Goal: Task Accomplishment & Management: Manage account settings

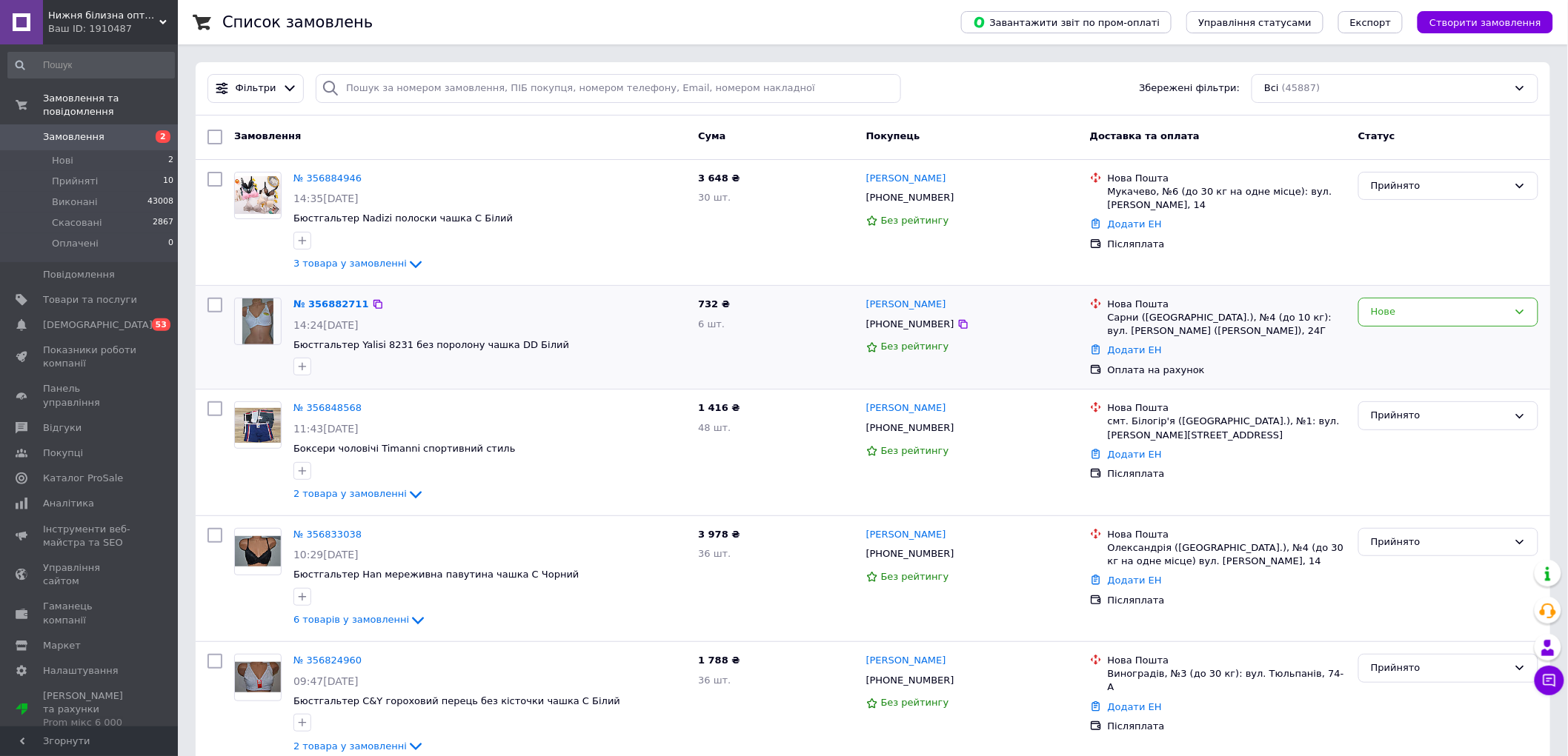
drag, startPoint x: 1423, startPoint y: 314, endPoint x: 1395, endPoint y: 326, distance: 30.5
click at [1420, 315] on div "Нове" at bounding box center [1439, 312] width 137 height 16
click at [957, 193] on icon at bounding box center [962, 198] width 12 height 12
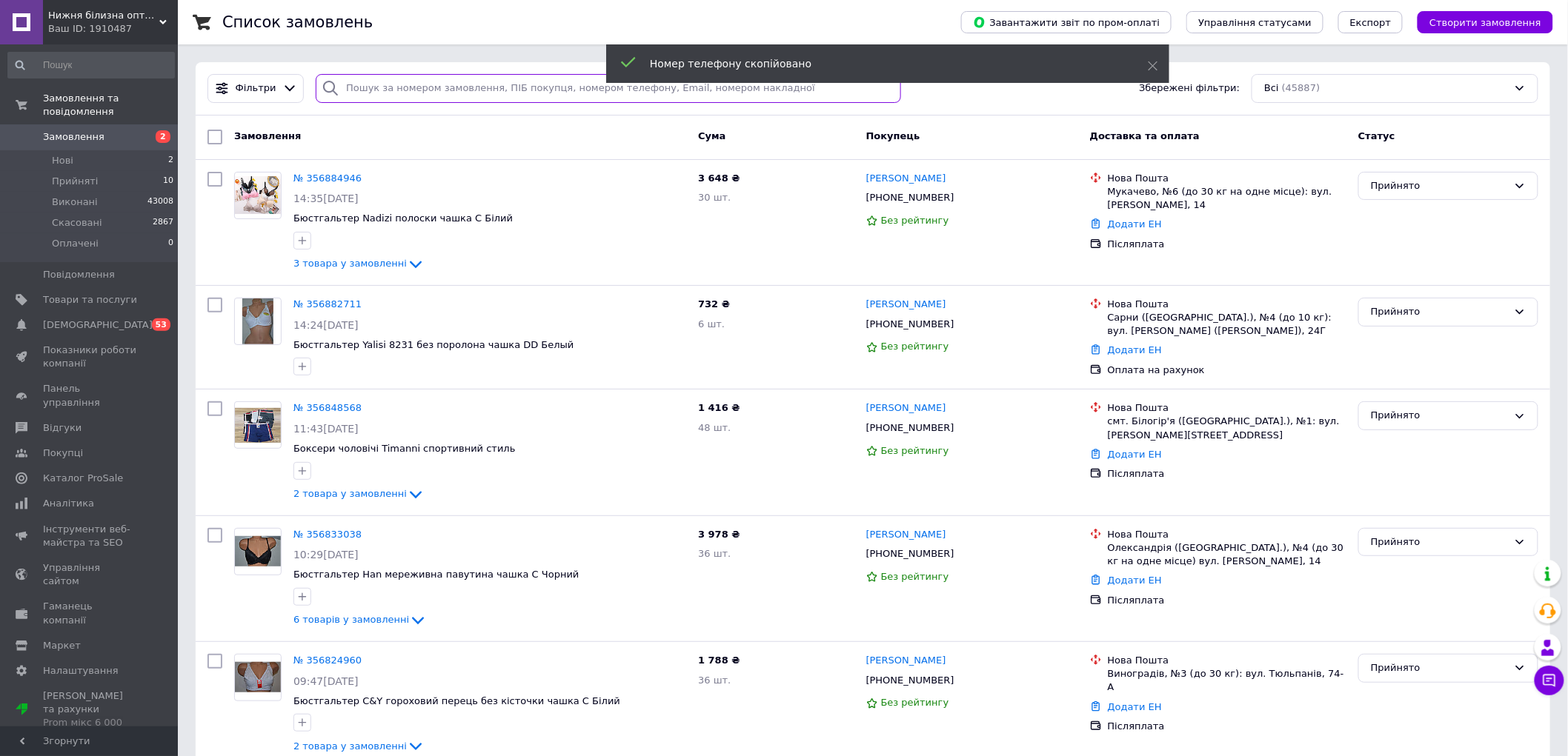
click at [529, 86] on input "search" at bounding box center [607, 88] width 585 height 29
click at [377, 80] on input "search" at bounding box center [607, 88] width 585 height 29
paste input "[PHONE_NUMBER]"
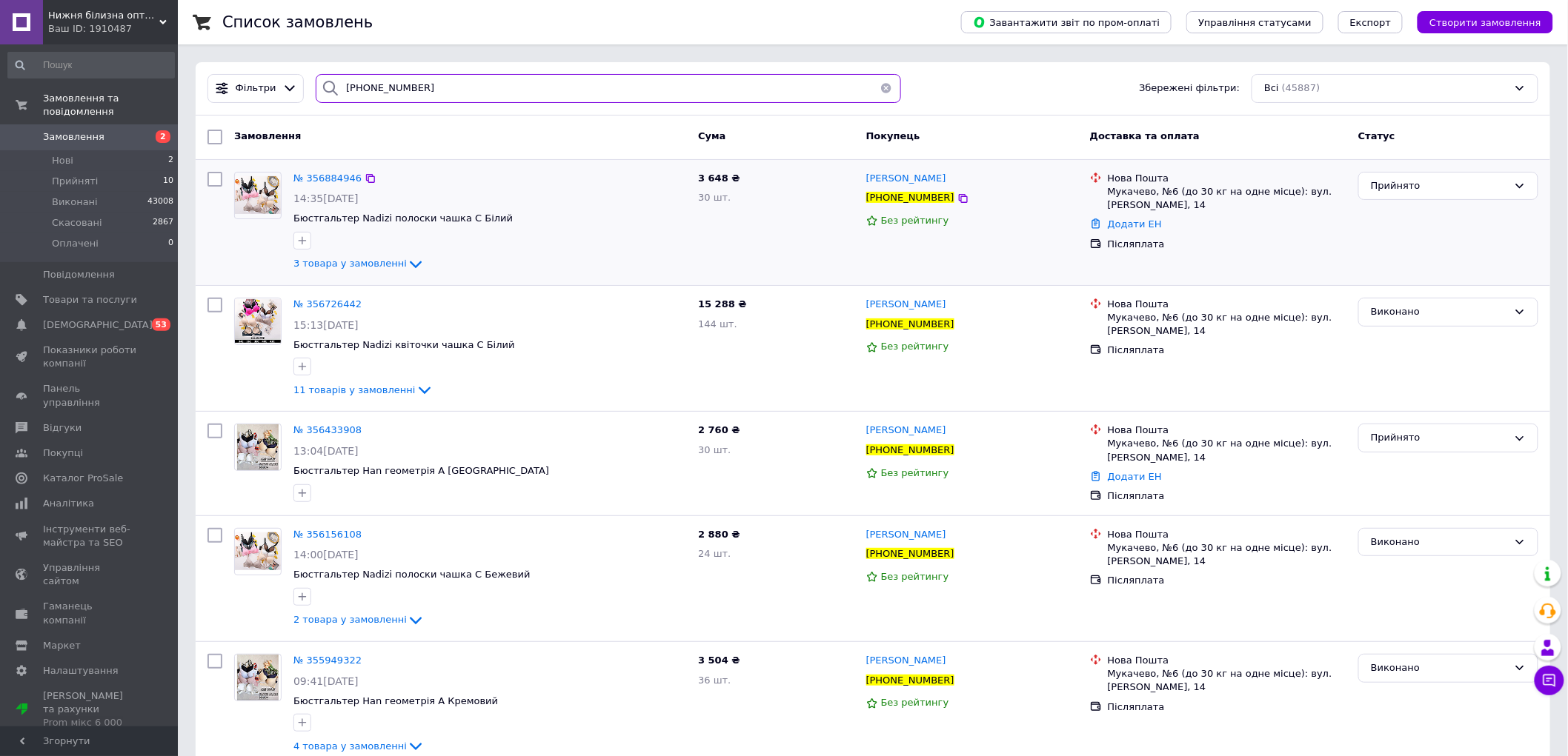
type input "[PHONE_NUMBER]"
click at [390, 274] on div "№ 356884946 14:35[DATE] Бюстгальтер Nadizi полоски чашка C Білий 3 товара у зам…" at bounding box center [489, 223] width 404 height 113
drag, startPoint x: 524, startPoint y: 500, endPoint x: 375, endPoint y: 463, distance: 153.5
click at [375, 463] on div "№ 356433908 13:04[DATE] Бюстгальтер Han геометрія A Білий" at bounding box center [489, 462] width 404 height 89
click at [474, 505] on div "№ 356433908 13:04[DATE] Бюстгальтер Han геометрія A Білий" at bounding box center [489, 462] width 404 height 89
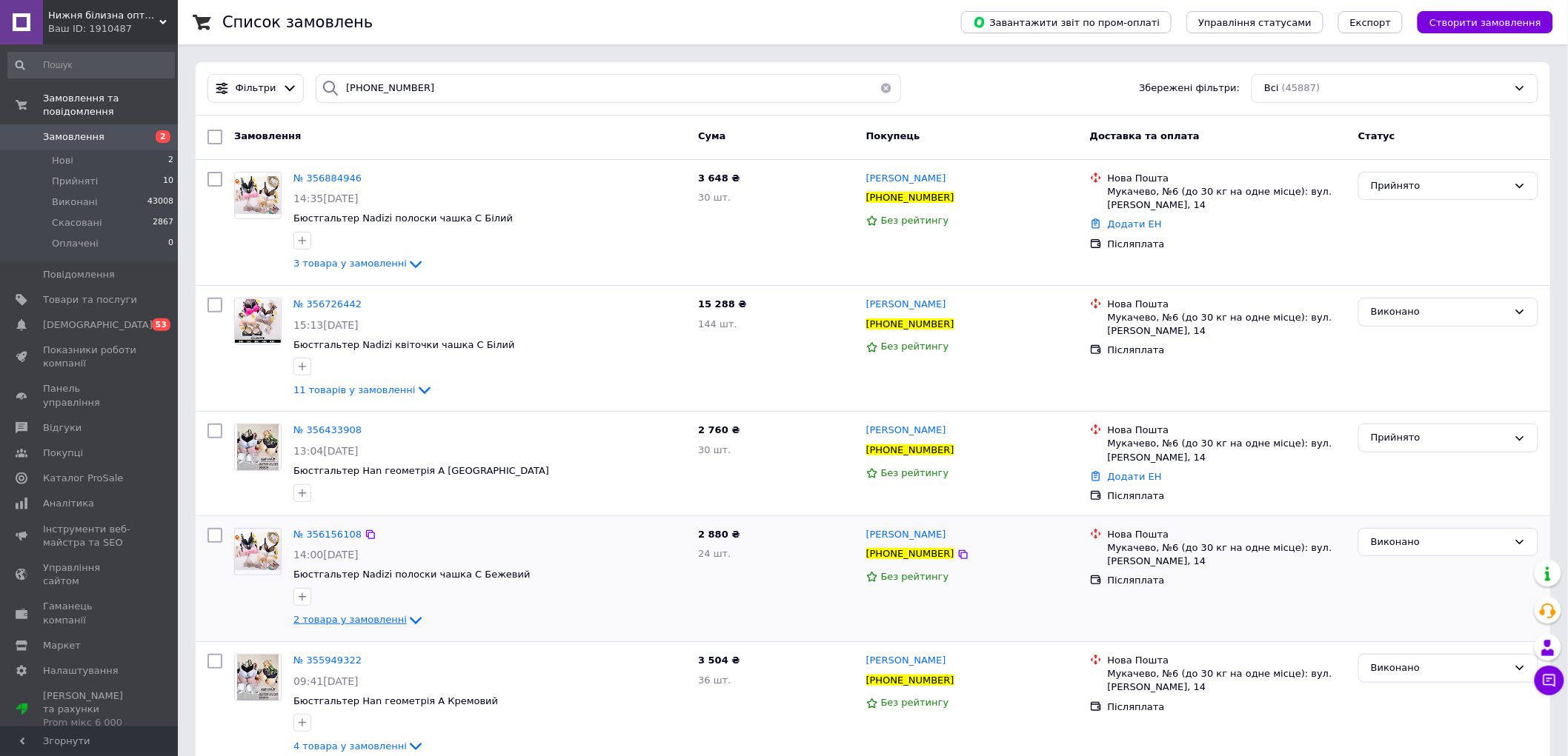
click at [379, 618] on span "2 товара у замовленні" at bounding box center [350, 620] width 113 height 11
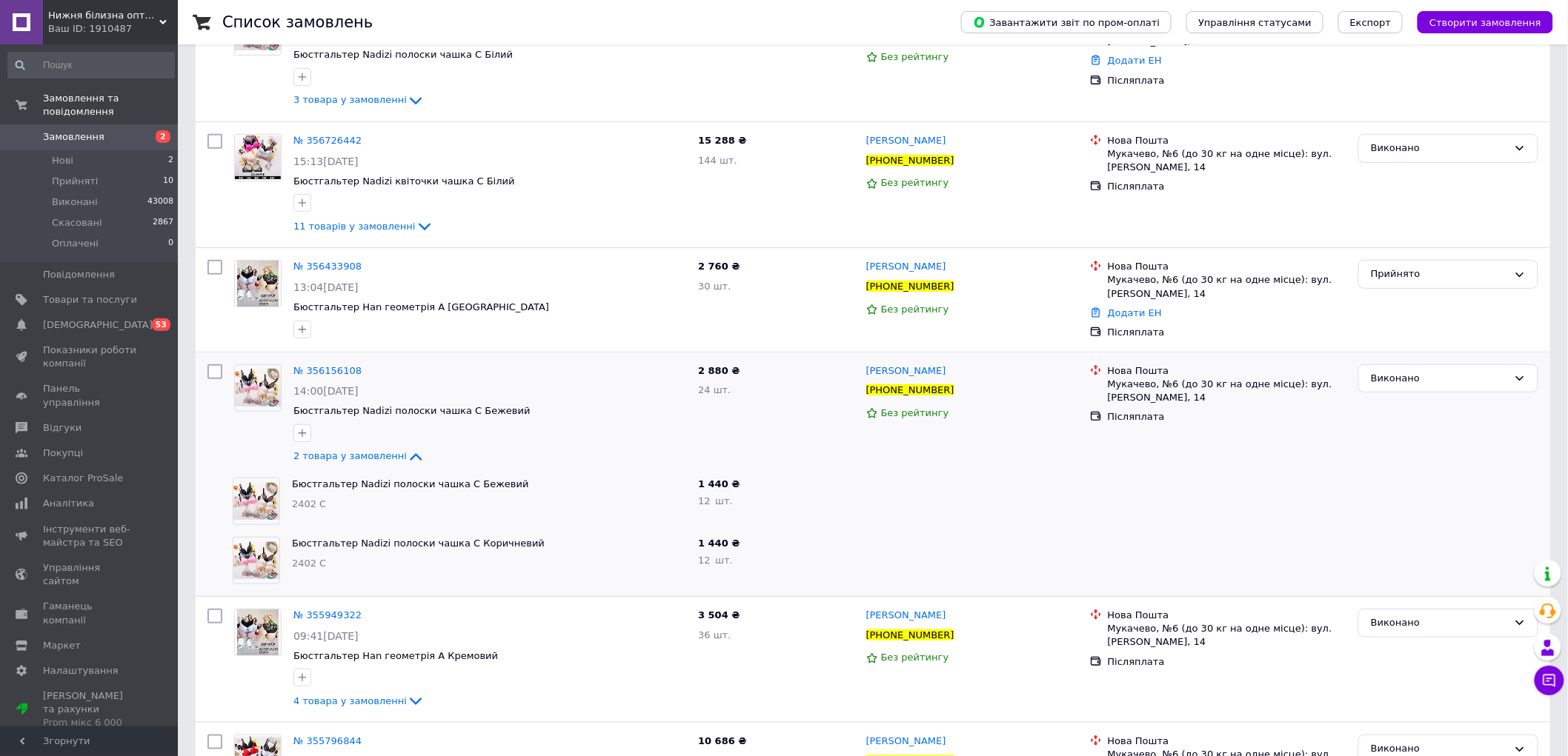
scroll to position [164, 0]
click at [407, 707] on icon at bounding box center [415, 700] width 17 height 17
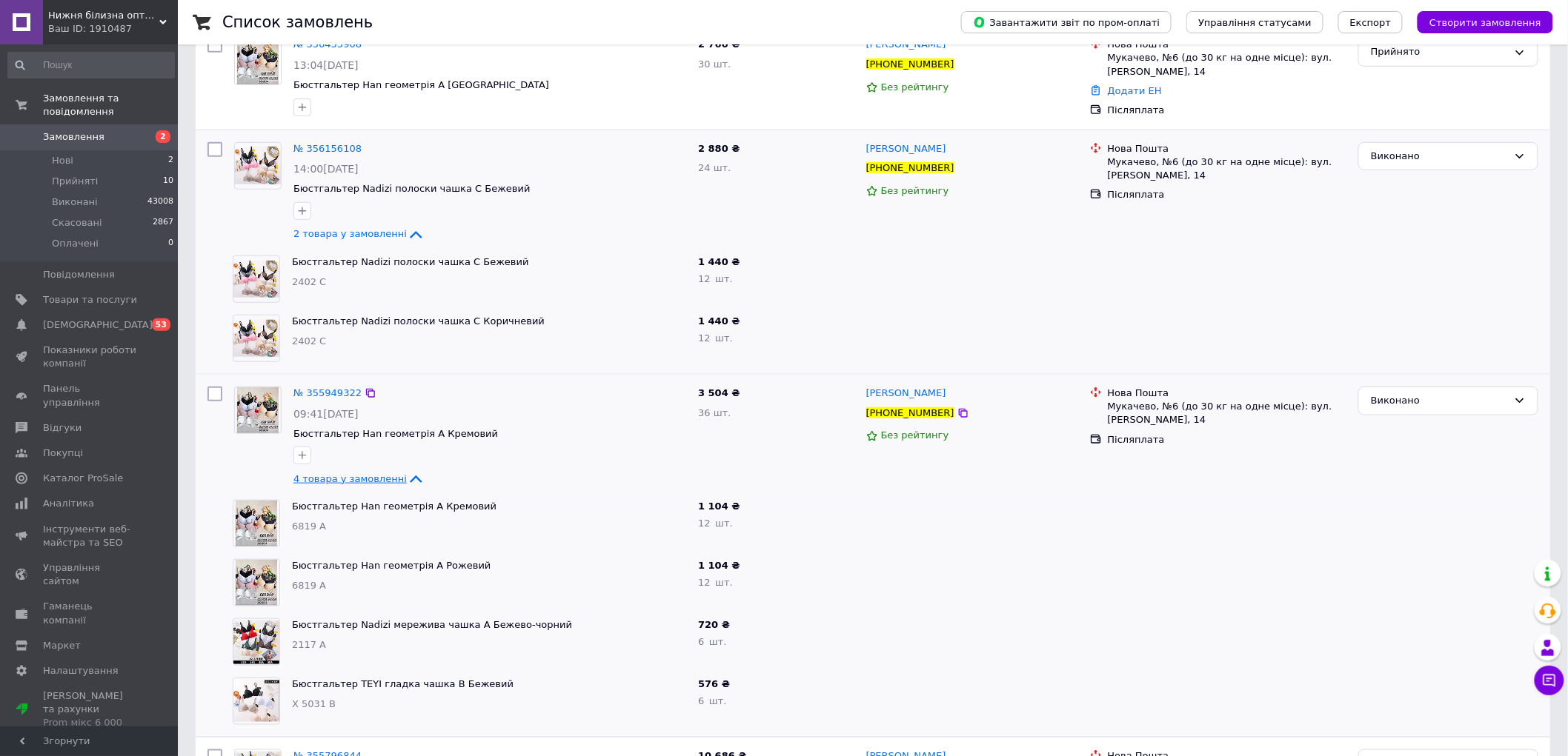
scroll to position [411, 0]
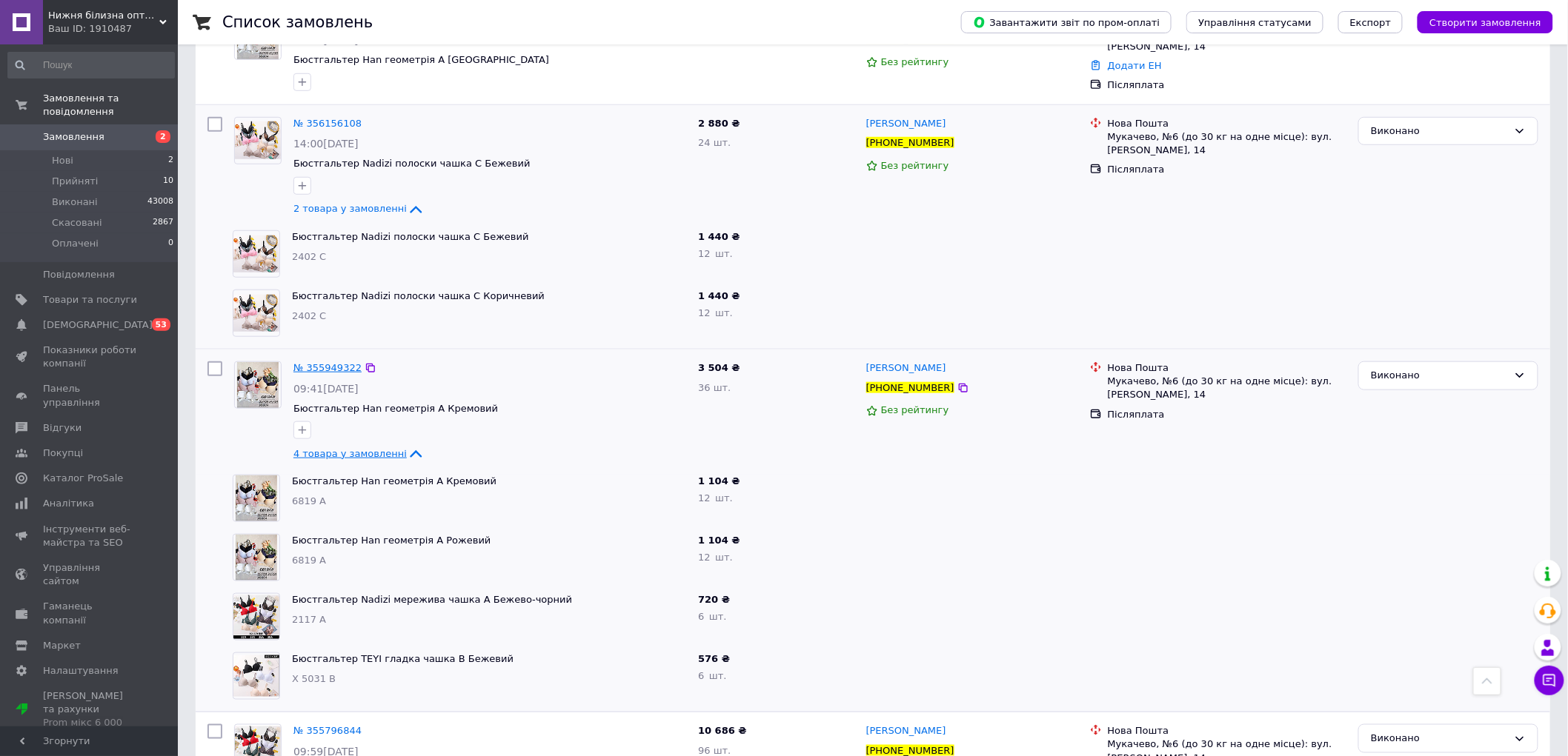
click at [315, 362] on span "№ 355949322" at bounding box center [327, 368] width 68 height 11
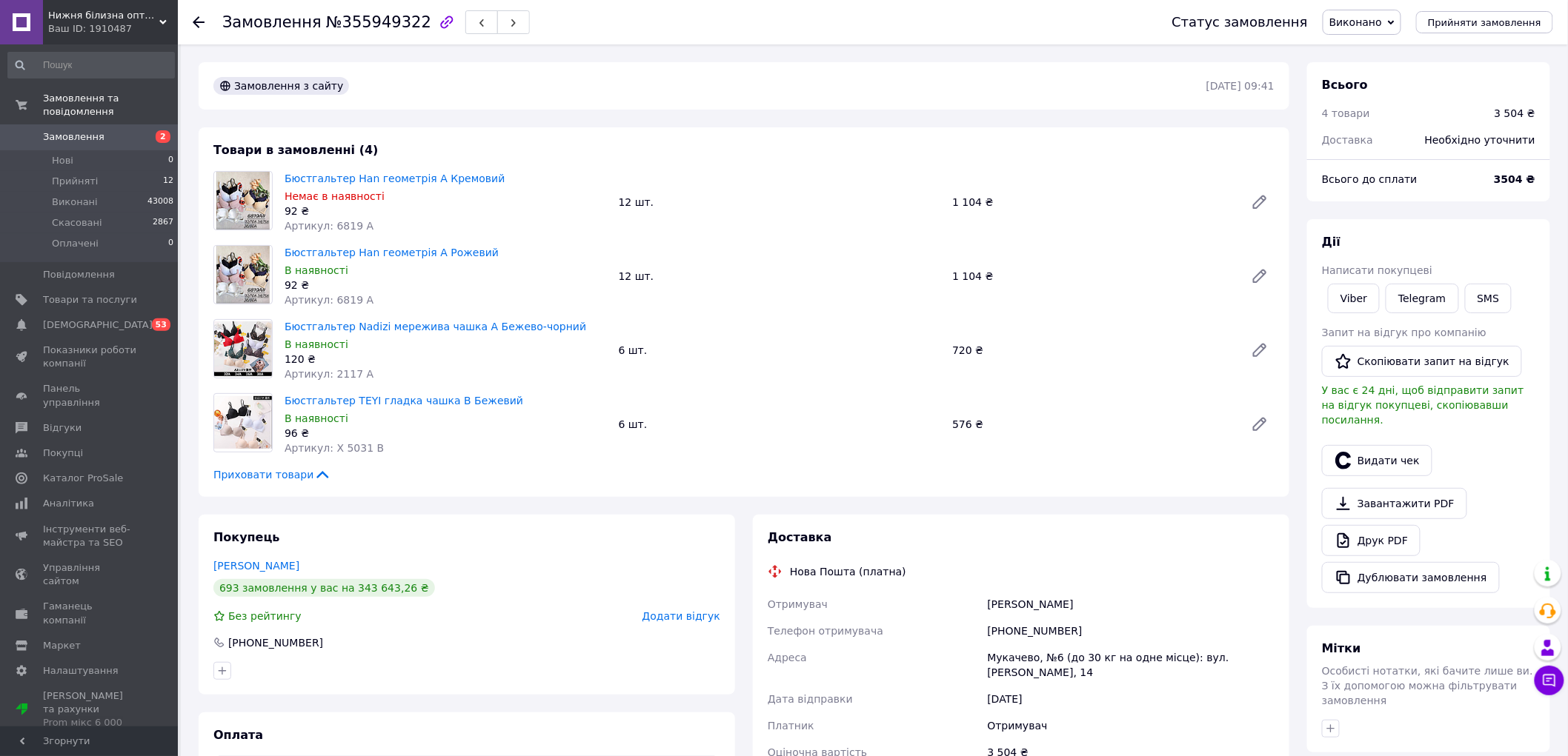
click at [1376, 25] on span "Виконано" at bounding box center [1355, 22] width 53 height 12
click at [1366, 49] on li "Прийнято" at bounding box center [1362, 52] width 77 height 22
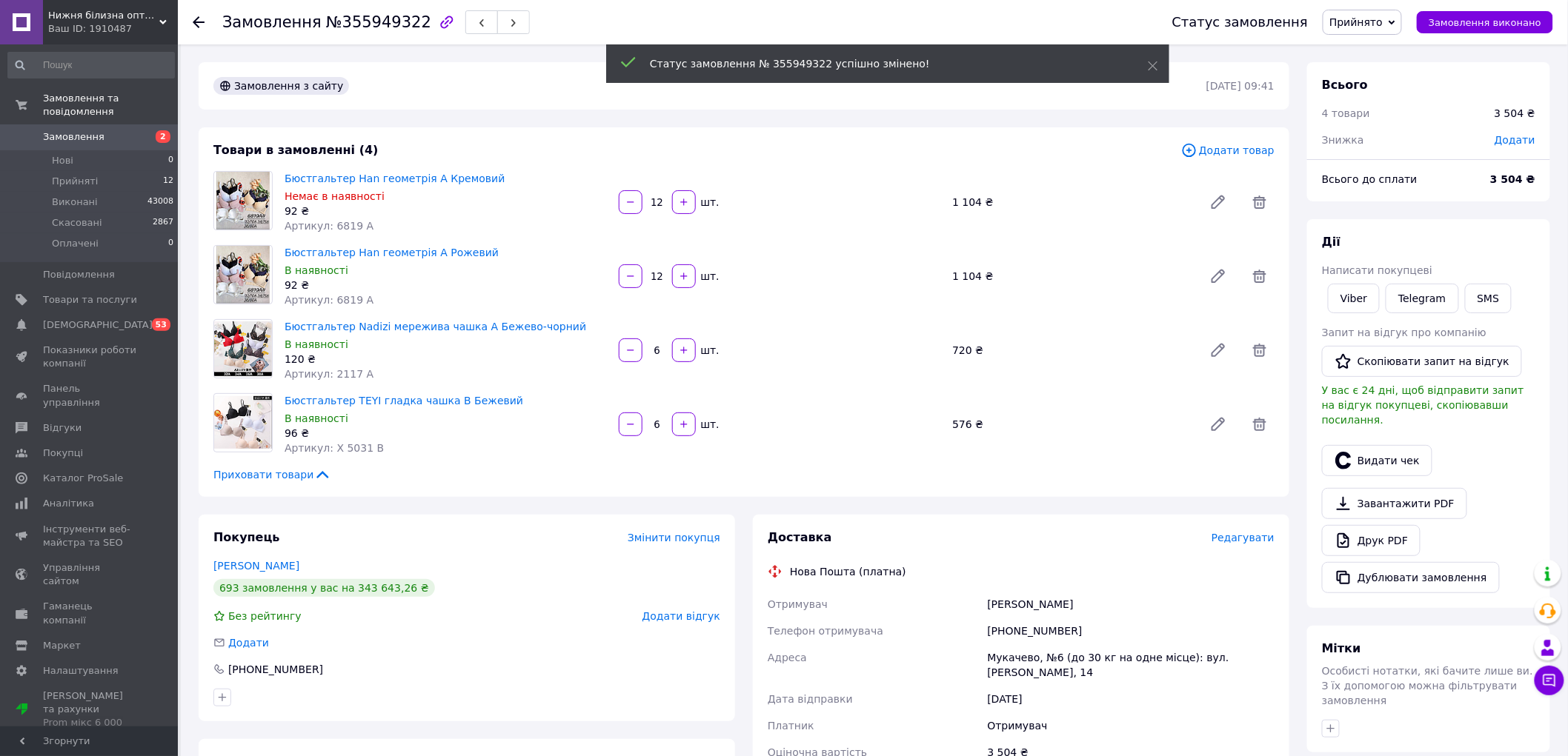
click at [1276, 192] on div at bounding box center [1259, 202] width 41 height 36
click at [1270, 192] on span at bounding box center [1260, 202] width 29 height 29
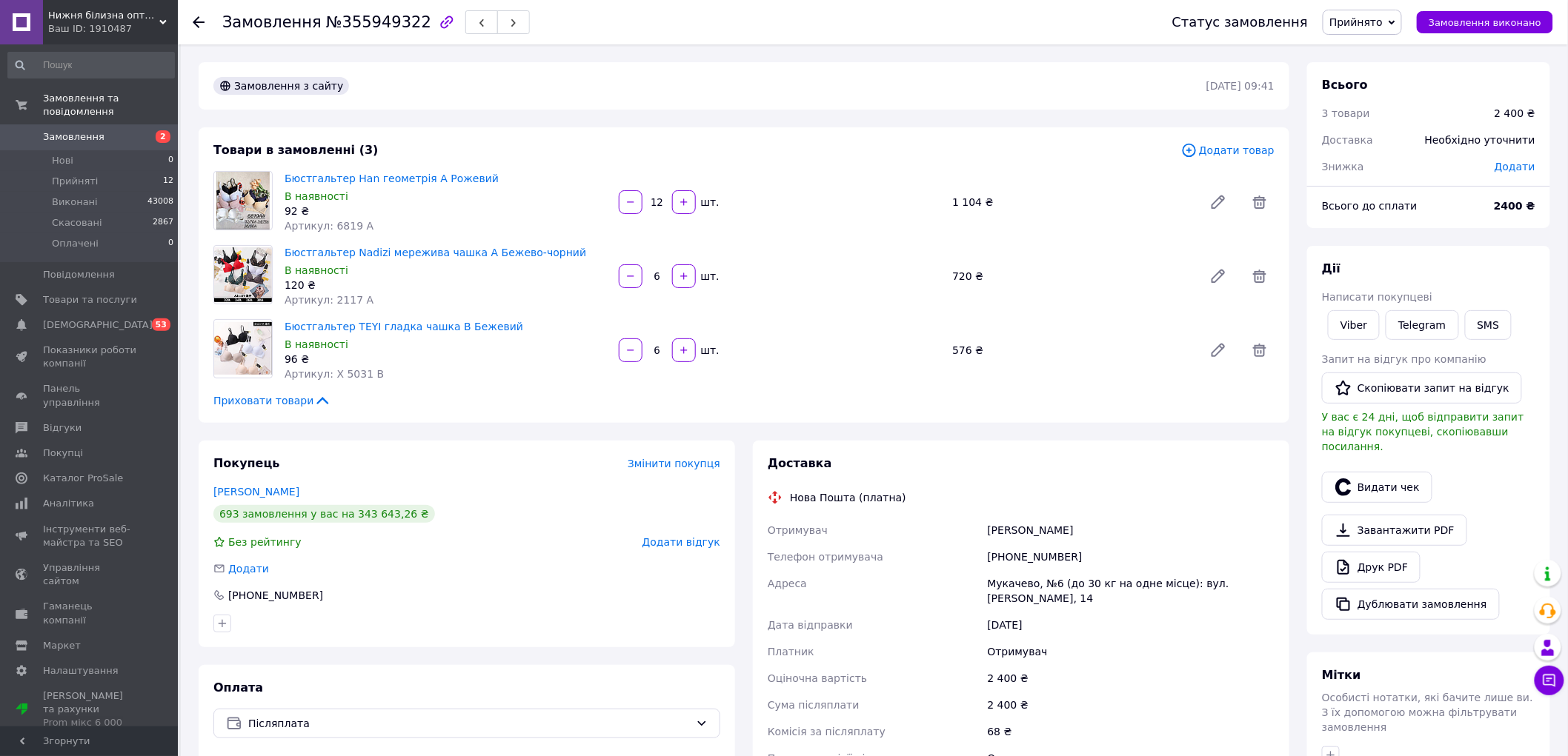
click at [199, 19] on icon at bounding box center [198, 22] width 12 height 12
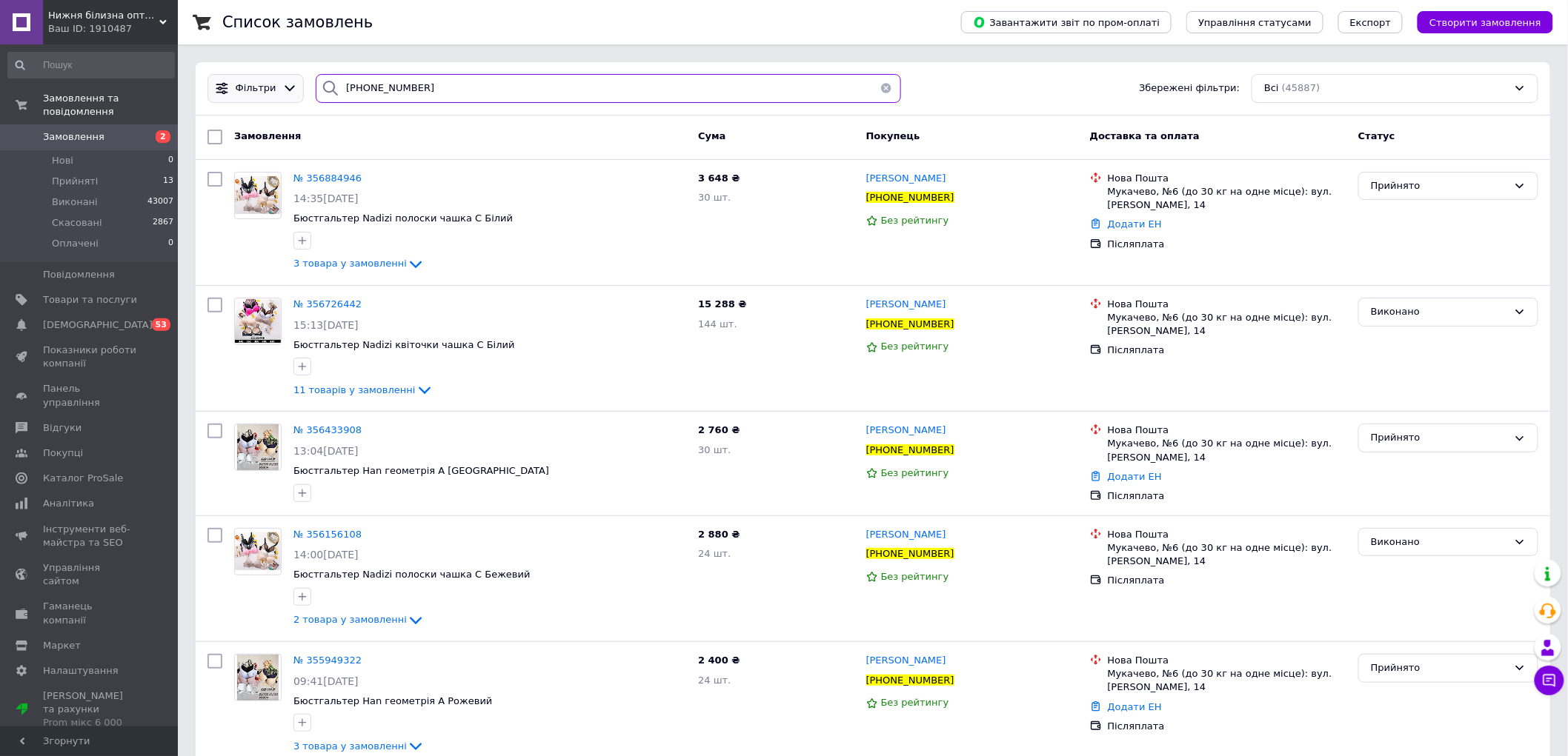
drag, startPoint x: 421, startPoint y: 85, endPoint x: 223, endPoint y: 93, distance: 198.2
click at [223, 93] on div "Фільтри [PHONE_NUMBER] Збережені фільтри: Всі (45887)" at bounding box center [873, 88] width 1343 height 29
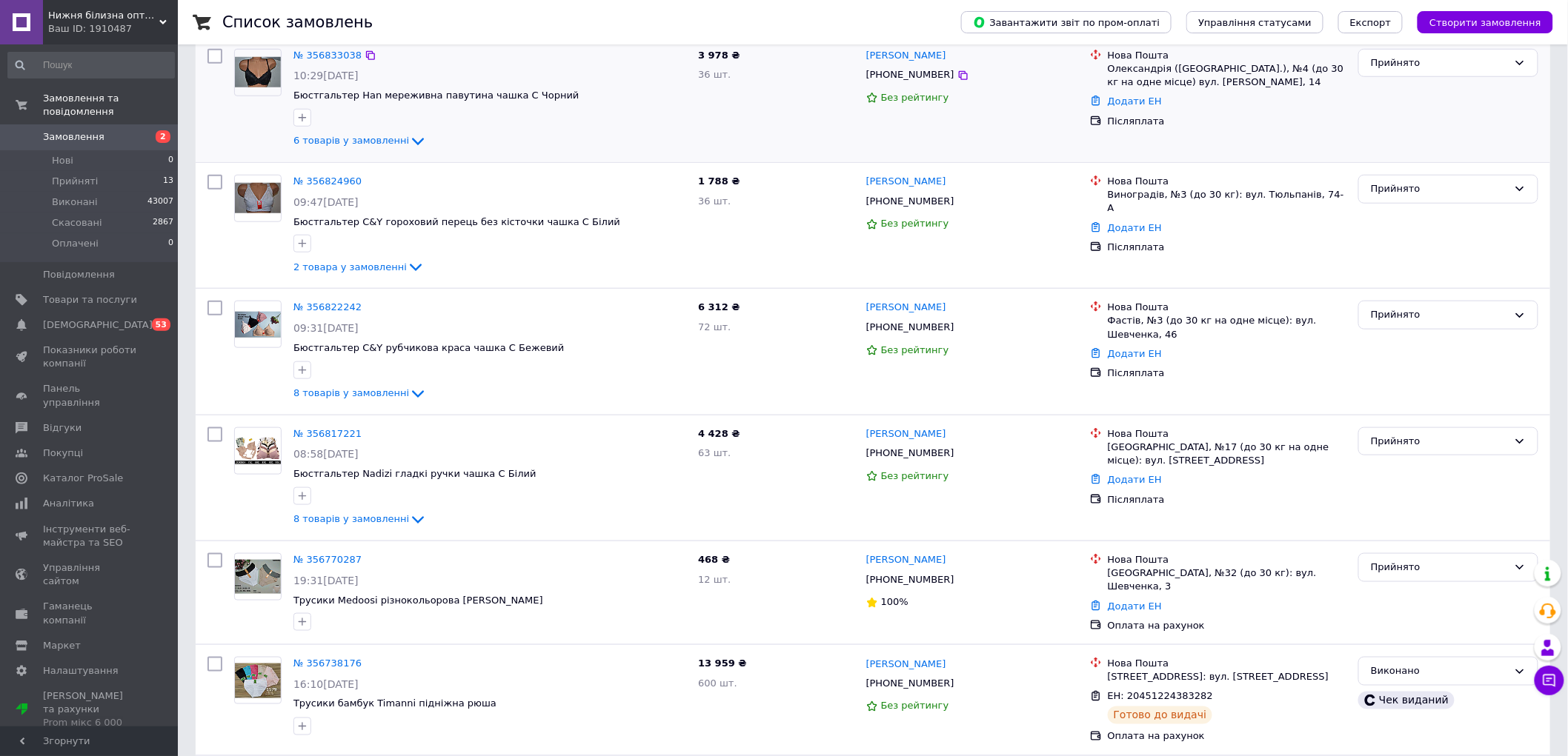
scroll to position [493, 0]
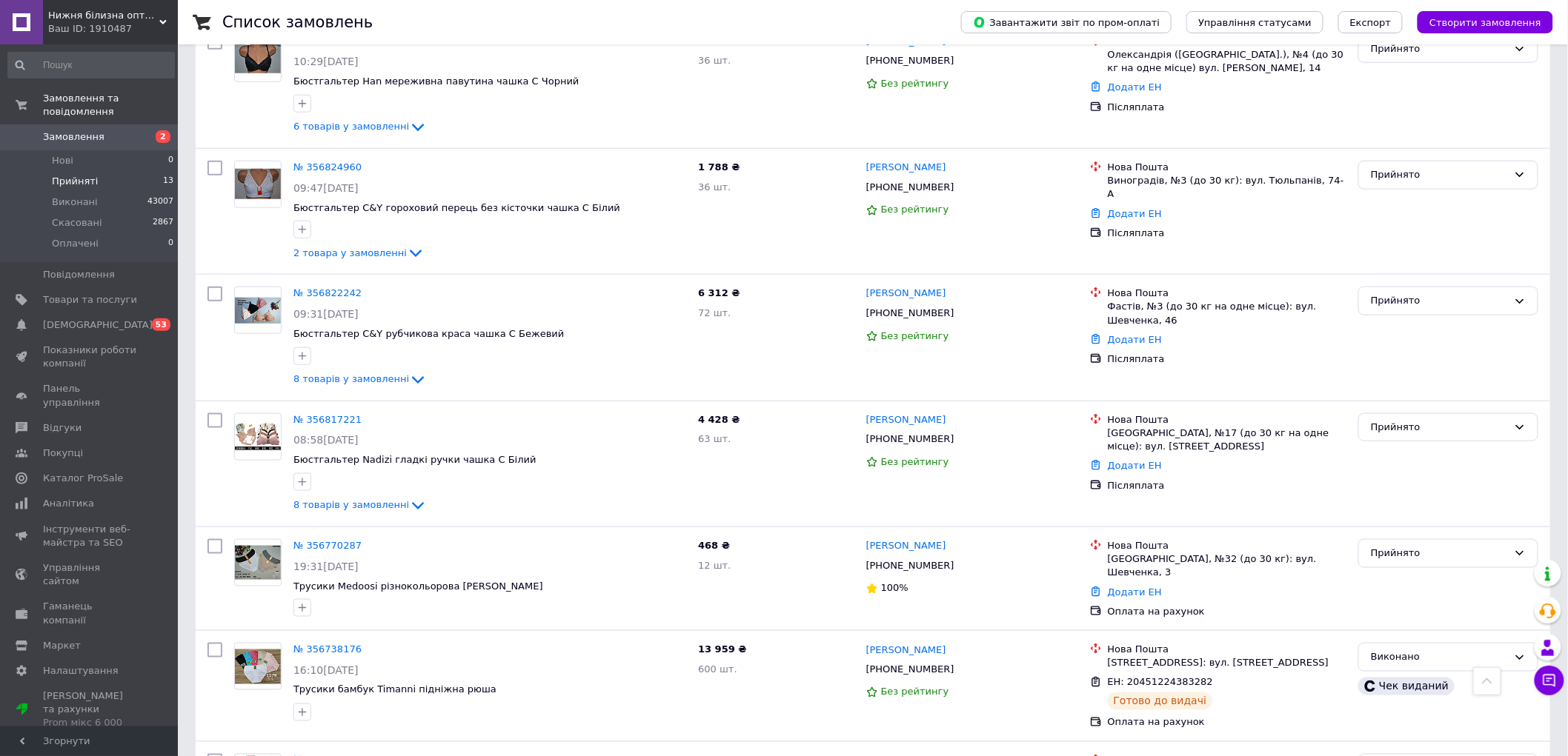
click at [70, 175] on span "Прийняті" at bounding box center [75, 181] width 46 height 14
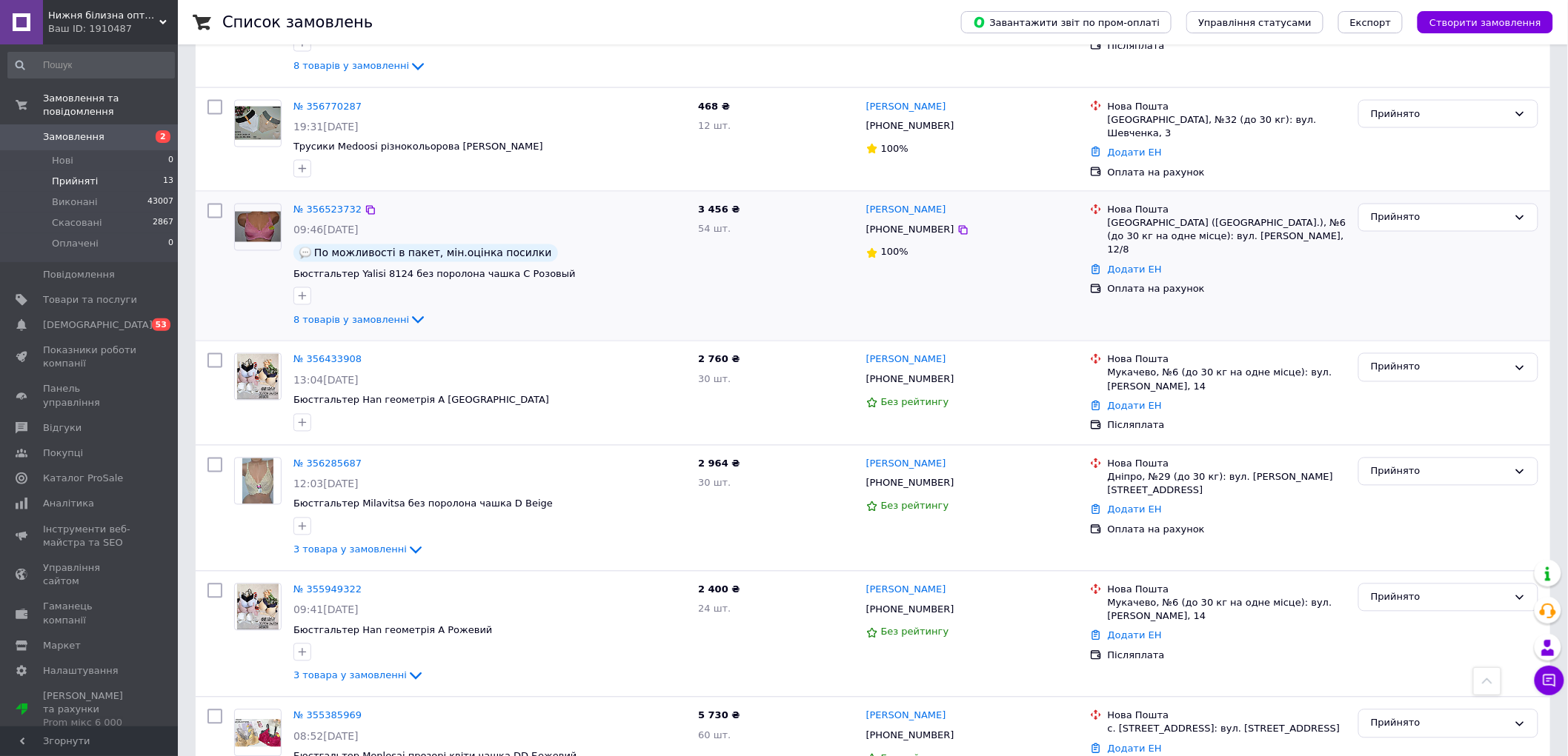
scroll to position [904, 0]
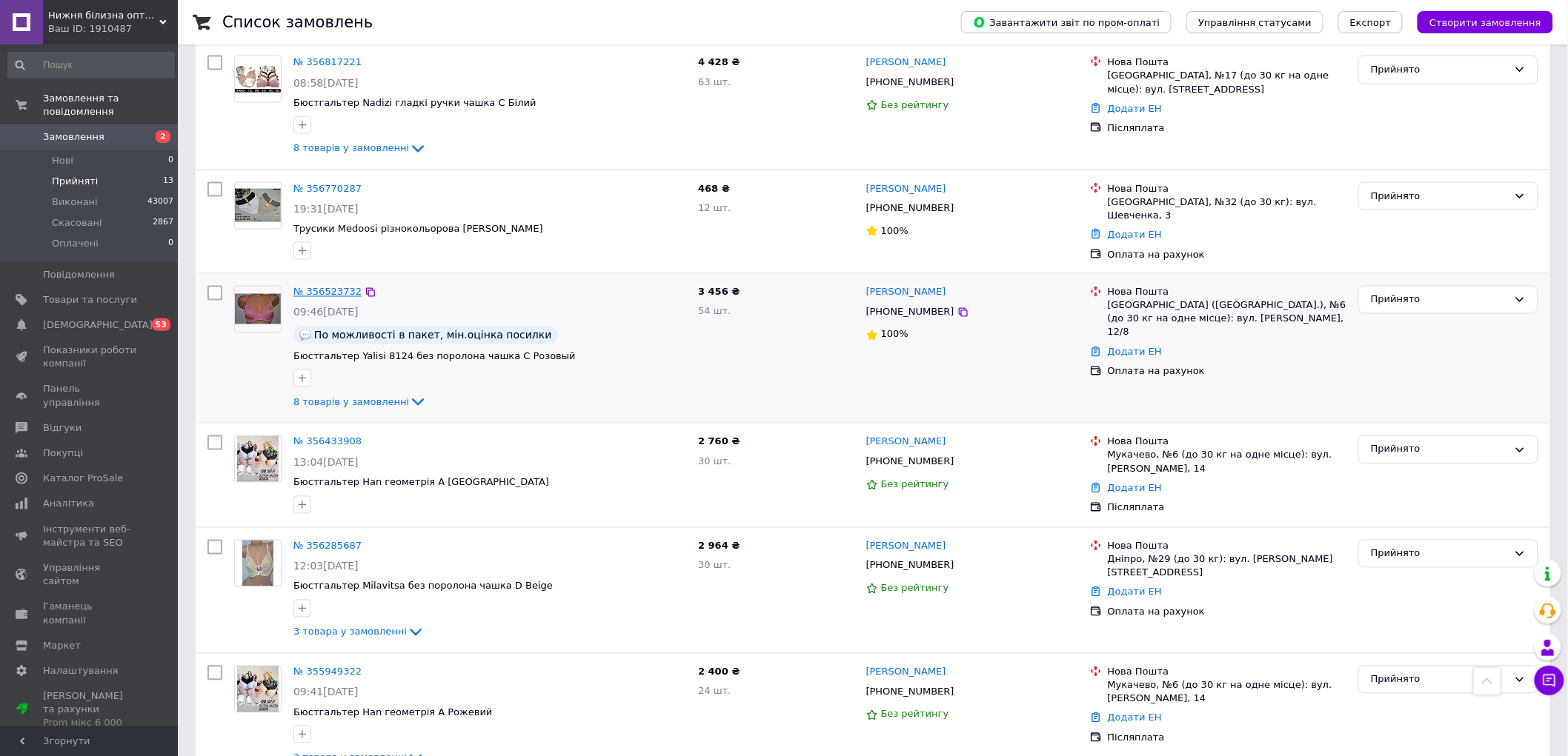
click at [319, 290] on link "№ 356523732" at bounding box center [327, 292] width 68 height 11
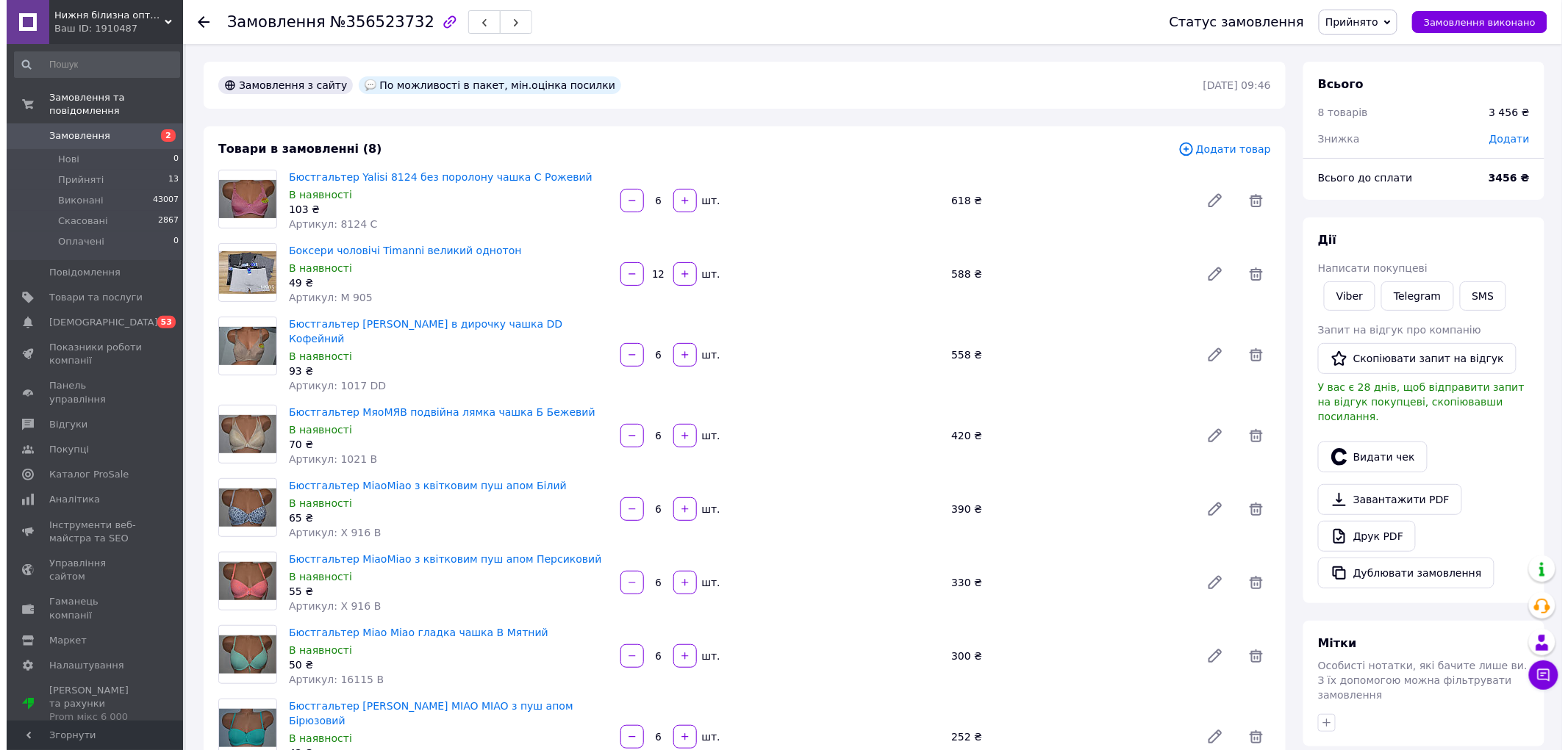
scroll to position [244, 0]
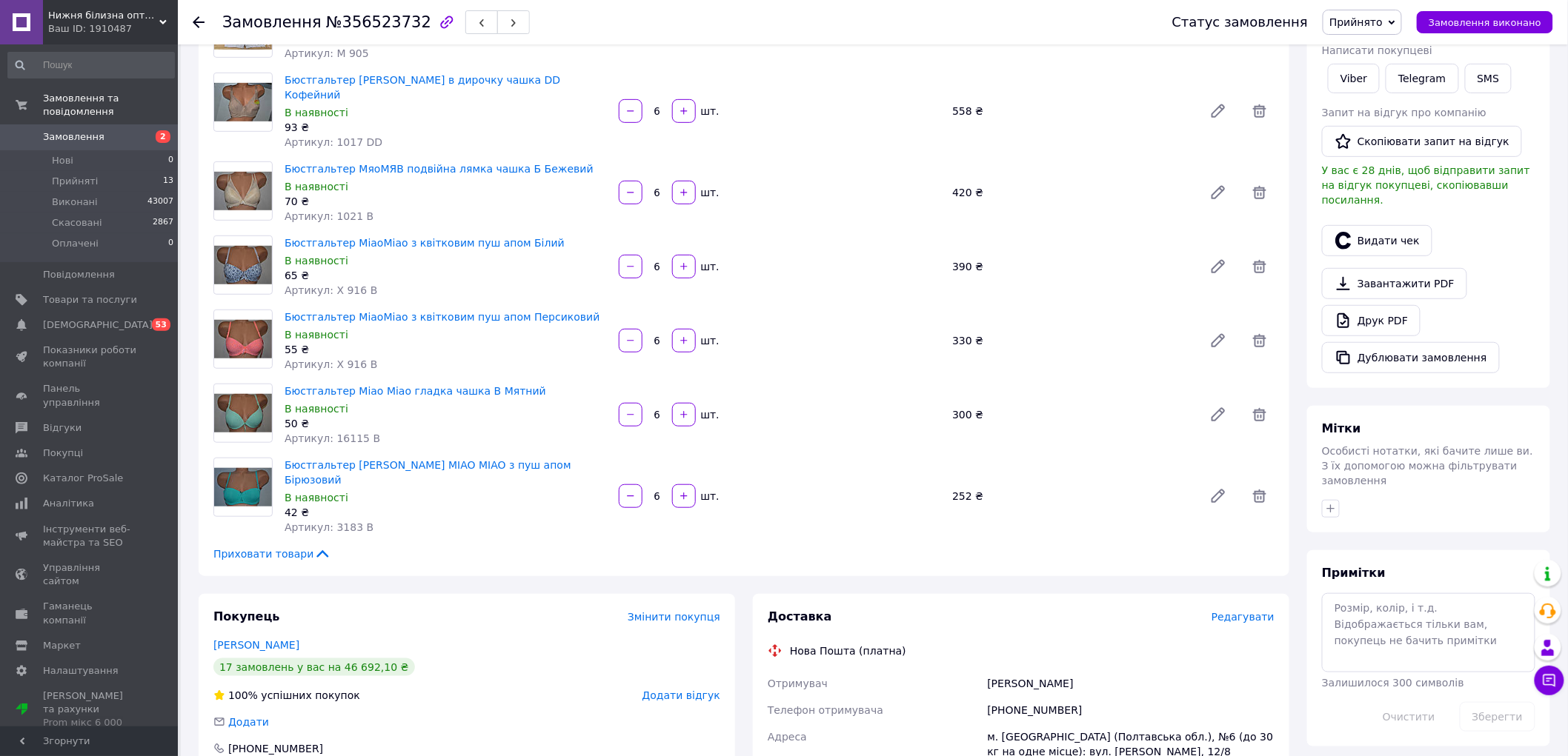
click at [1238, 609] on div "Доставка Редагувати" at bounding box center [1021, 617] width 507 height 17
click at [1233, 609] on div "Доставка Редагувати" at bounding box center [1021, 617] width 507 height 17
click at [1223, 611] on span "Редагувати" at bounding box center [1242, 616] width 63 height 12
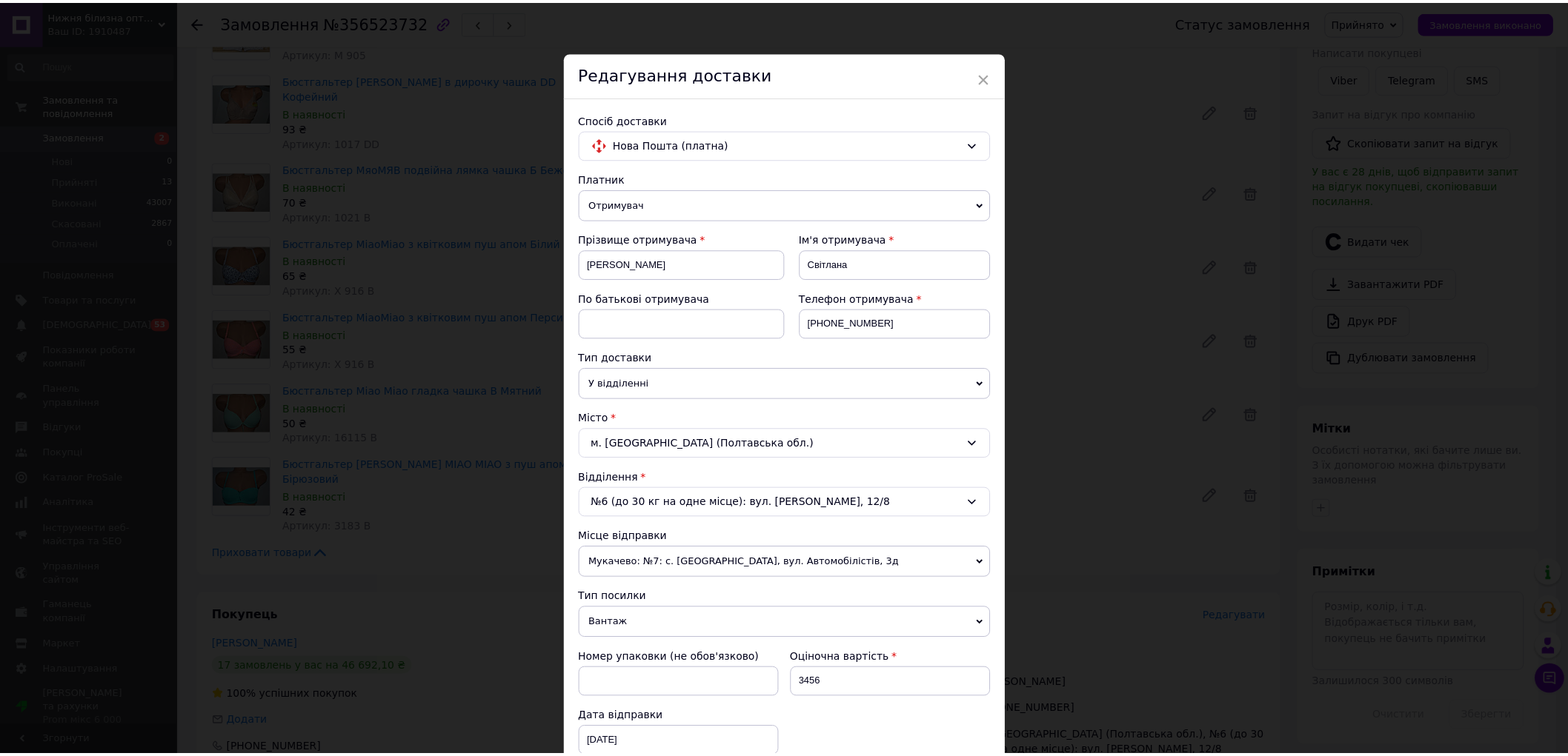
scroll to position [255, 0]
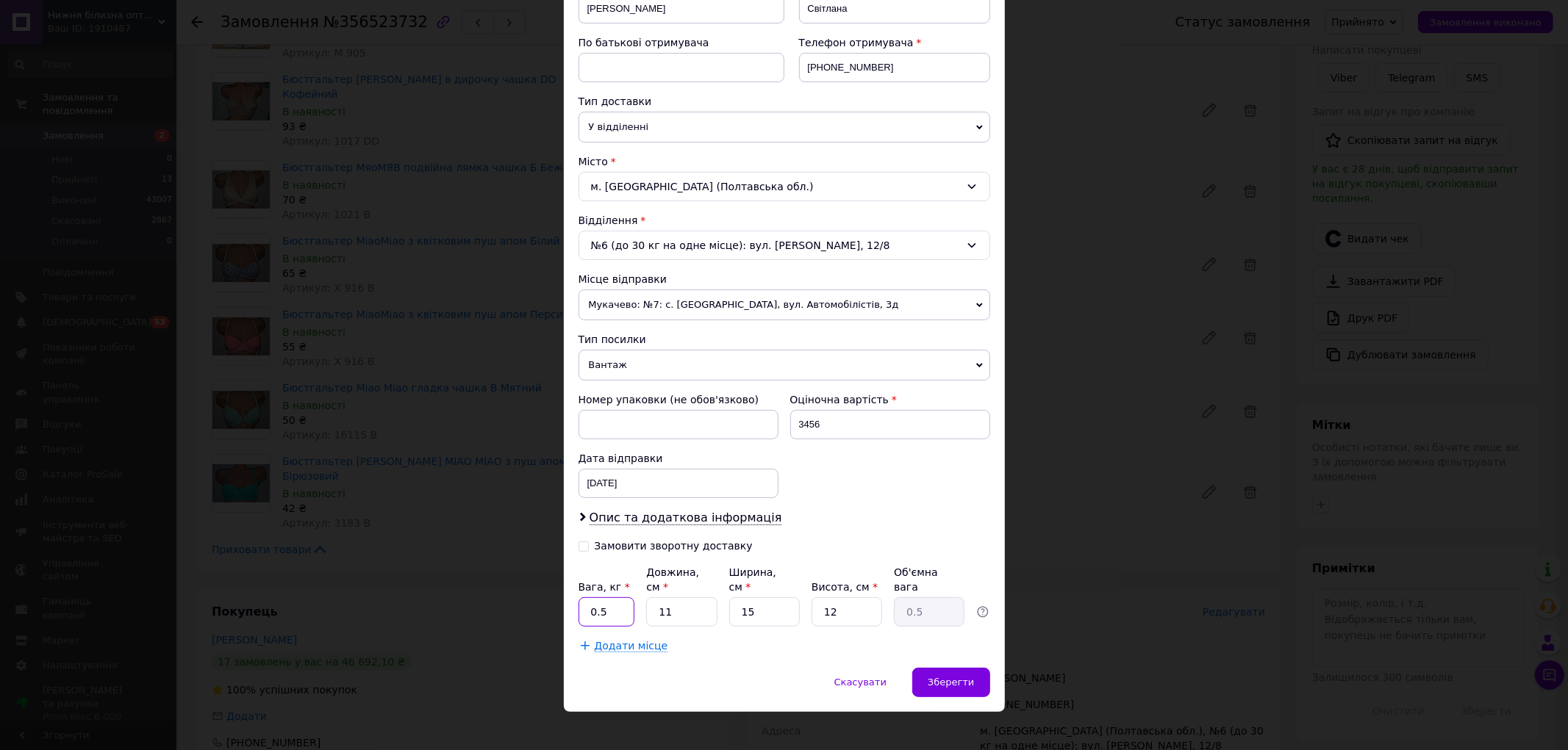
click at [609, 599] on input "0.5" at bounding box center [606, 612] width 57 height 29
type input "8"
click at [835, 419] on input "3456" at bounding box center [889, 424] width 200 height 29
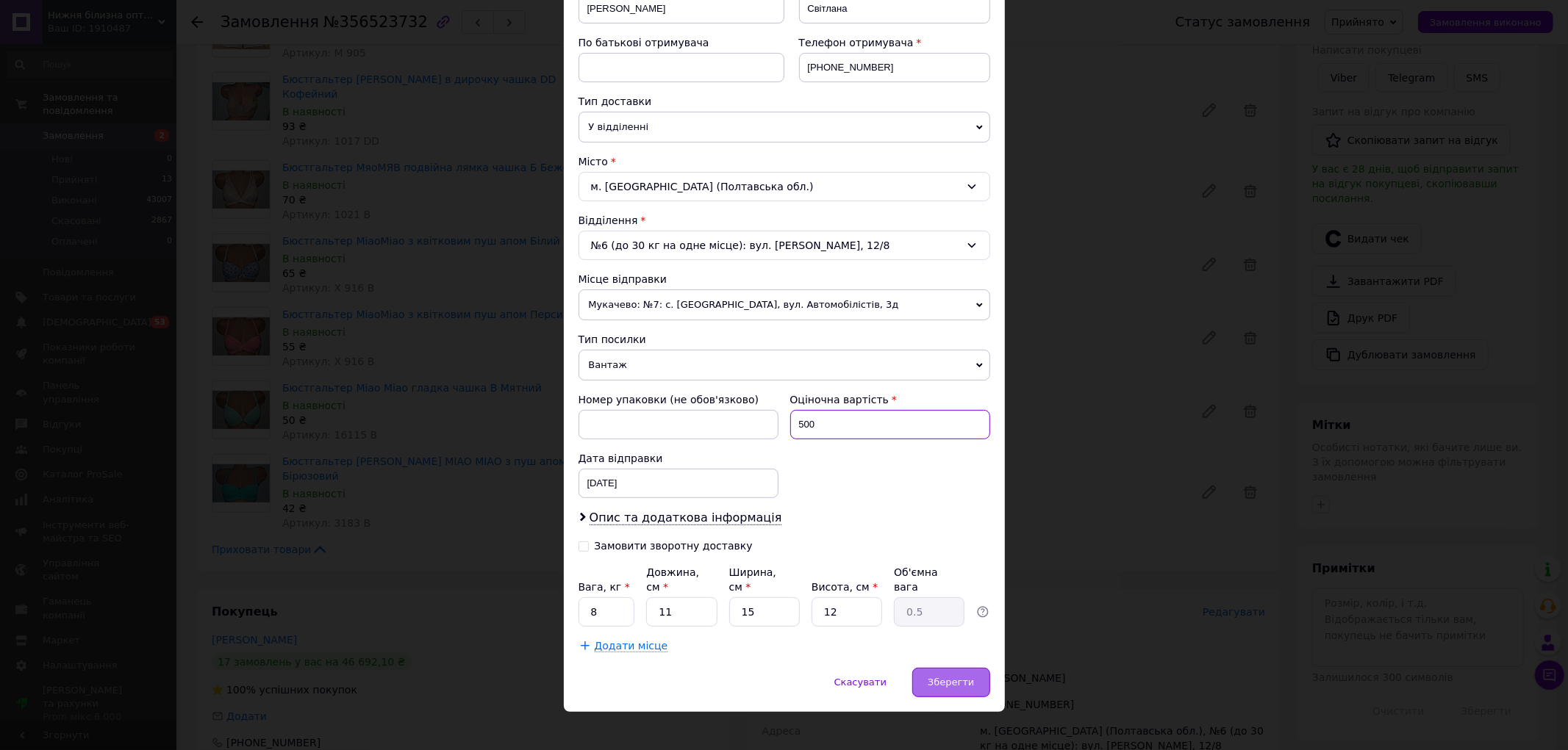
type input "500"
click at [963, 668] on div "Зберегти" at bounding box center [950, 682] width 77 height 29
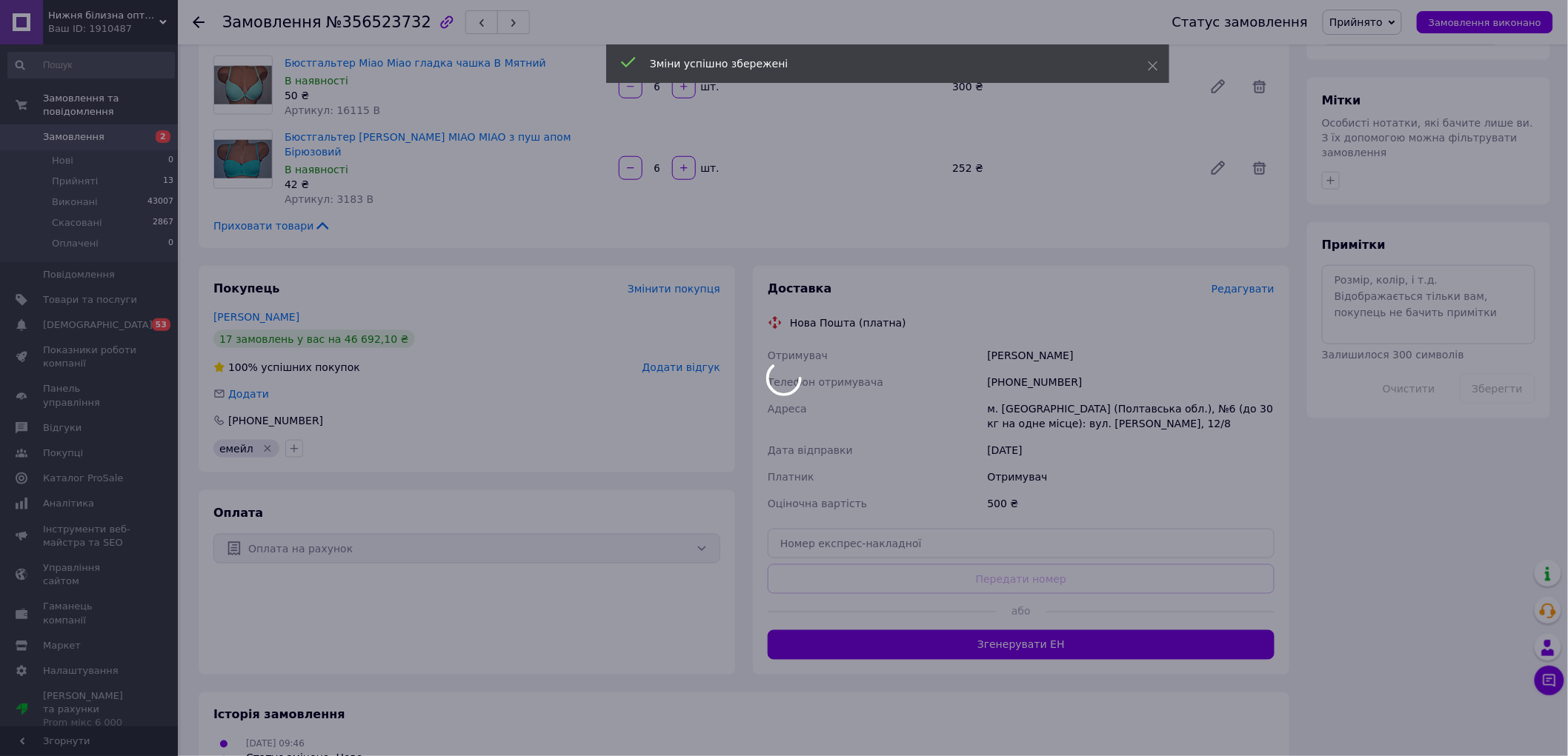
scroll to position [575, 0]
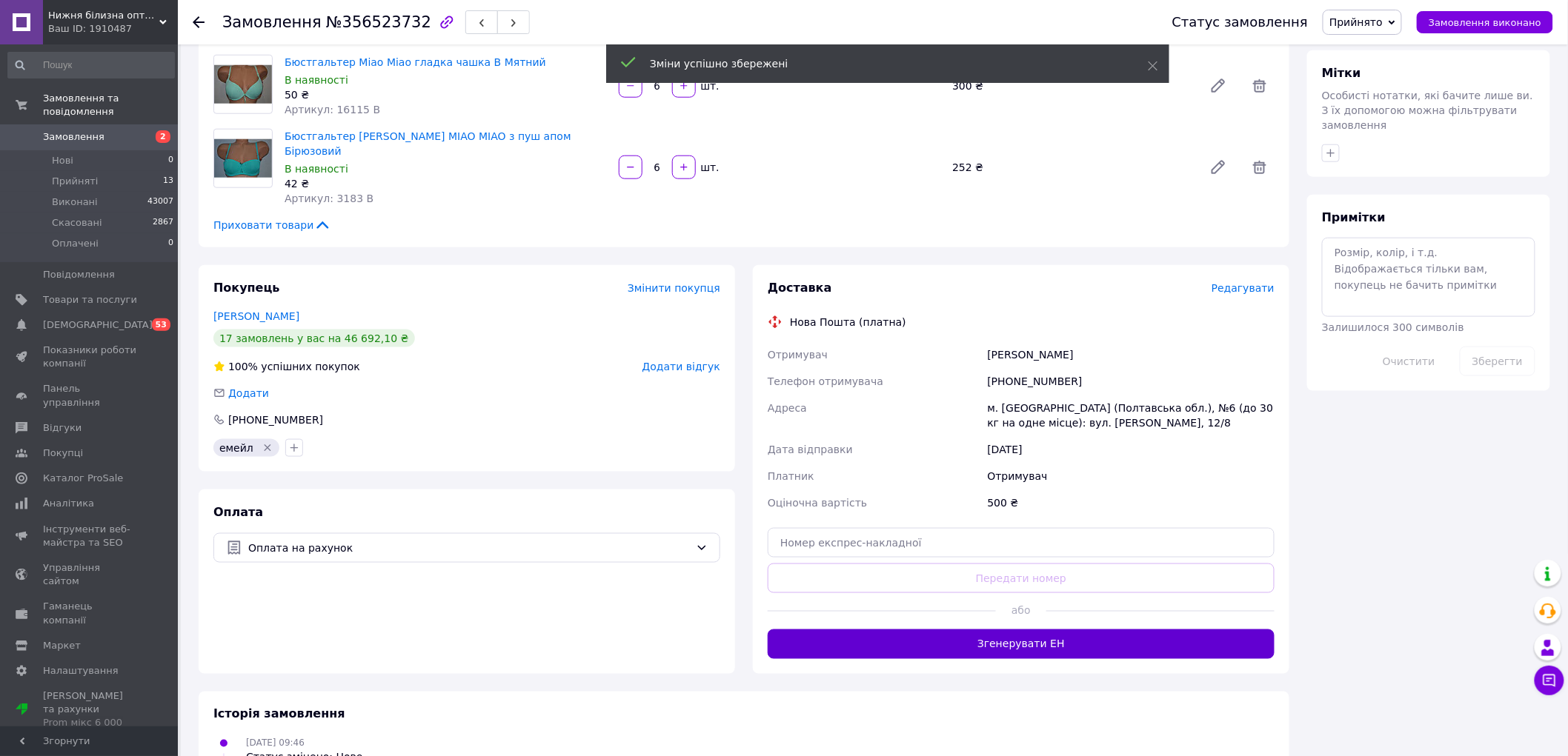
click at [989, 629] on button "Згенерувати ЕН" at bounding box center [1021, 644] width 507 height 29
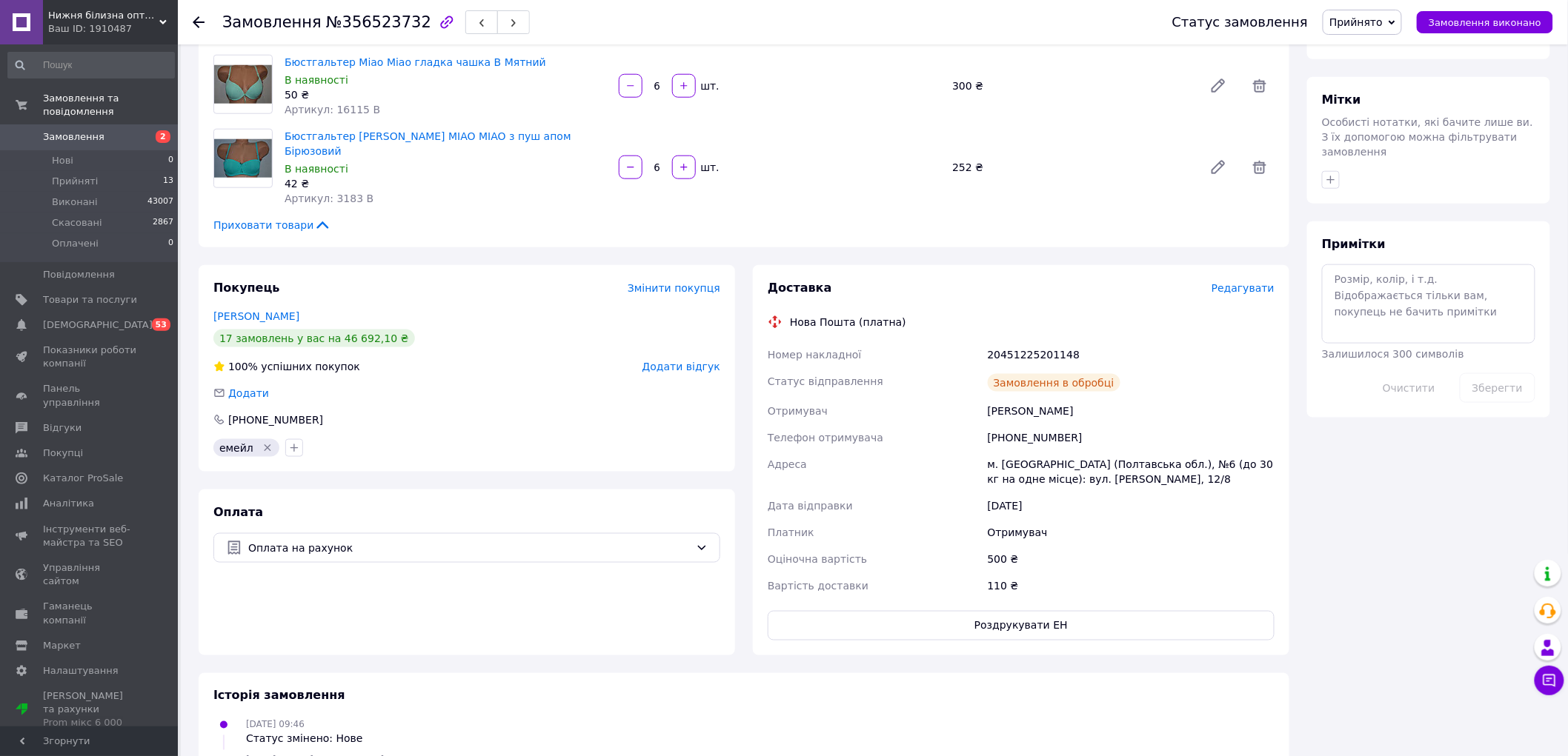
click at [201, 24] on icon at bounding box center [198, 22] width 12 height 12
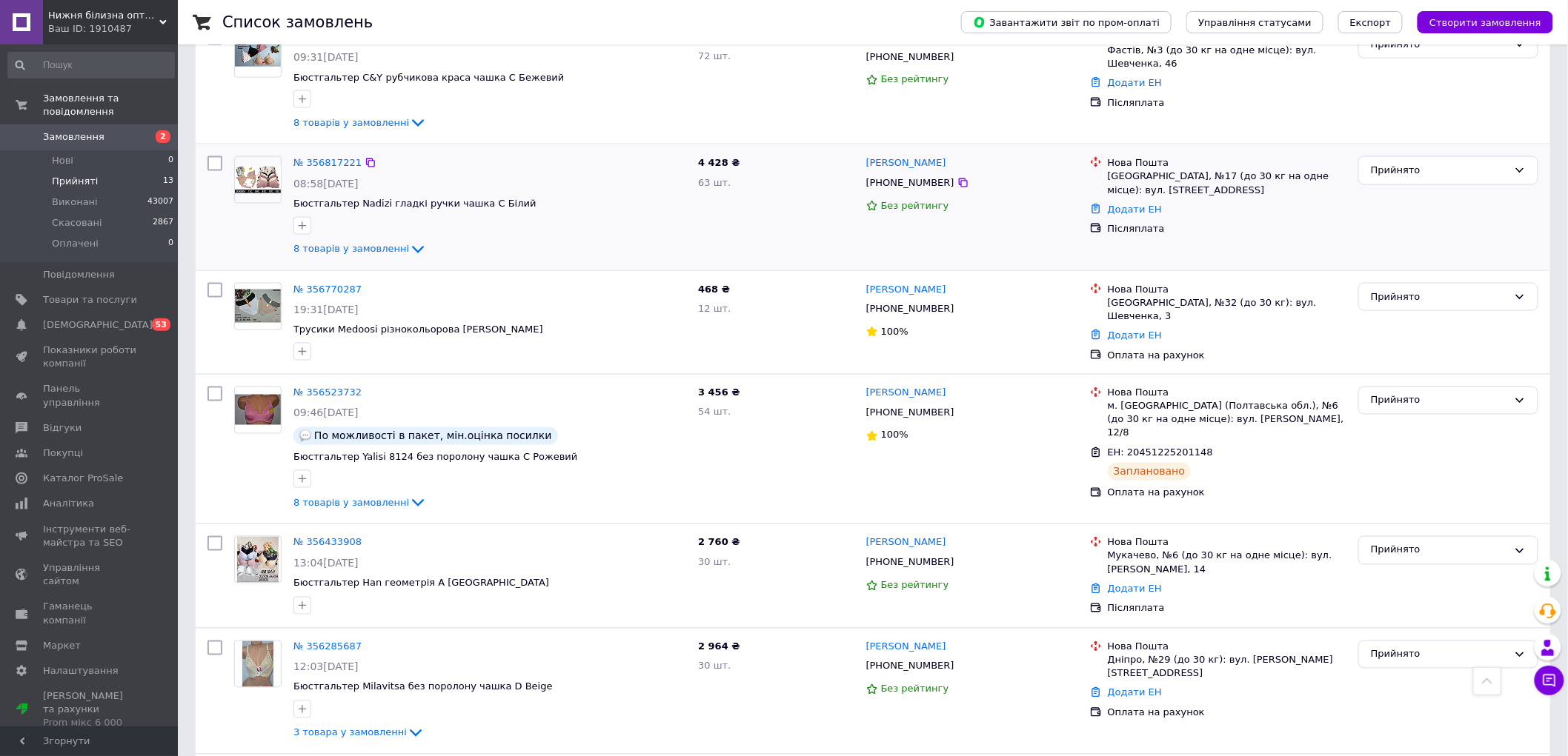
scroll to position [823, 0]
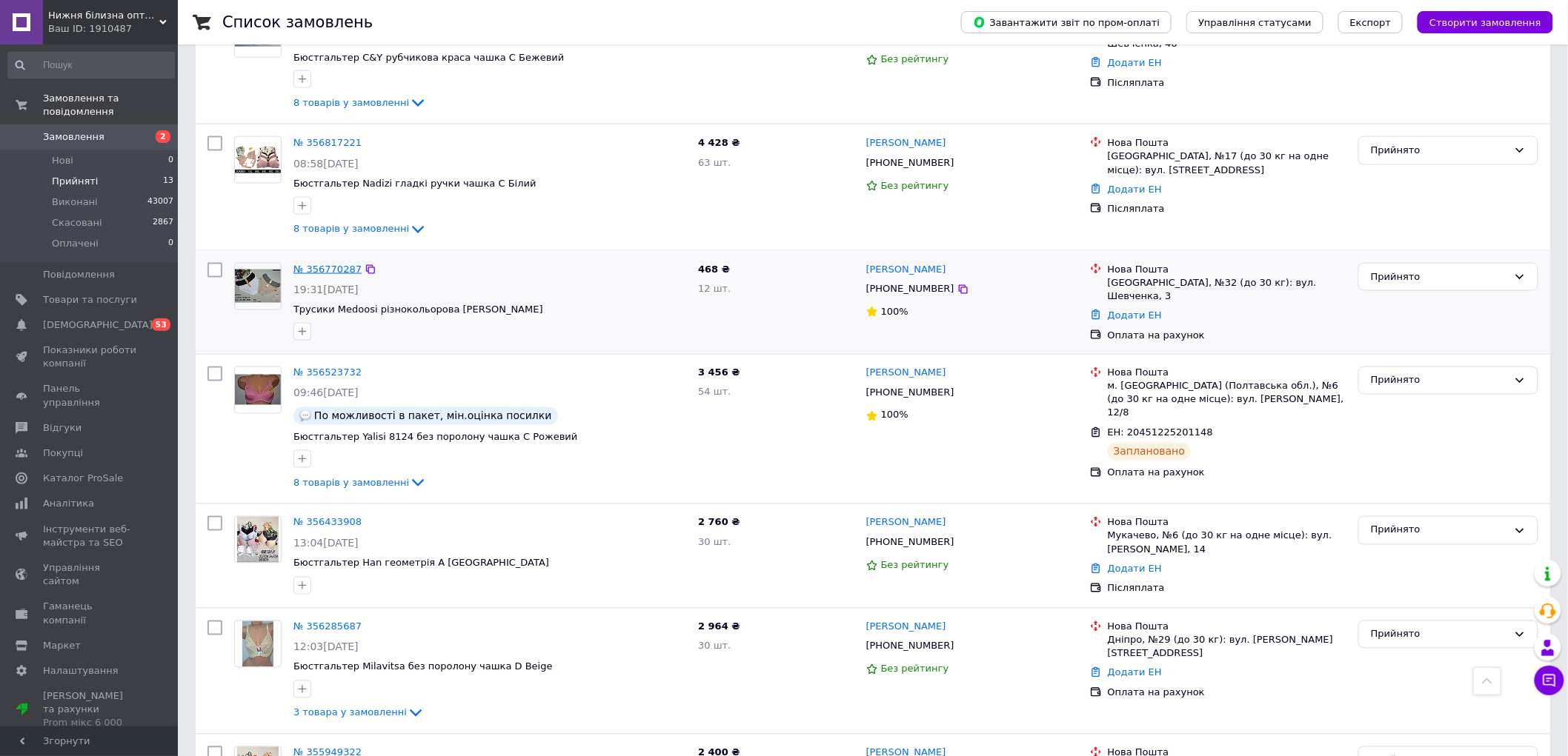
click at [300, 274] on link "№ 356770287" at bounding box center [327, 269] width 68 height 11
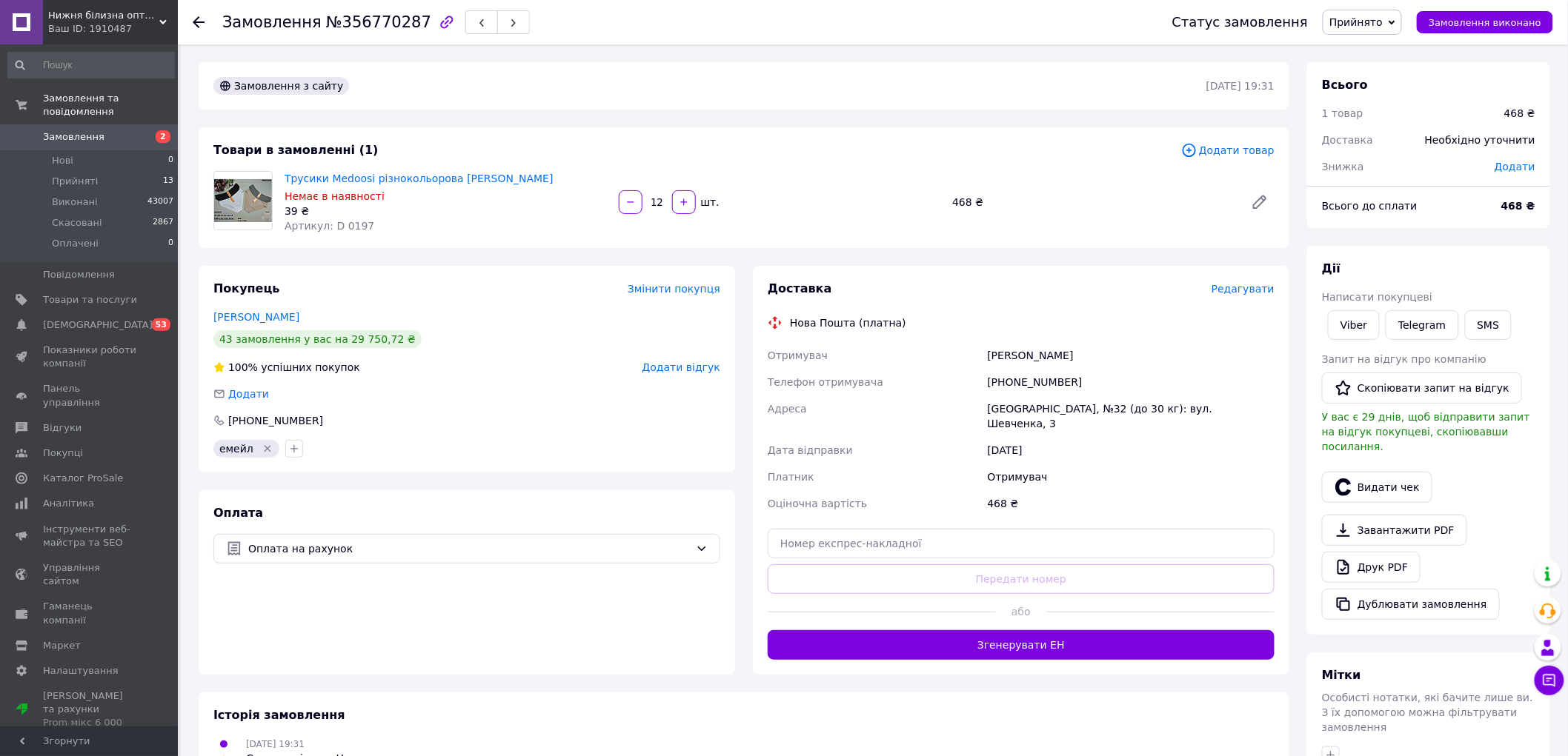
click at [1242, 289] on span "Редагувати" at bounding box center [1242, 288] width 63 height 12
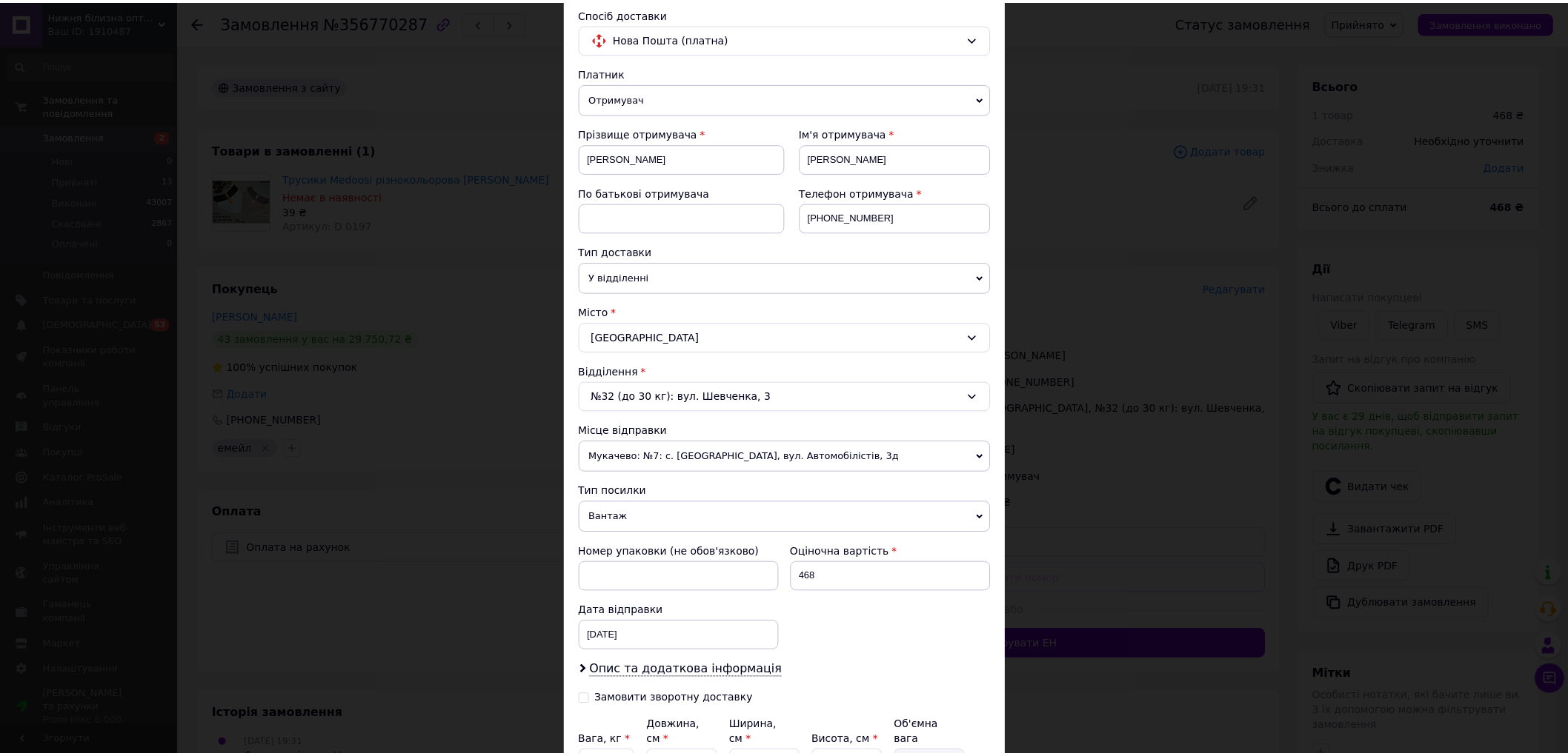
scroll to position [255, 0]
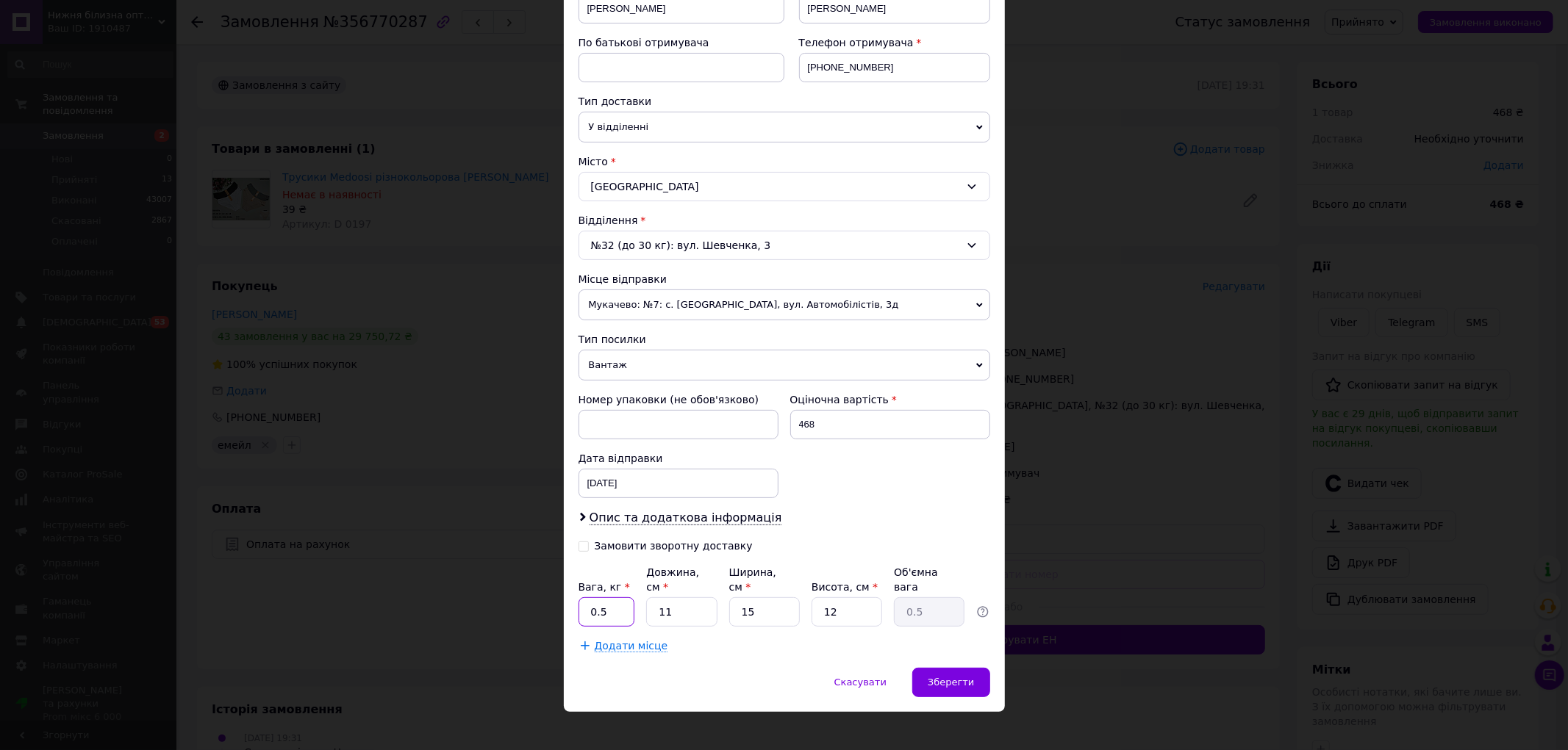
click at [613, 597] on input "0.5" at bounding box center [606, 612] width 57 height 29
type input "1"
click at [935, 668] on div "Зберегти" at bounding box center [950, 682] width 77 height 29
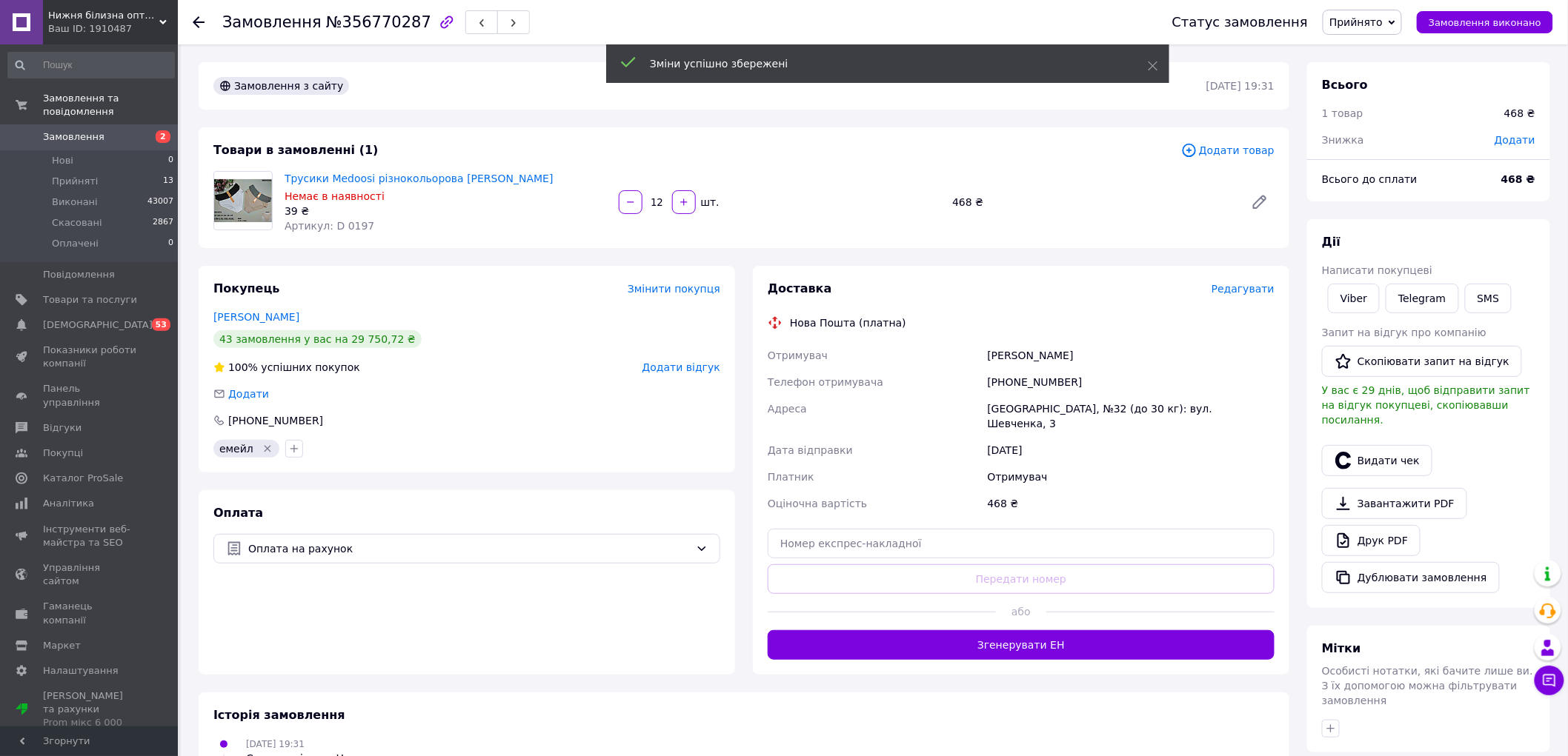
click at [1035, 633] on button "Згенерувати ЕН" at bounding box center [1021, 645] width 507 height 29
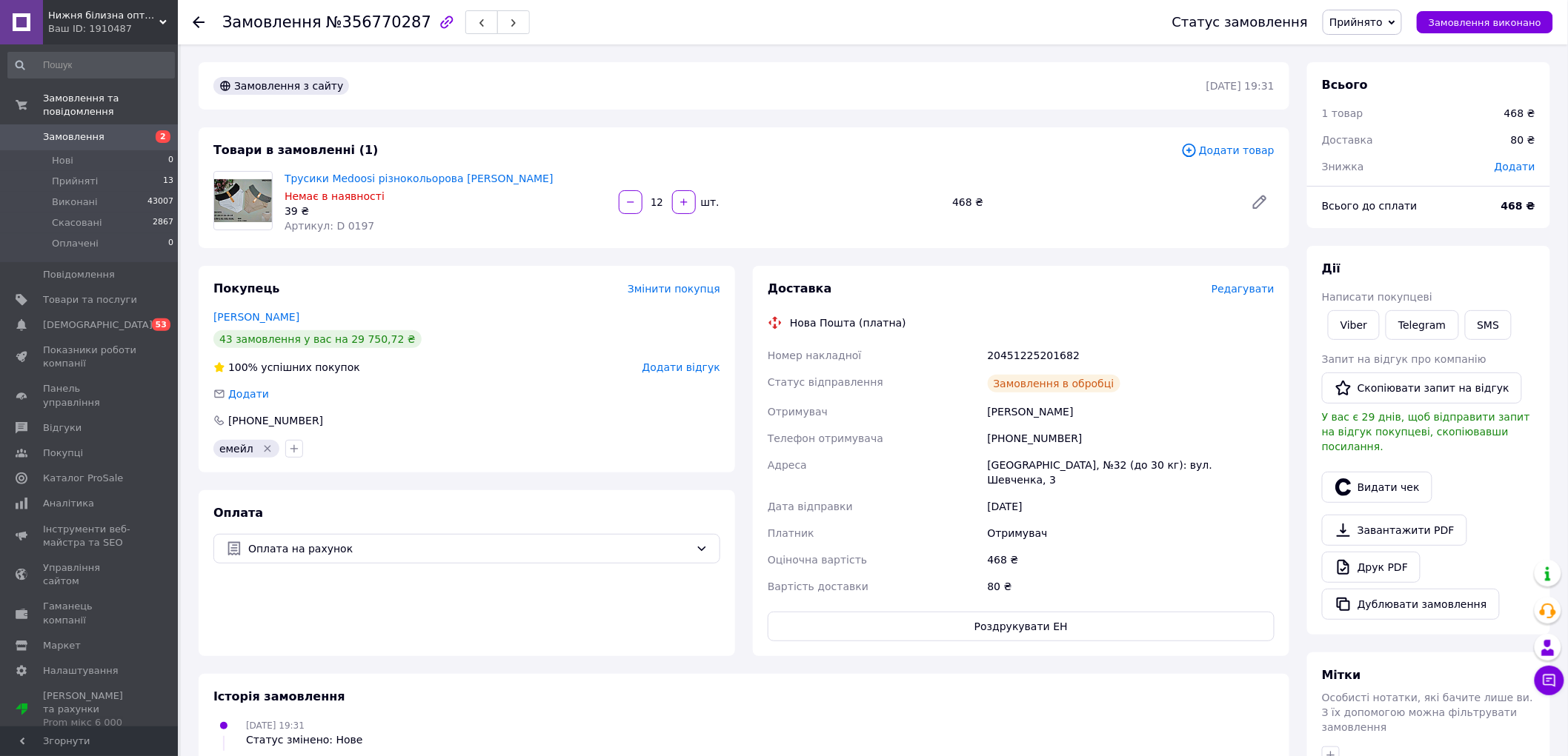
click at [202, 28] on div at bounding box center [198, 22] width 12 height 15
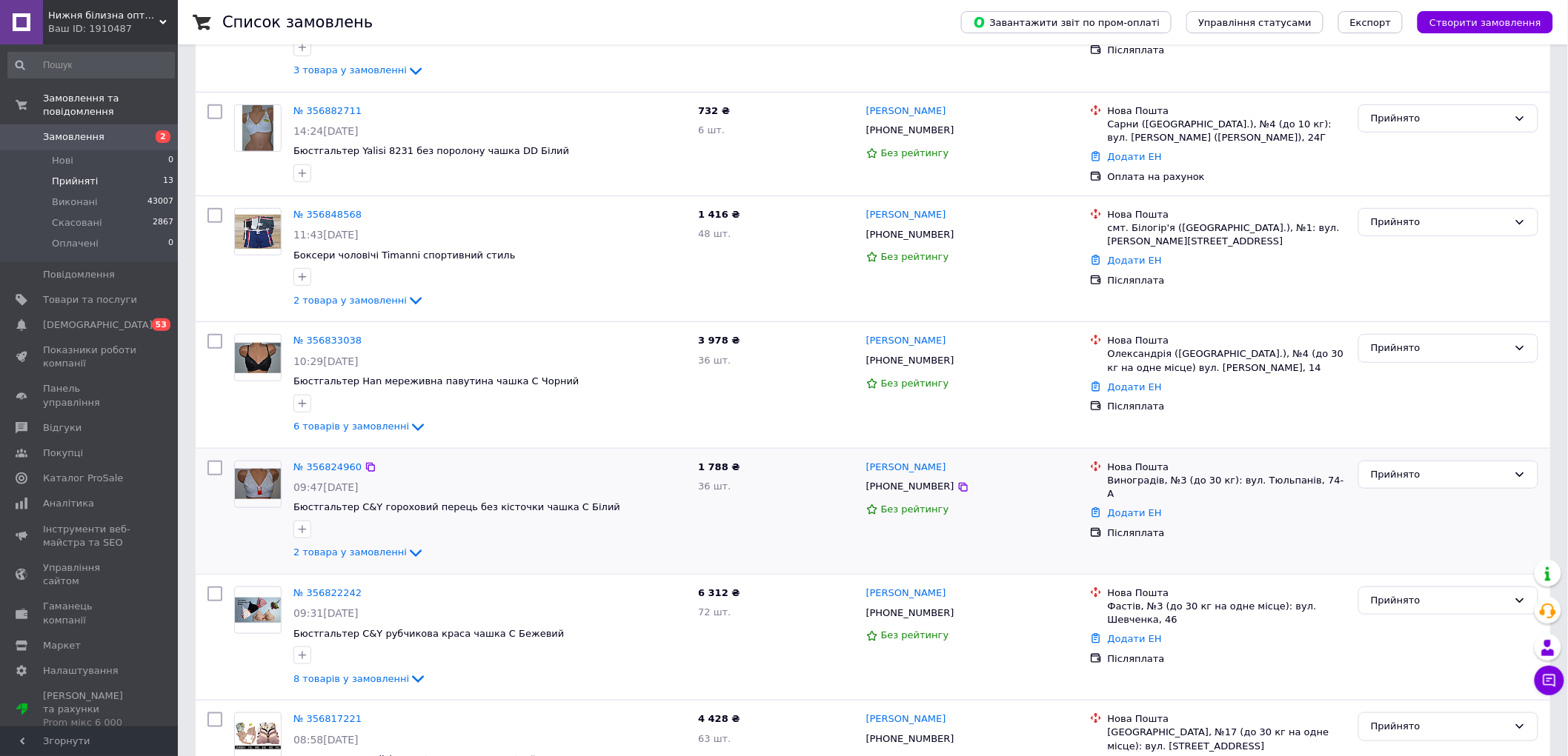
scroll to position [82, 0]
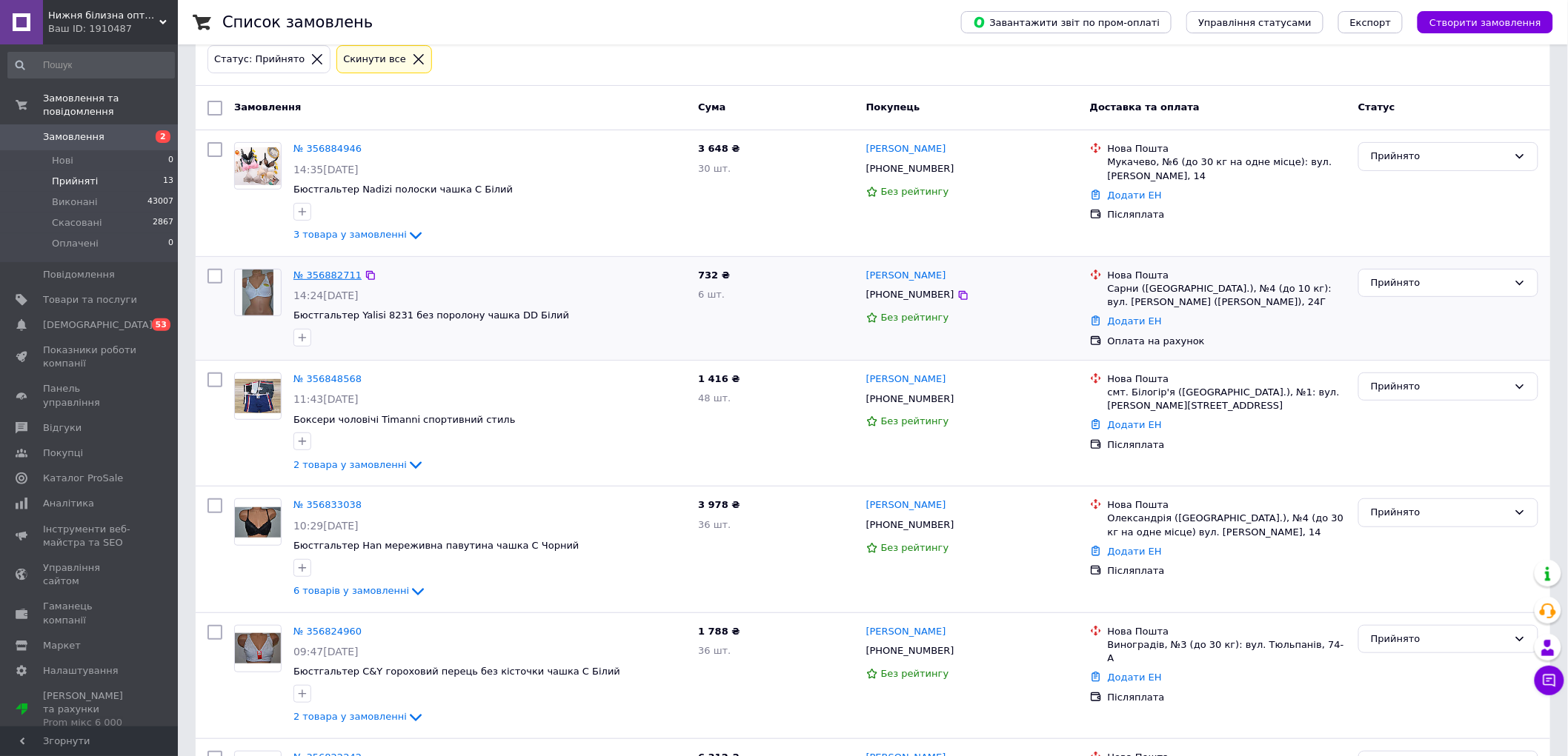
click at [332, 277] on link "№ 356882711" at bounding box center [327, 275] width 68 height 11
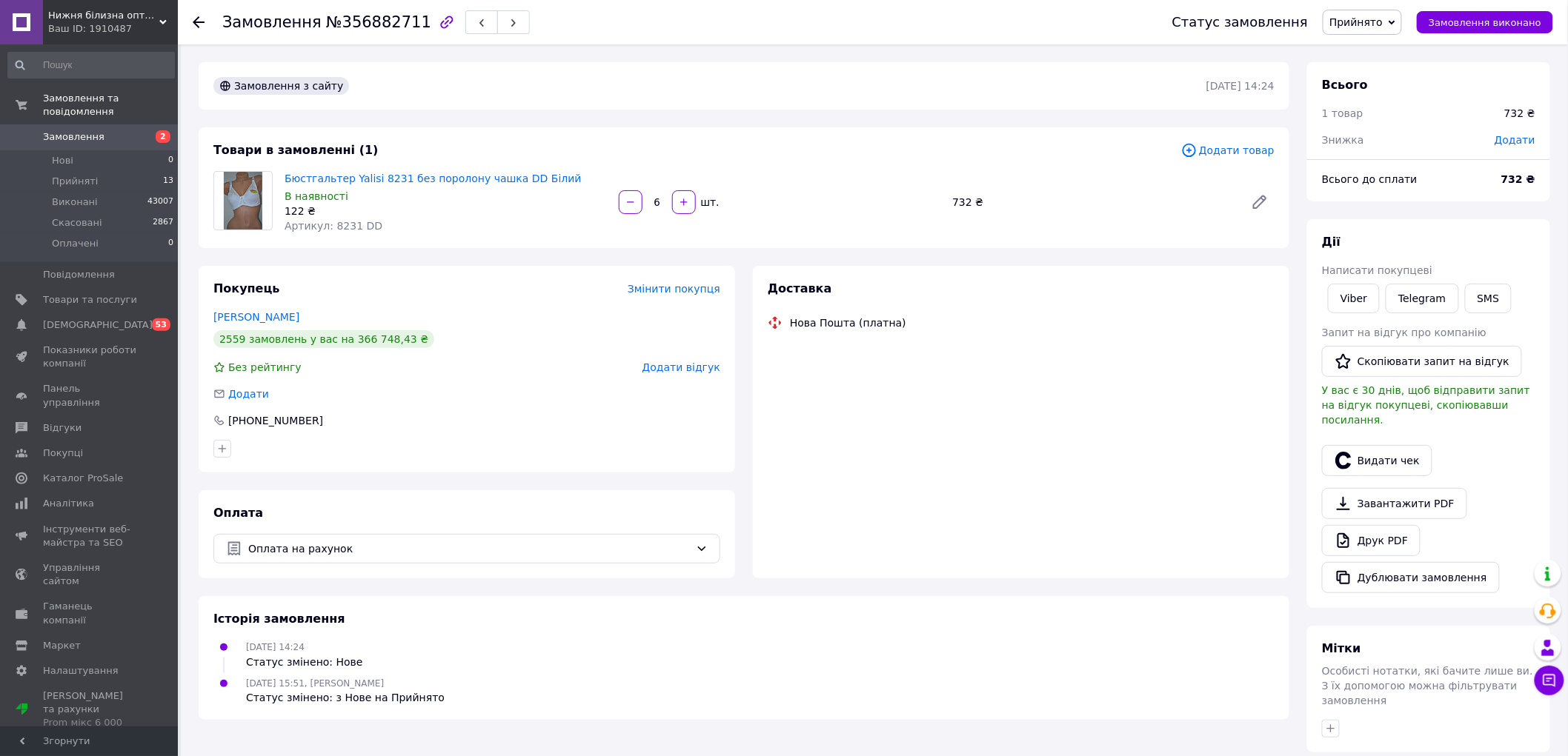
click at [1247, 284] on div "Доставка" at bounding box center [1021, 289] width 507 height 17
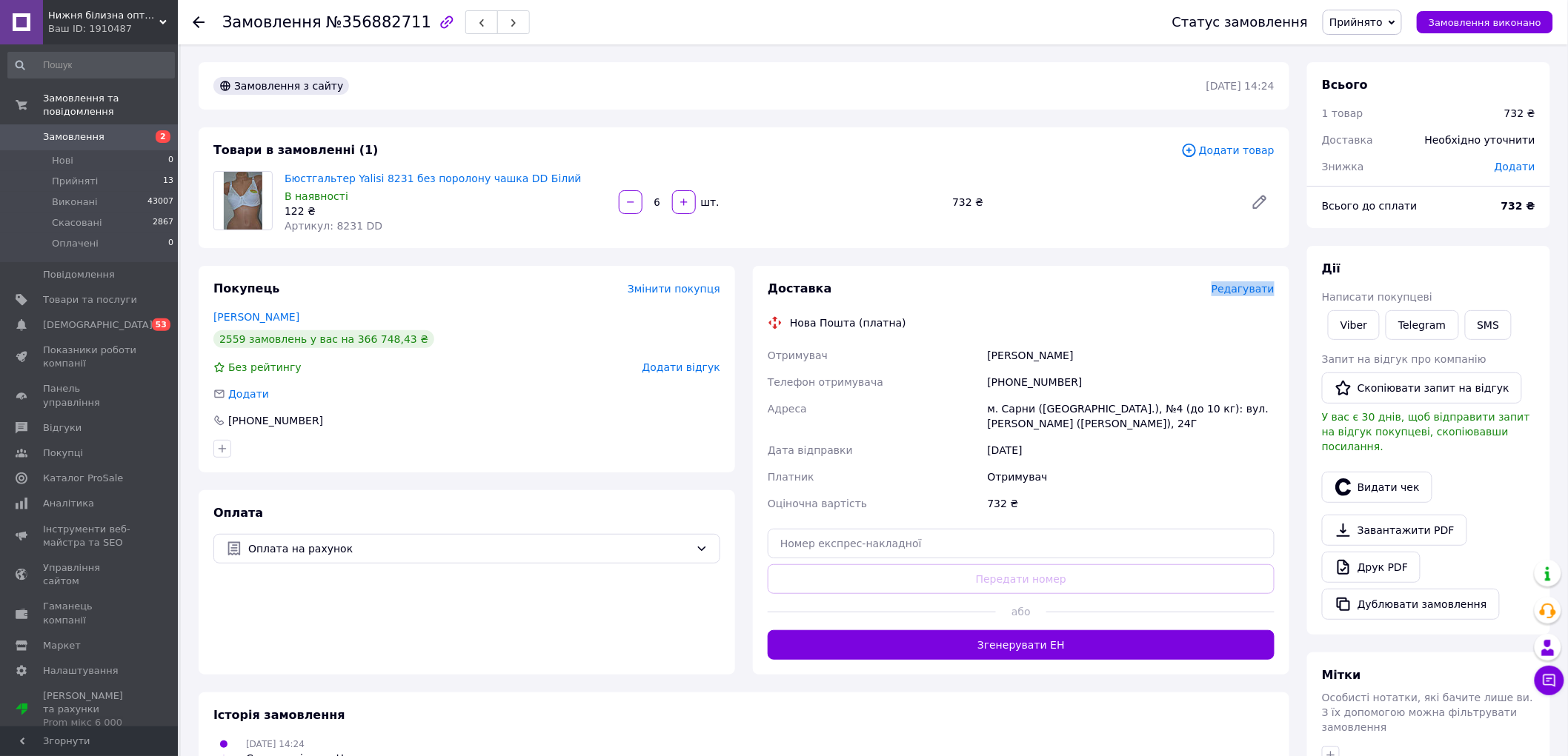
click at [1247, 284] on span "Редагувати" at bounding box center [1242, 288] width 63 height 12
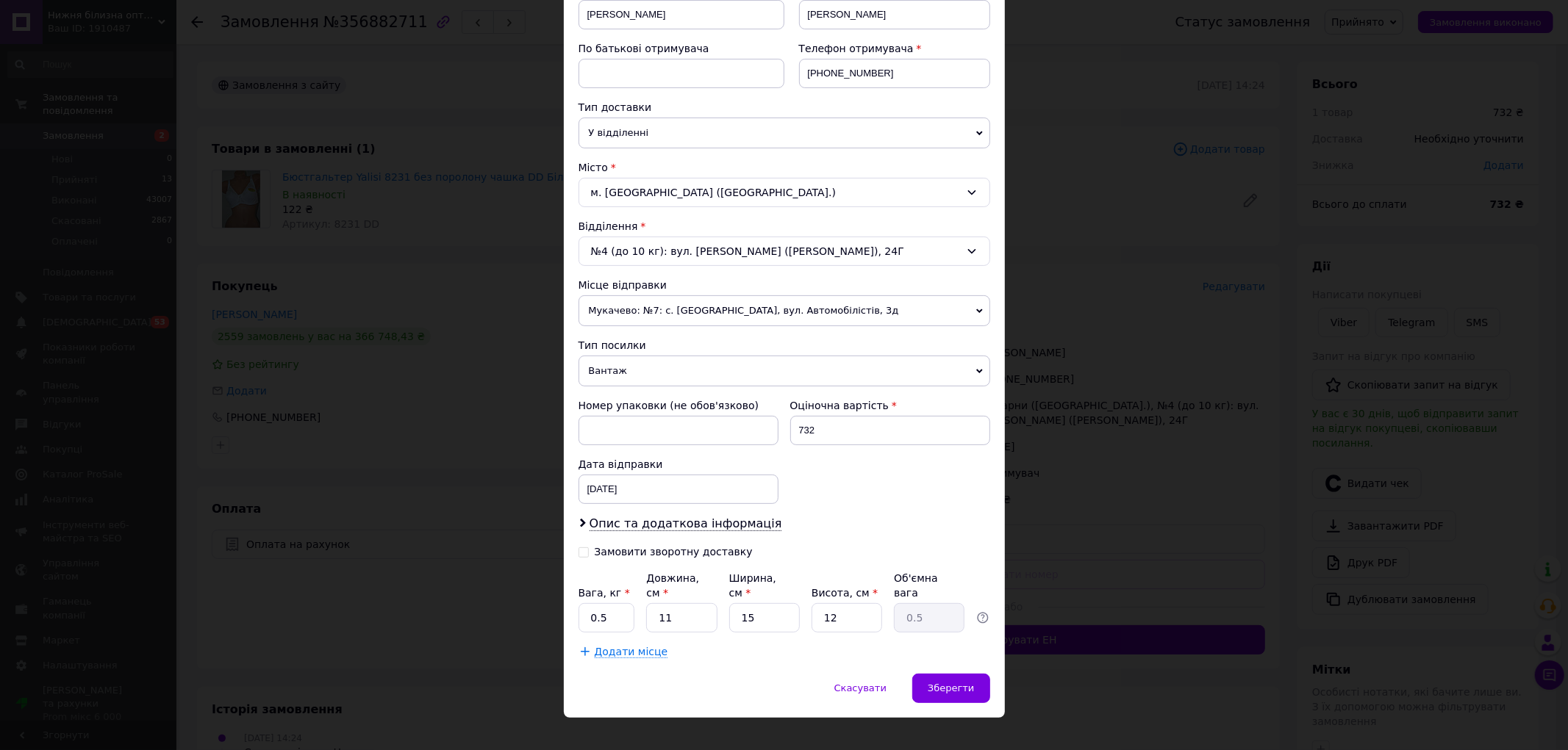
scroll to position [253, 0]
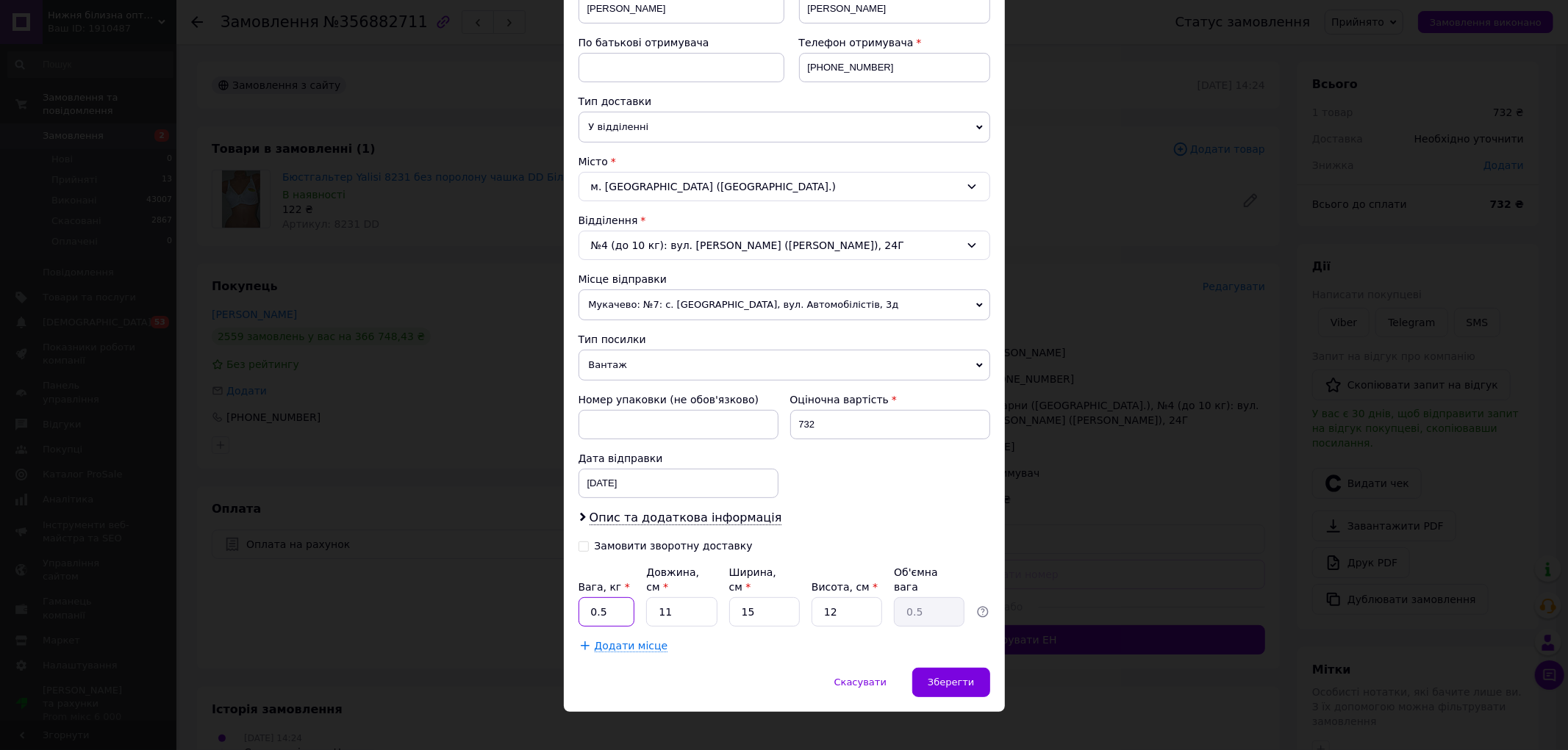
click at [600, 609] on input "0.5" at bounding box center [606, 612] width 57 height 29
click at [601, 607] on input "0.5" at bounding box center [606, 612] width 57 height 29
type input "500"
click at [833, 414] on input "732" at bounding box center [889, 424] width 200 height 29
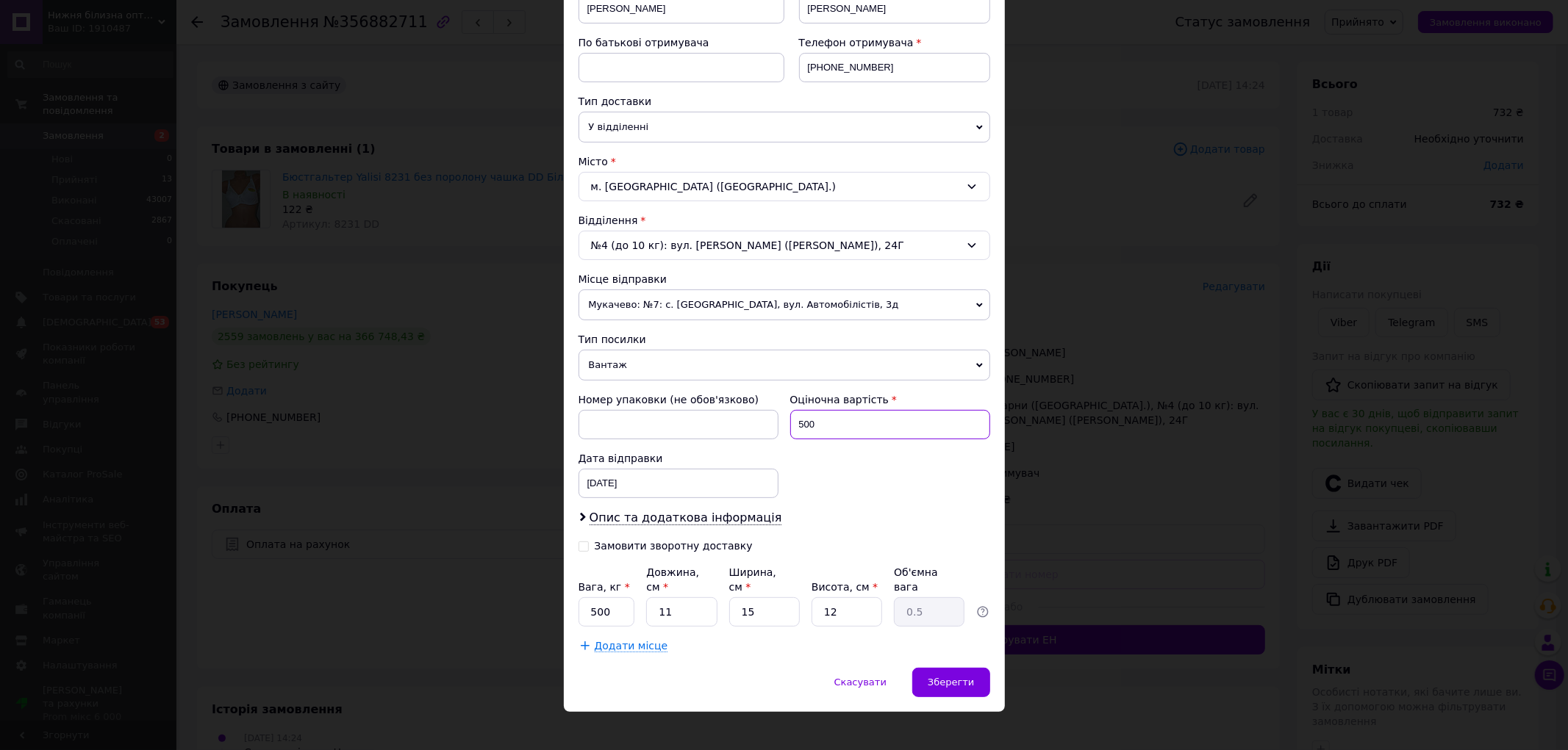
type input "500"
click at [622, 597] on input "500" at bounding box center [606, 612] width 57 height 29
type input "1"
click at [784, 530] on div "Платник Отримувач Відправник Прізвище отримувача [PERSON_NAME] Ім'я отримувача …" at bounding box center [784, 284] width 412 height 737
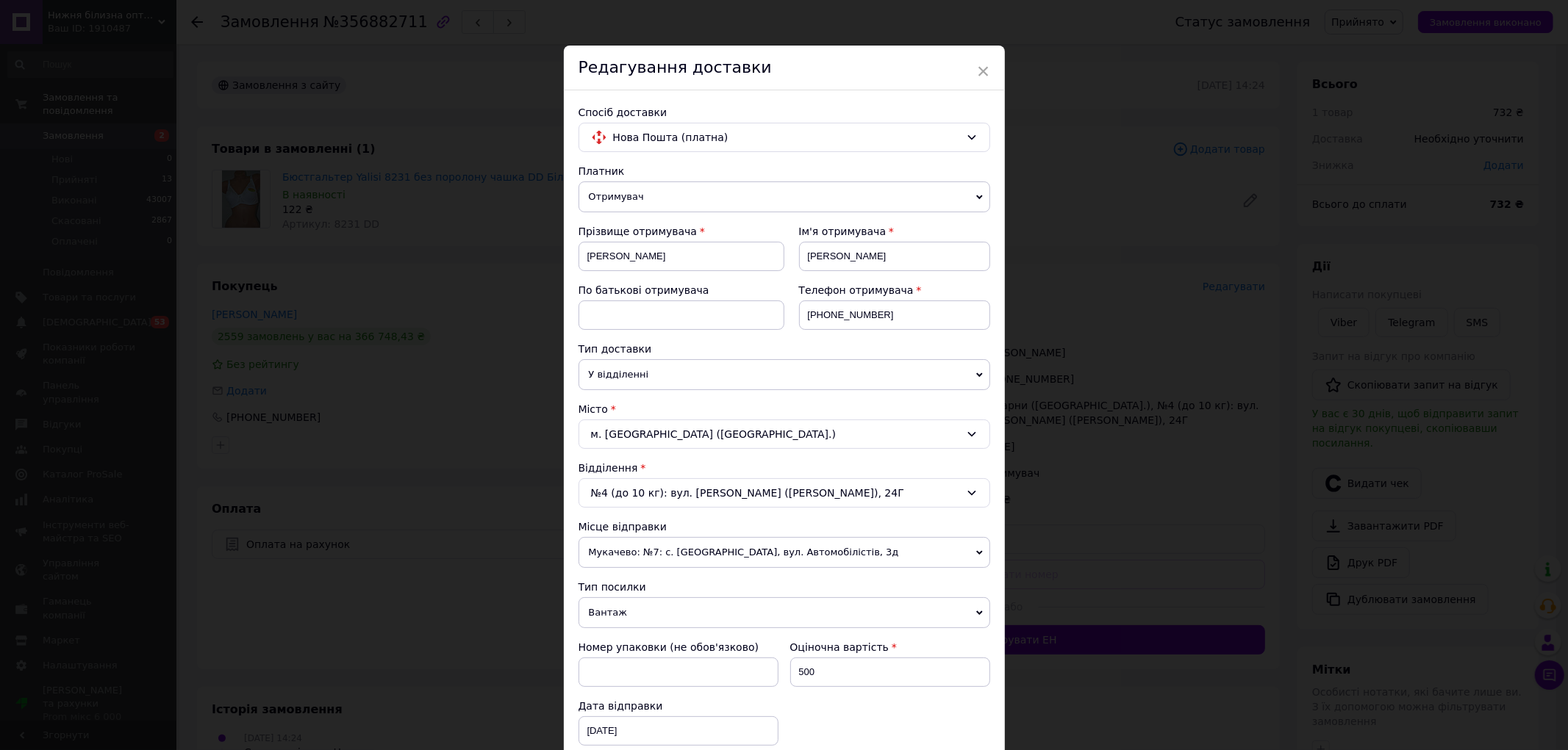
scroll to position [0, 0]
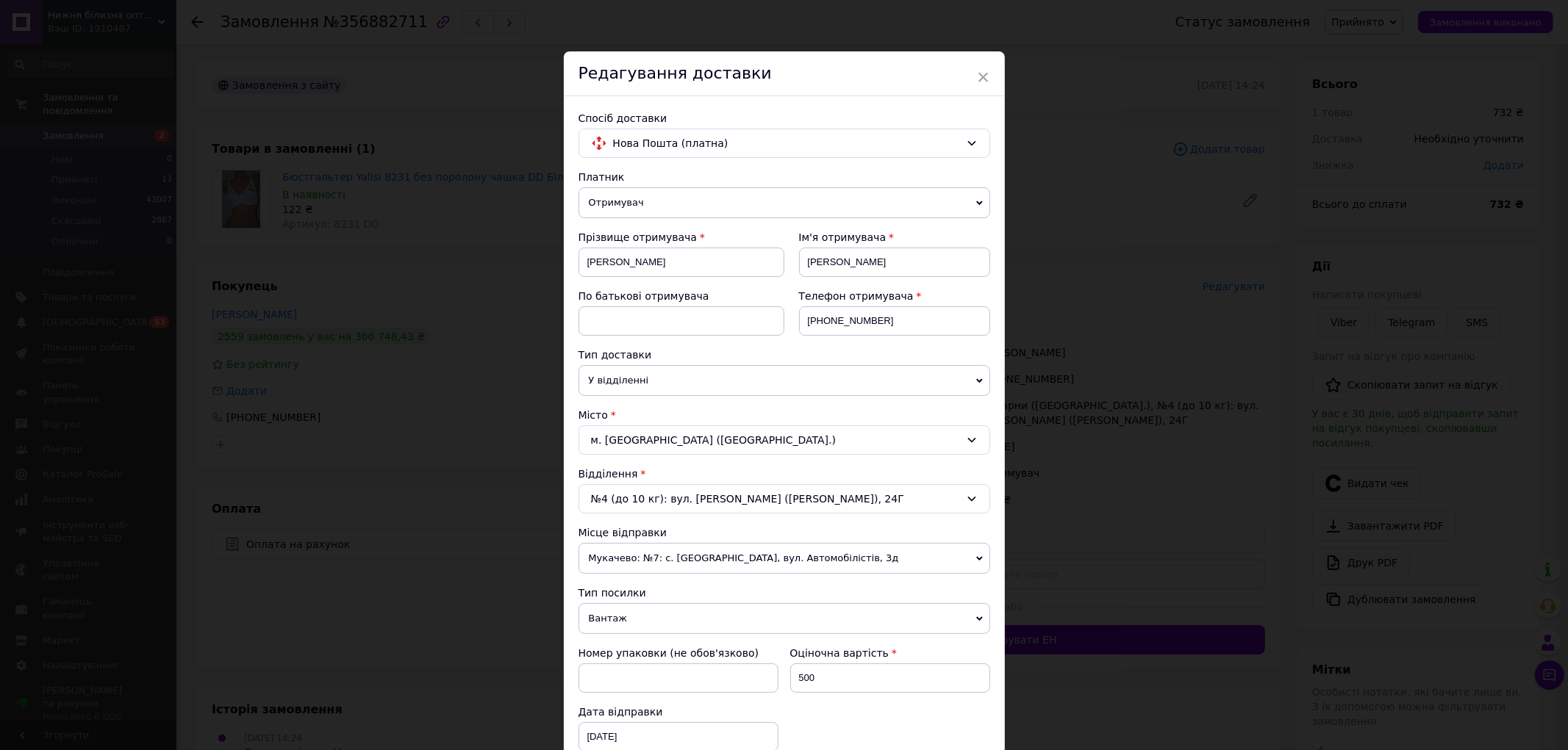
click at [647, 202] on span "Отримувач" at bounding box center [784, 203] width 412 height 31
click at [636, 232] on li "Відправник" at bounding box center [784, 232] width 412 height 22
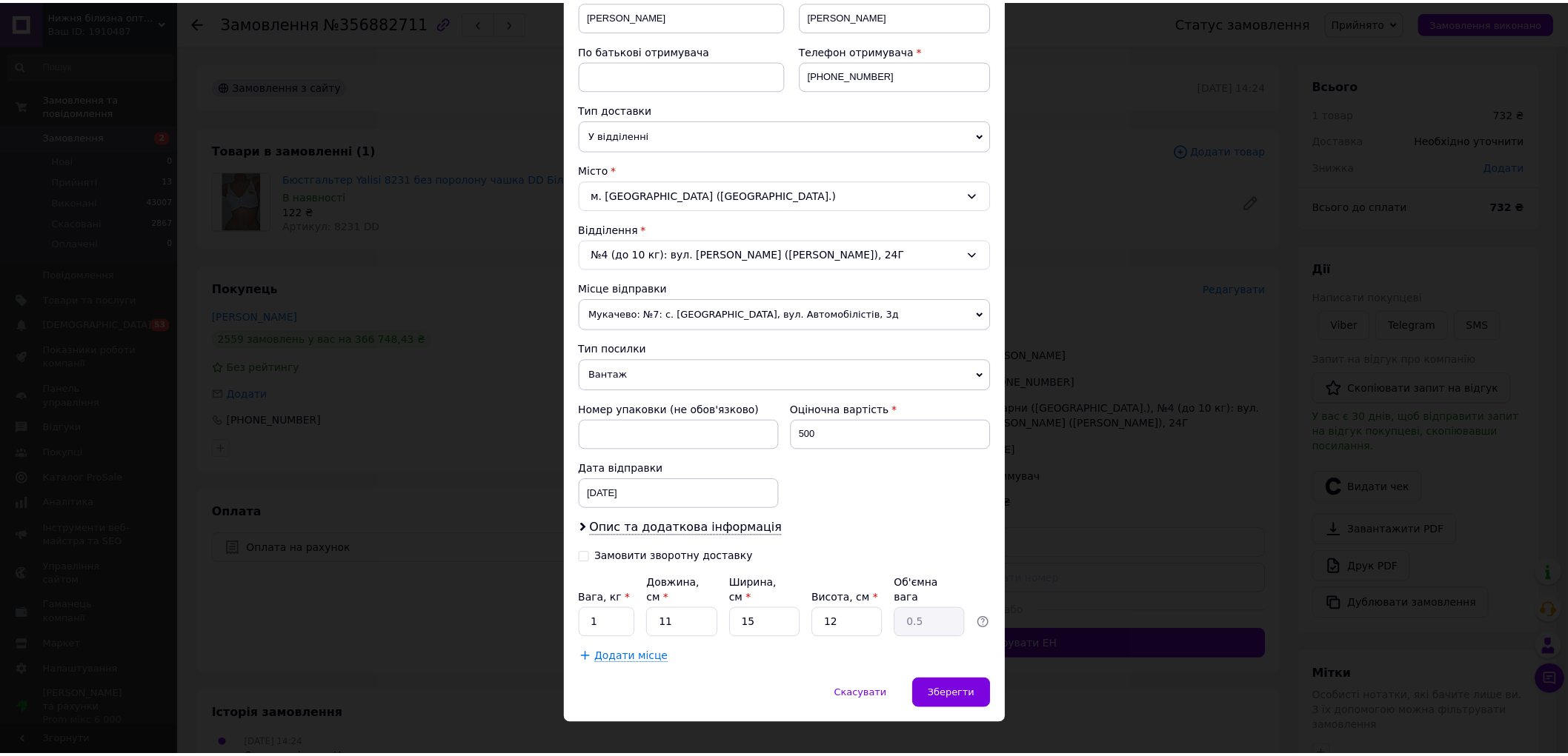
scroll to position [255, 0]
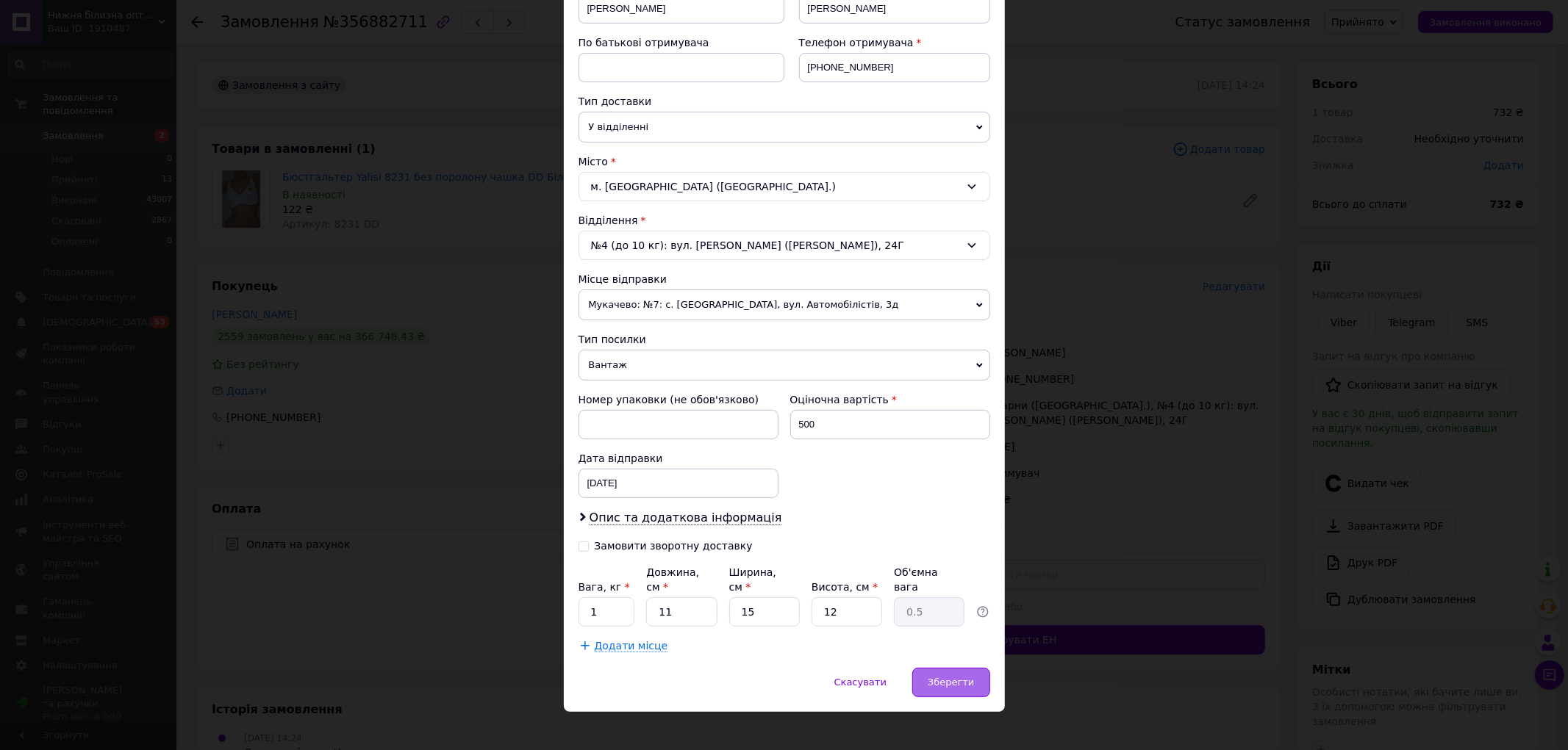
click at [946, 677] on span "Зберегти" at bounding box center [950, 682] width 46 height 11
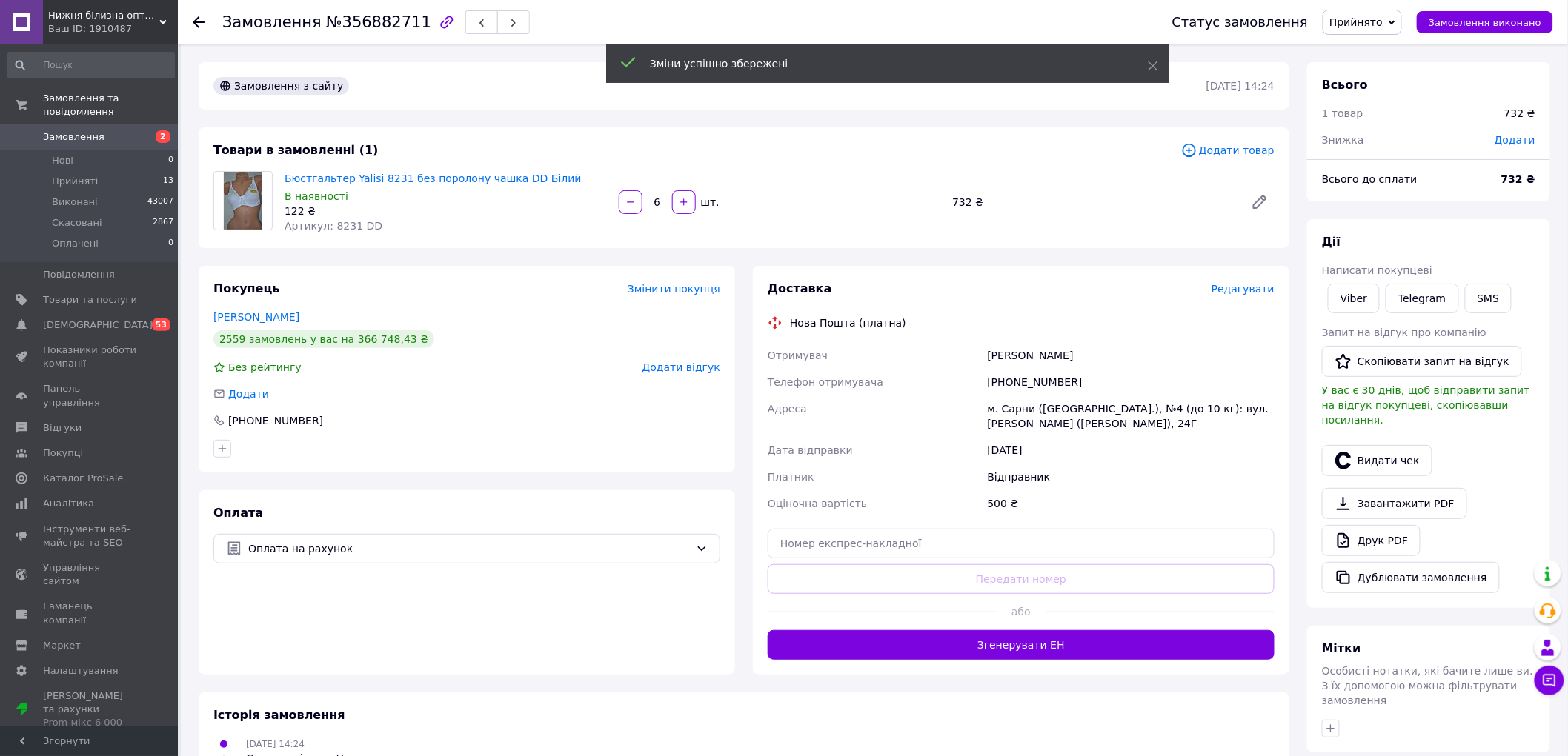
click at [1041, 640] on button "Згенерувати ЕН" at bounding box center [1021, 645] width 507 height 29
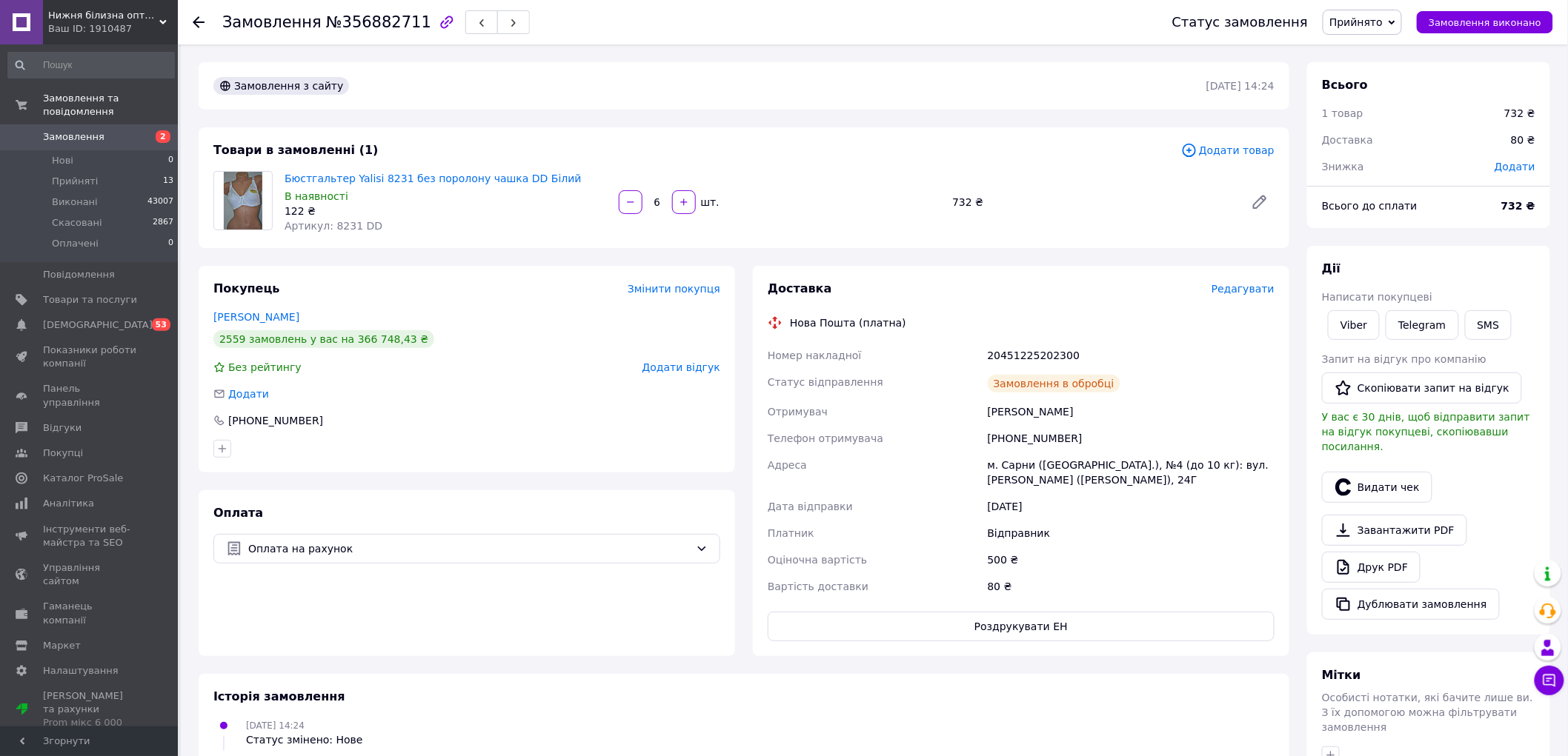
click at [202, 20] on icon at bounding box center [198, 22] width 12 height 12
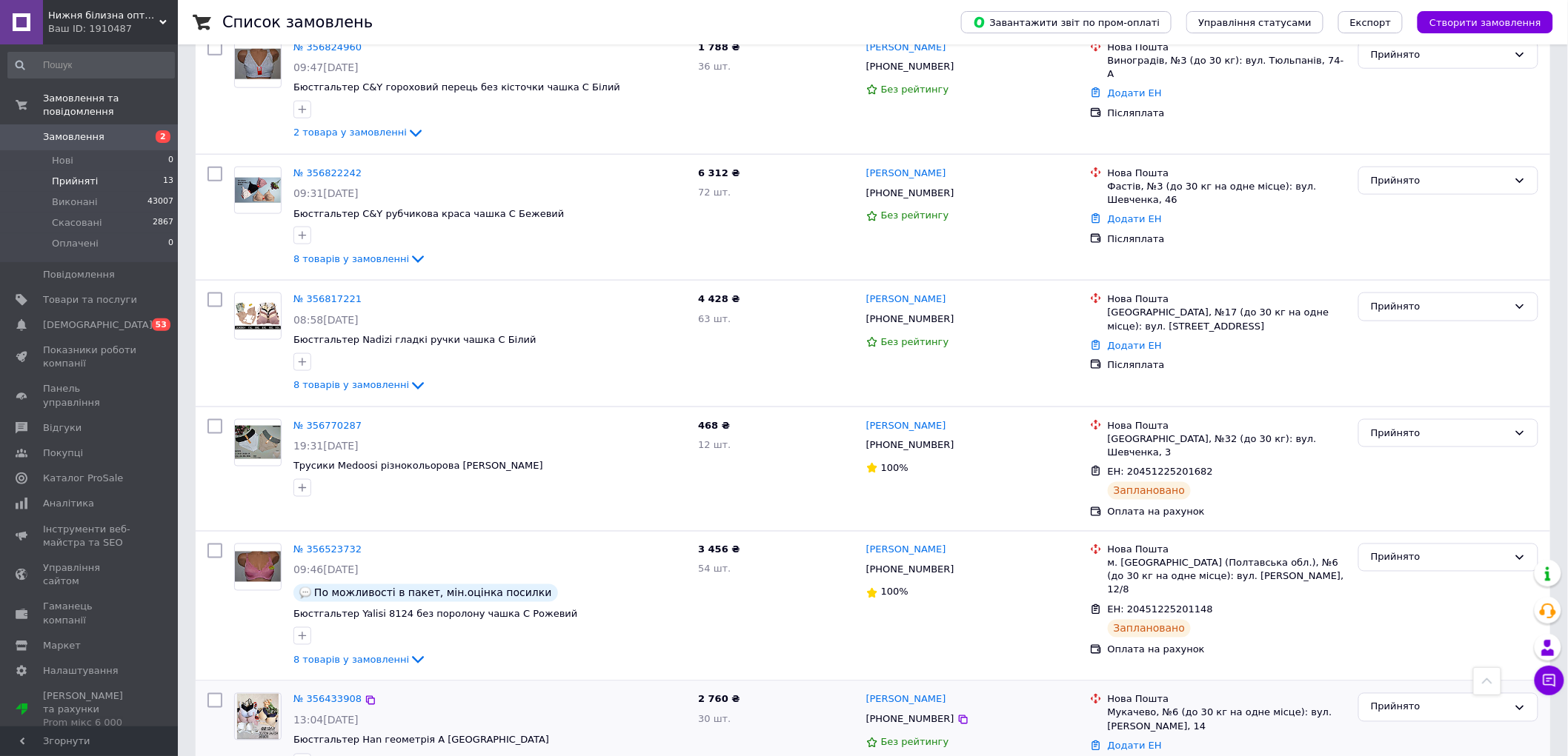
scroll to position [686, 0]
click at [328, 304] on link "№ 356817221" at bounding box center [327, 300] width 68 height 11
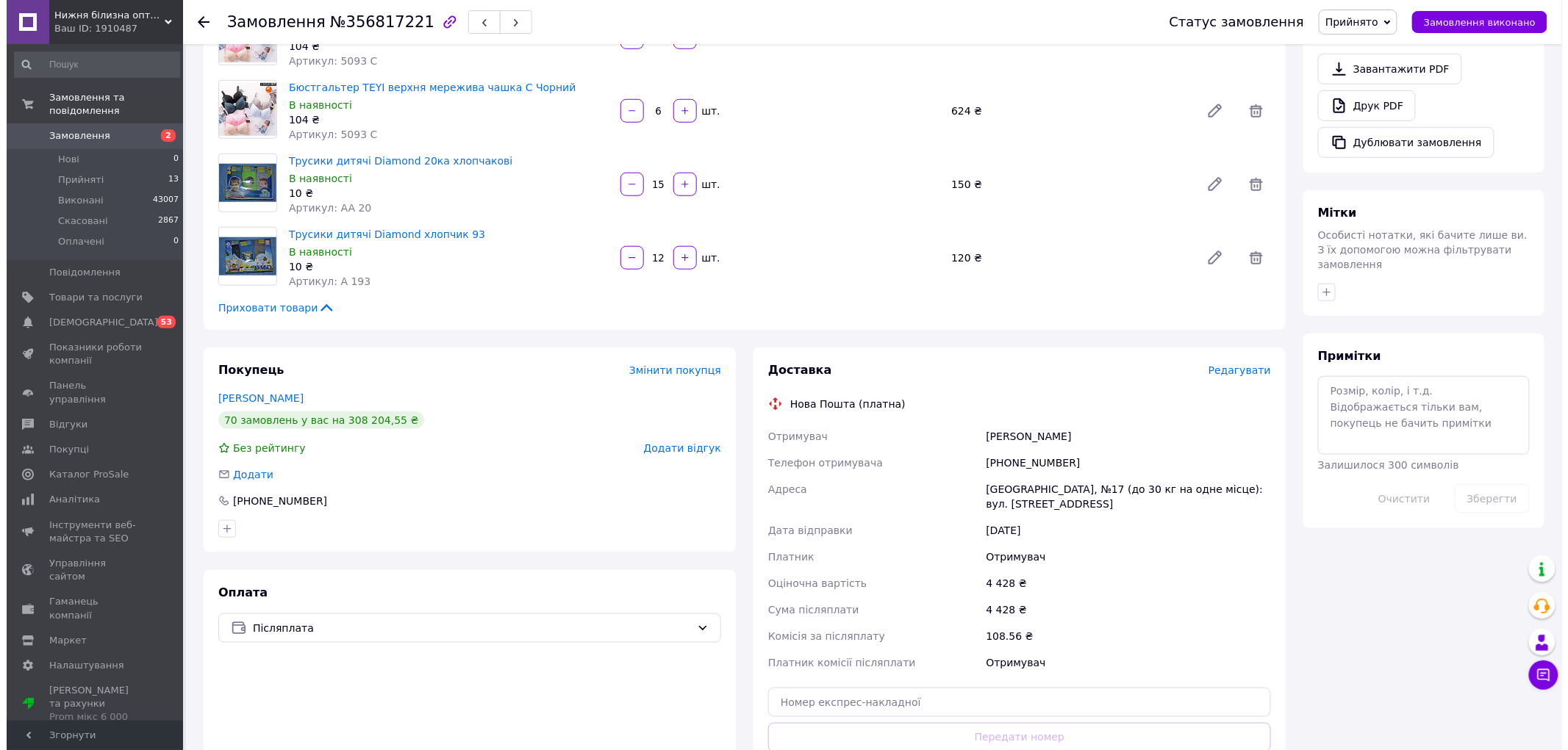
scroll to position [489, 0]
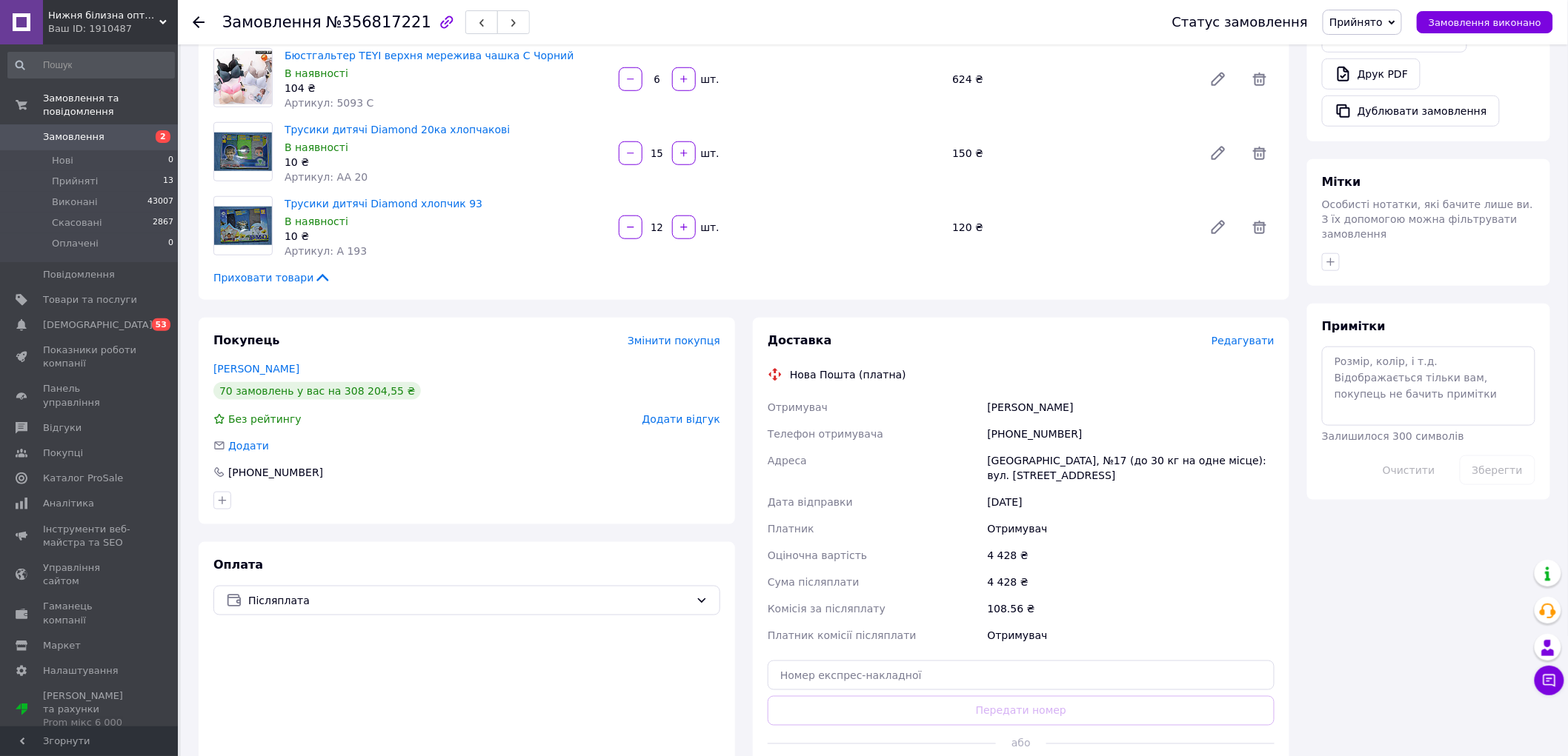
click at [1272, 353] on div "Доставка Редагувати Нова Пошта (платна) Отримувач [PERSON_NAME] Телефон отримув…" at bounding box center [1021, 563] width 507 height 460
click at [1268, 347] on span "Редагувати" at bounding box center [1242, 340] width 63 height 12
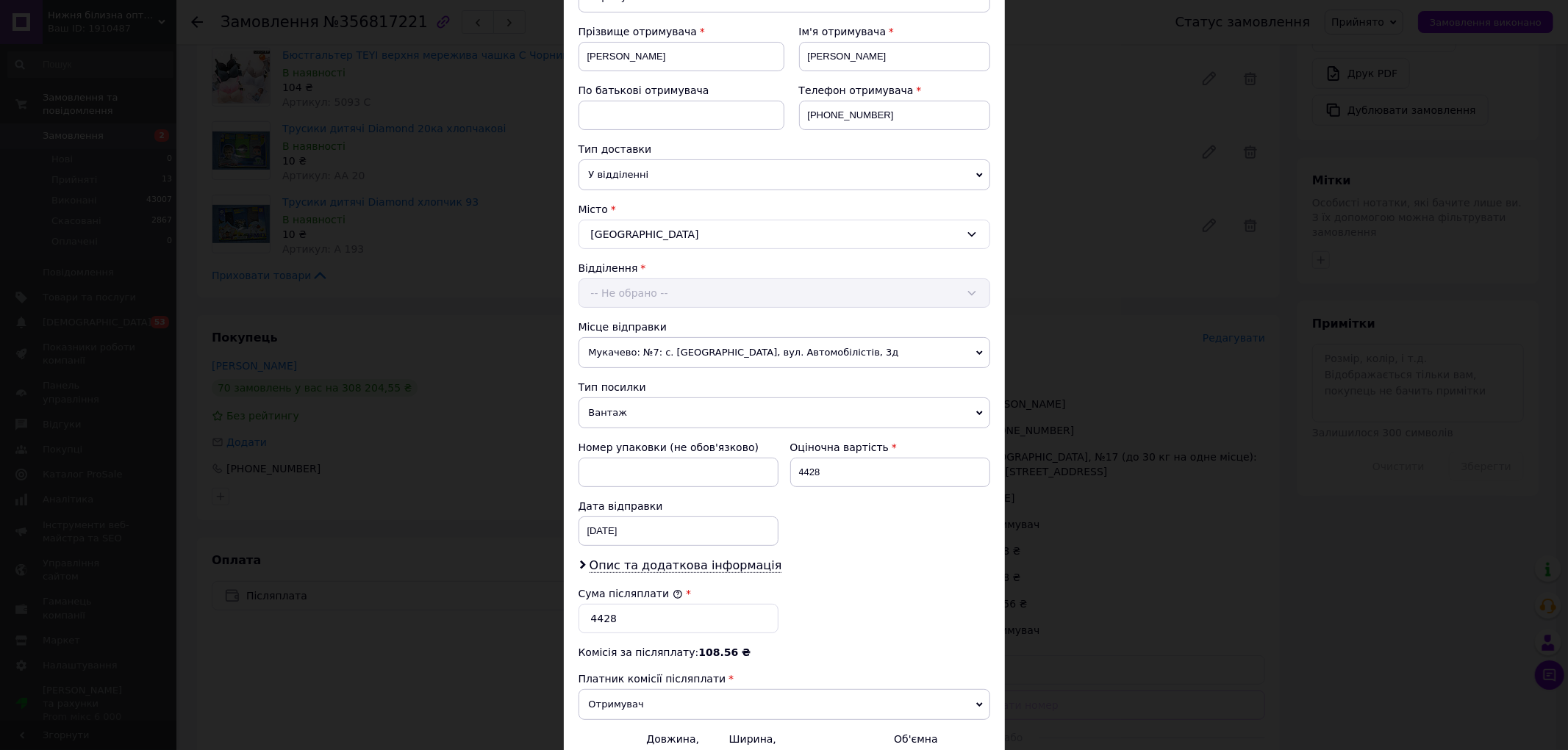
scroll to position [373, 0]
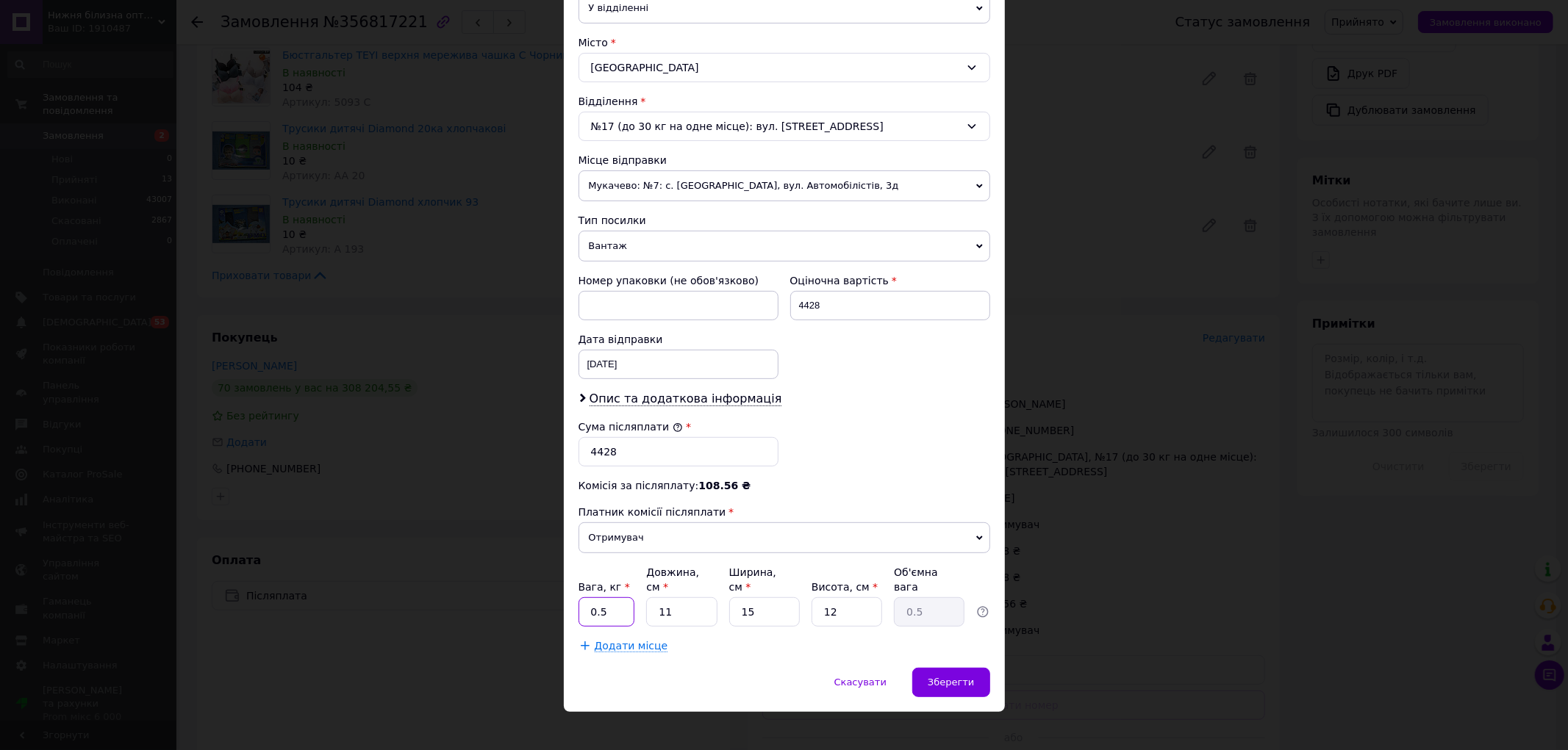
click at [617, 597] on input "0.5" at bounding box center [606, 612] width 57 height 29
type input "6"
click at [878, 309] on input "4428" at bounding box center [889, 306] width 200 height 29
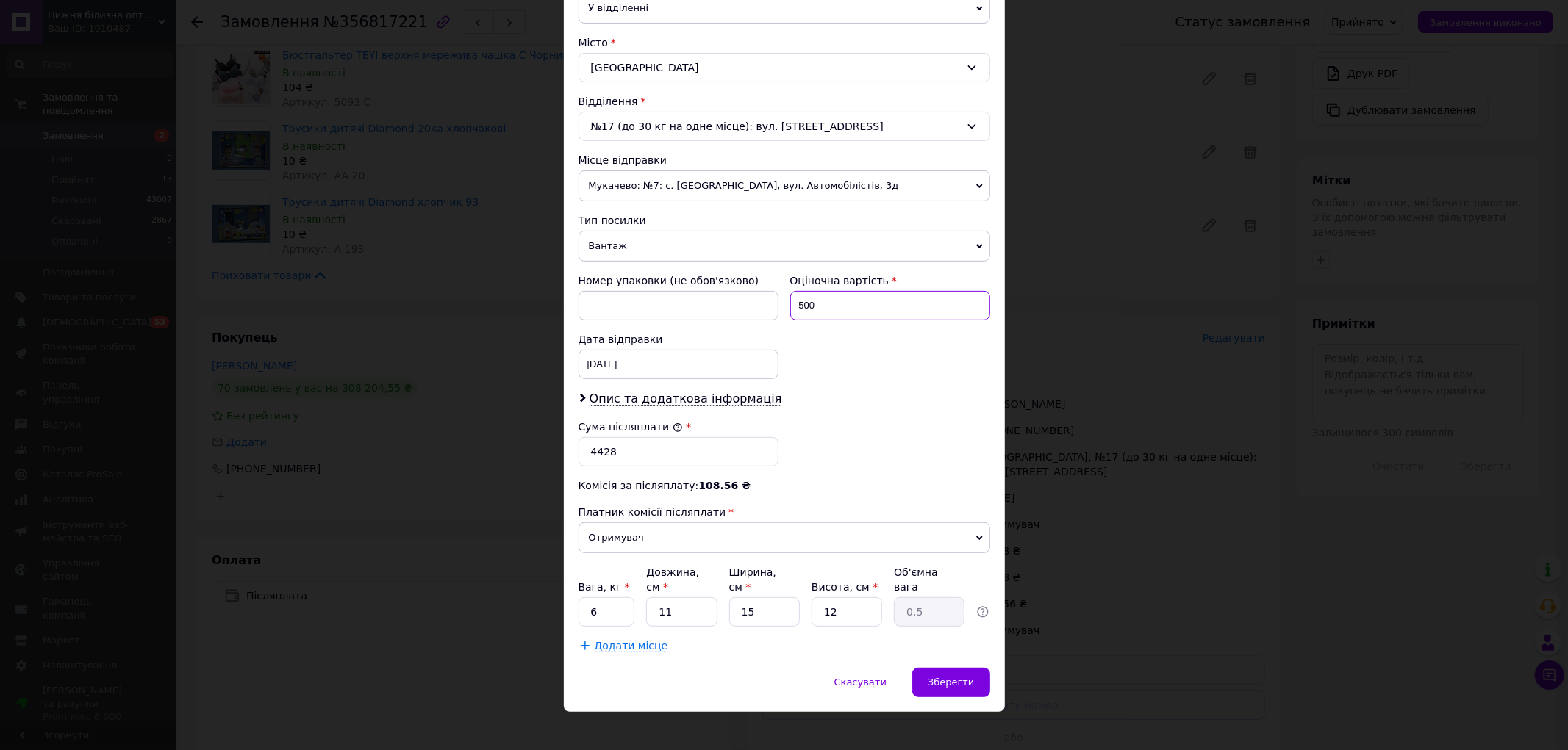
type input "500"
drag, startPoint x: 593, startPoint y: 593, endPoint x: 533, endPoint y: 592, distance: 60.0
click at [534, 593] on div "× Редагування доставки Спосіб доставки Нова Пошта (платна) Платник Отримувач Ві…" at bounding box center [784, 375] width 1568 height 750
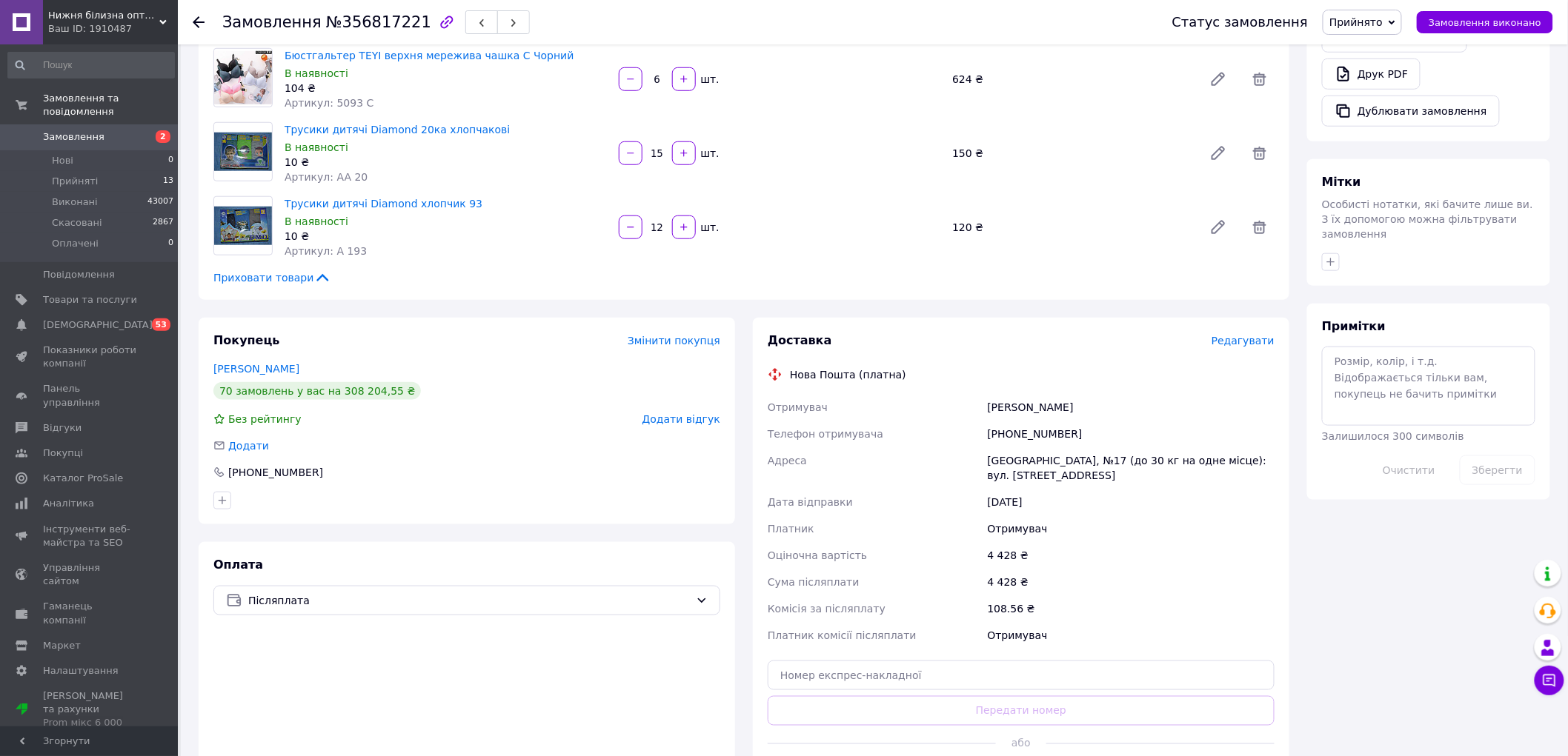
click at [1250, 339] on span "Редагувати" at bounding box center [1242, 340] width 63 height 12
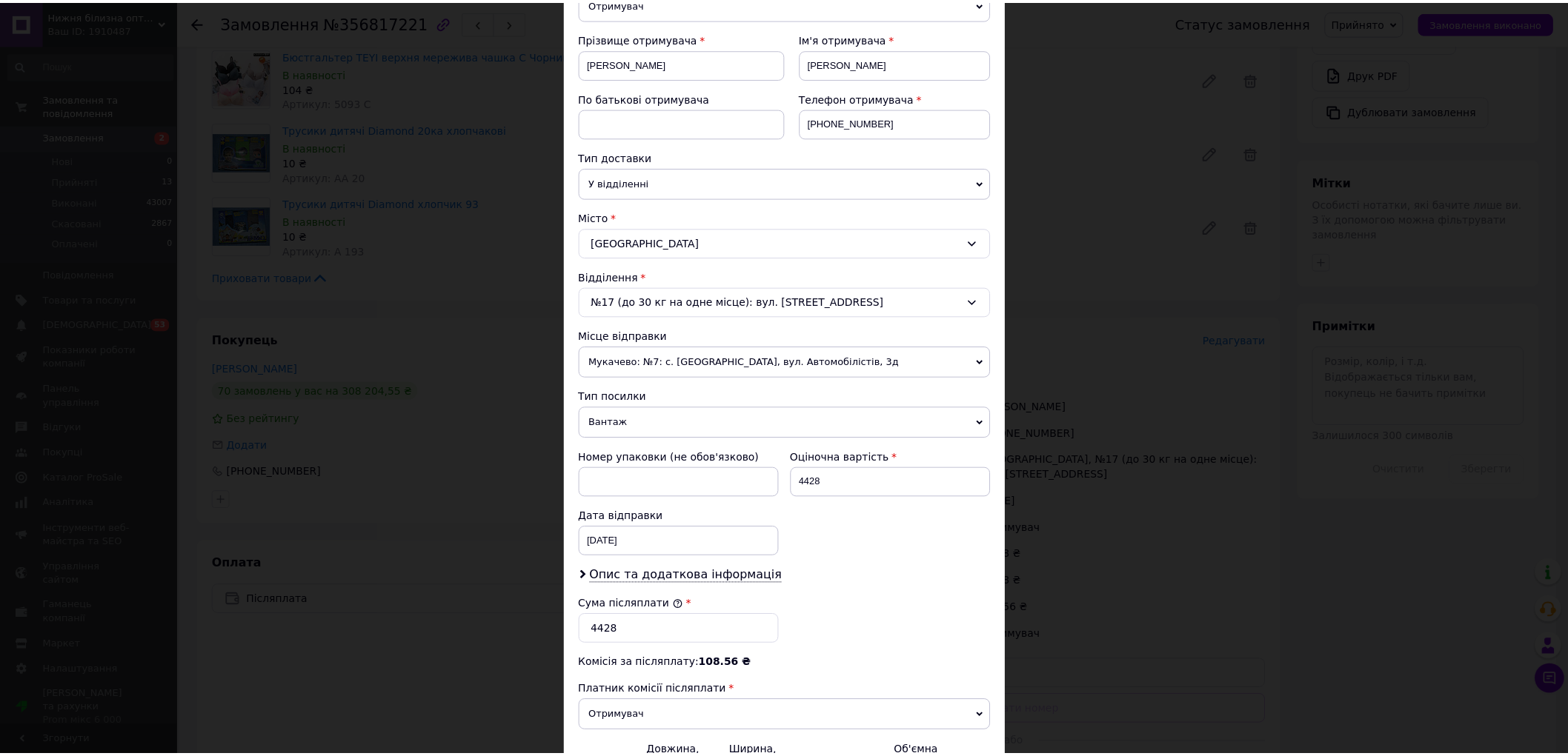
scroll to position [329, 0]
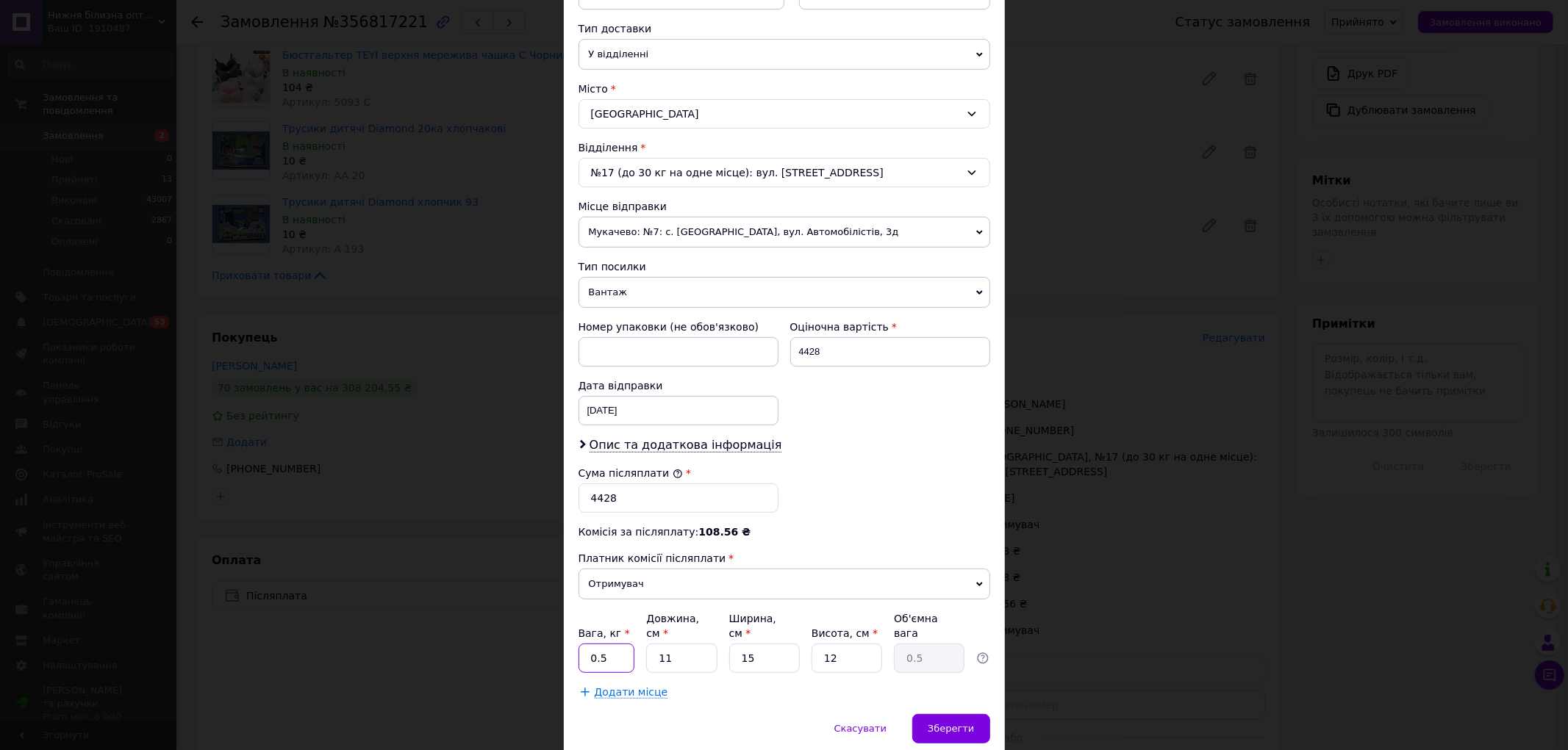
click at [606, 644] on input "0.5" at bounding box center [606, 659] width 57 height 29
type input "7"
click at [864, 339] on input "4428" at bounding box center [889, 352] width 200 height 29
click at [863, 338] on input "4428" at bounding box center [889, 352] width 200 height 29
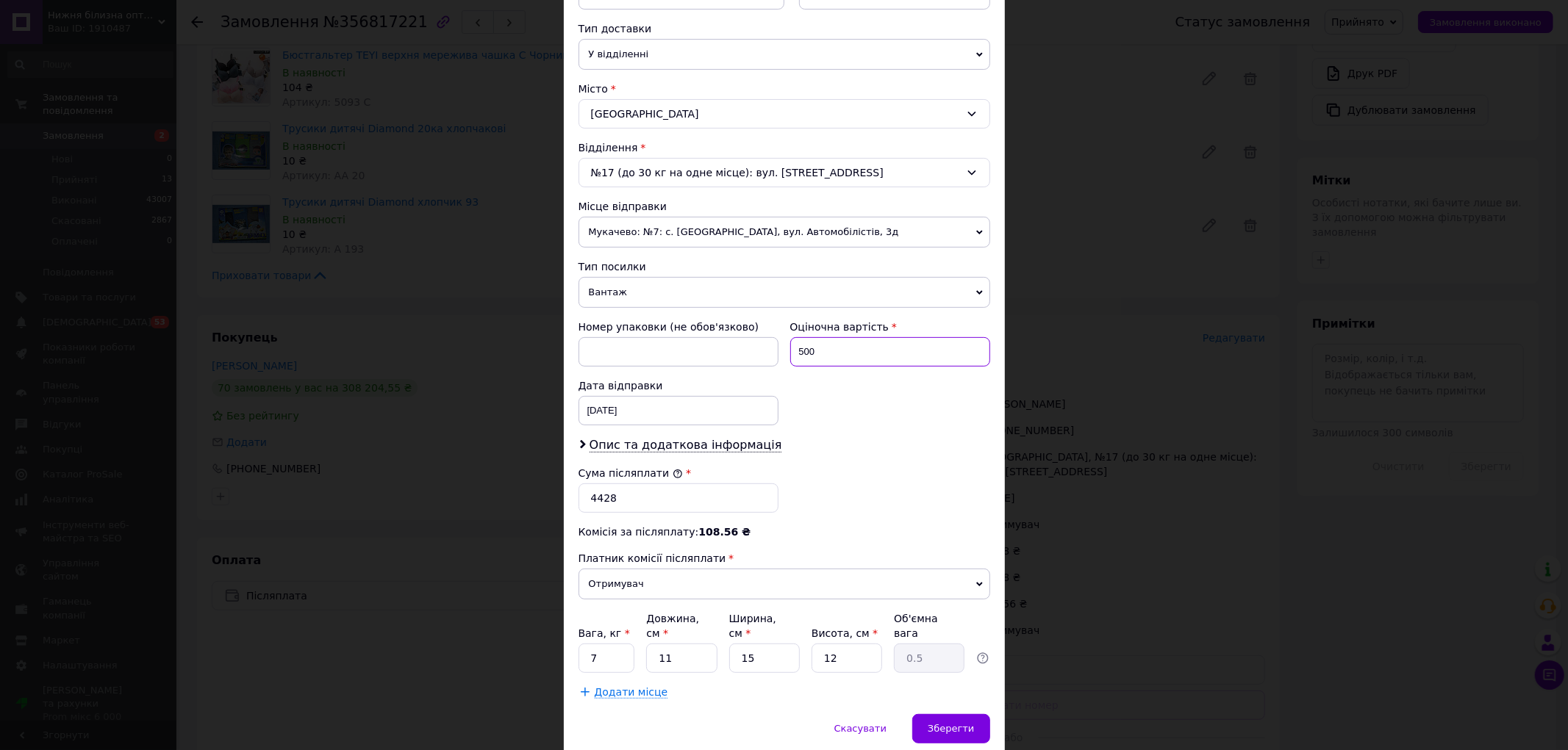
click at [849, 355] on input "500" at bounding box center [889, 352] width 200 height 29
type input "4428"
click at [953, 715] on div "Зберегти" at bounding box center [950, 729] width 77 height 29
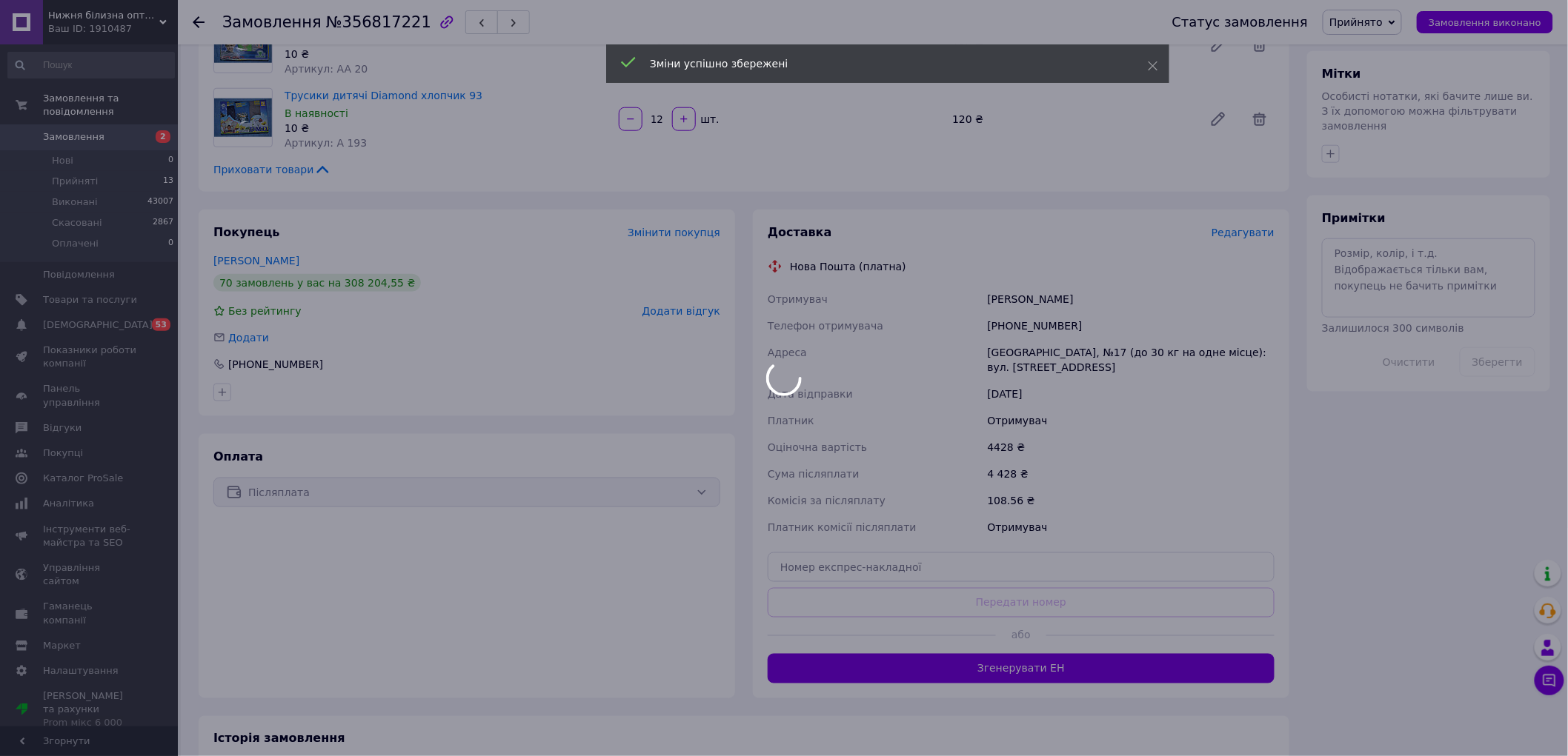
scroll to position [702, 0]
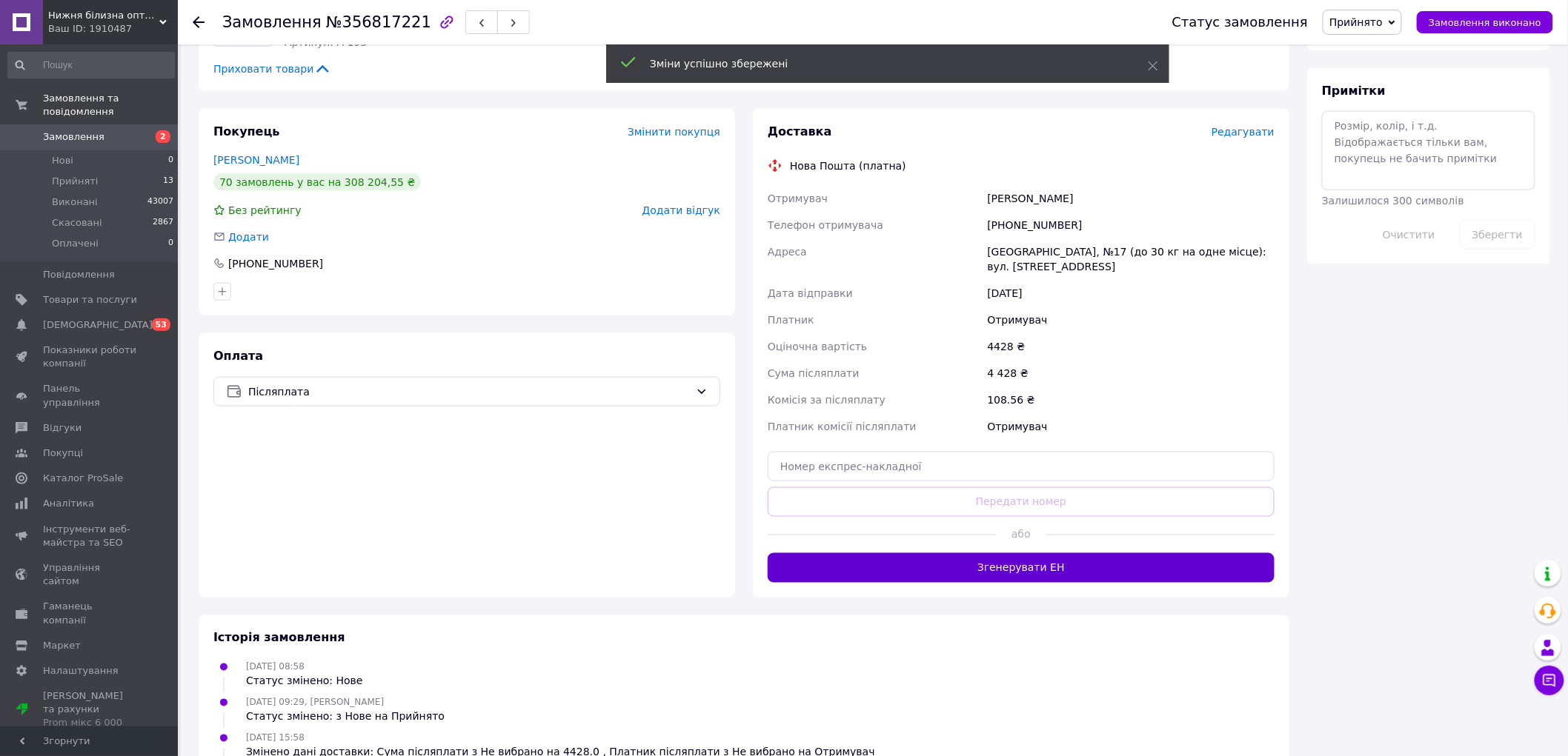
click at [979, 566] on button "Згенерувати ЕН" at bounding box center [1021, 568] width 507 height 29
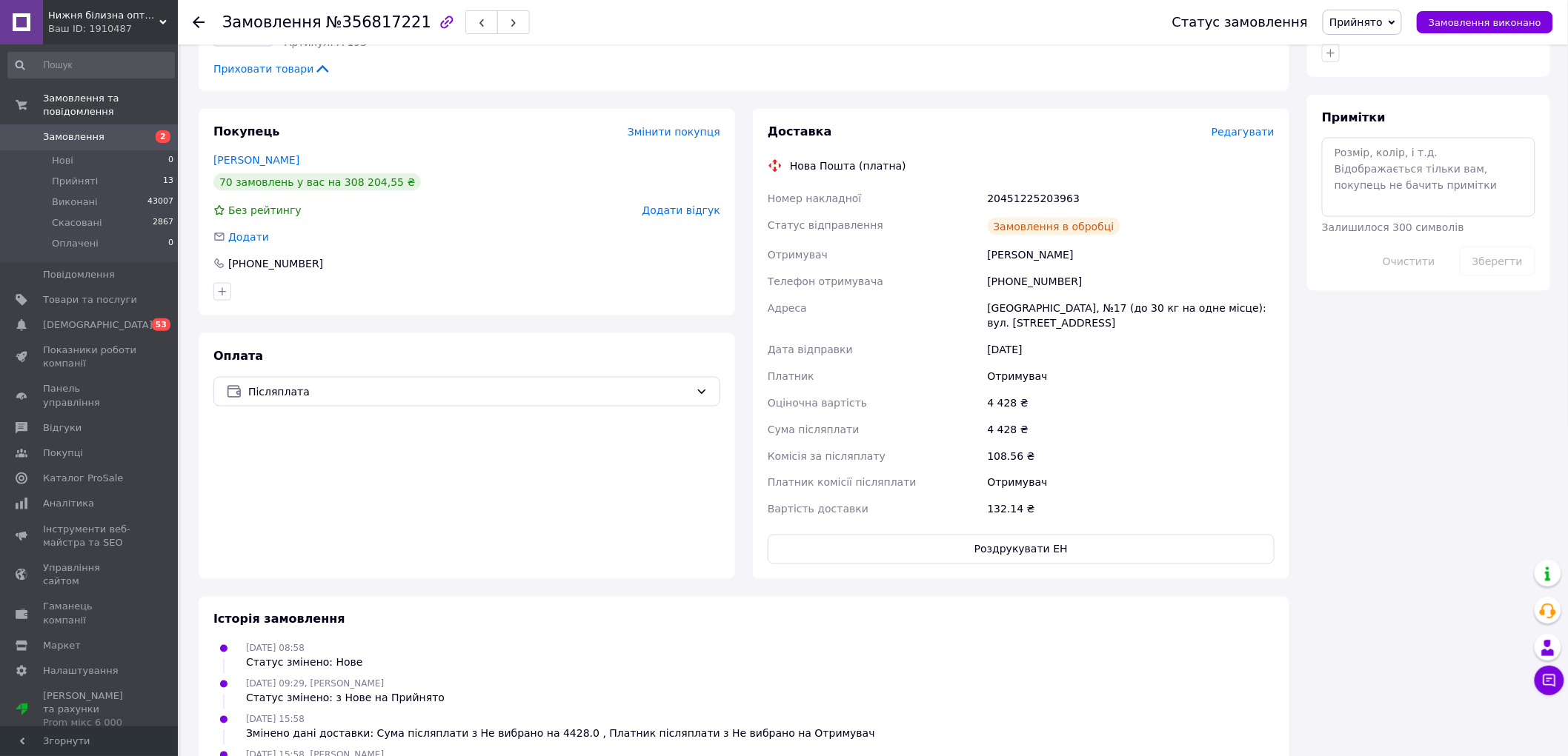
click at [203, 20] on icon at bounding box center [198, 22] width 12 height 12
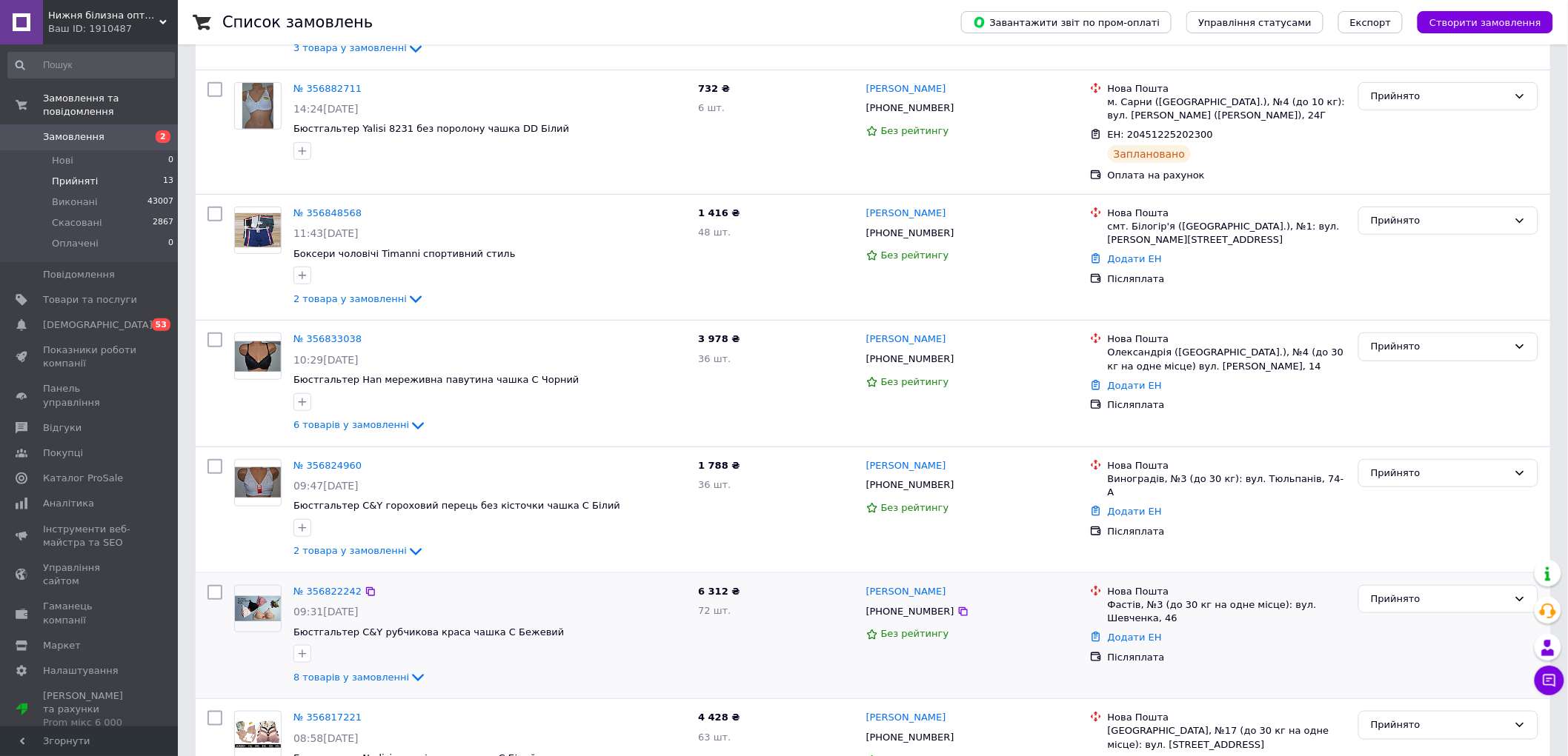
scroll to position [658, 0]
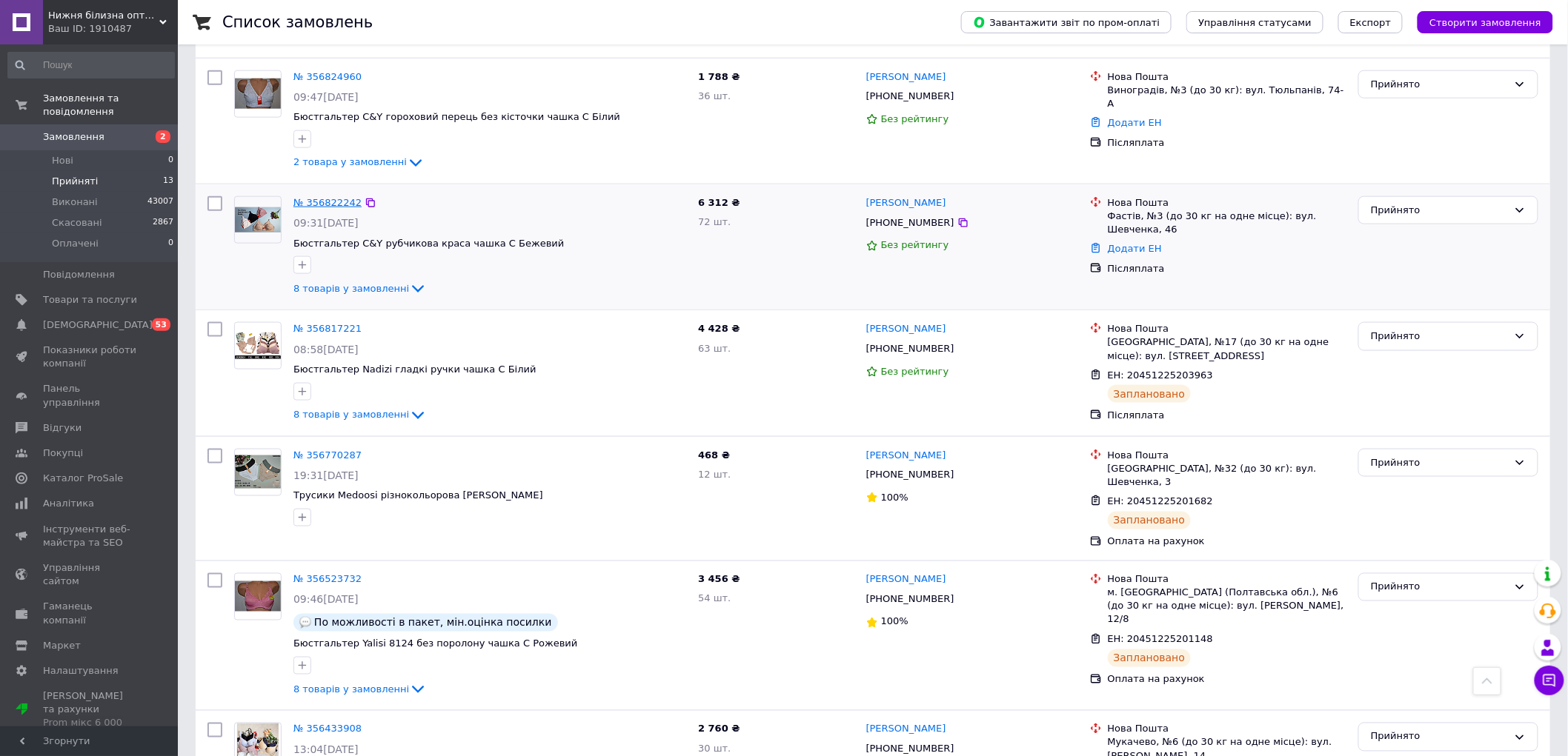
click at [345, 206] on link "№ 356822242" at bounding box center [327, 202] width 68 height 11
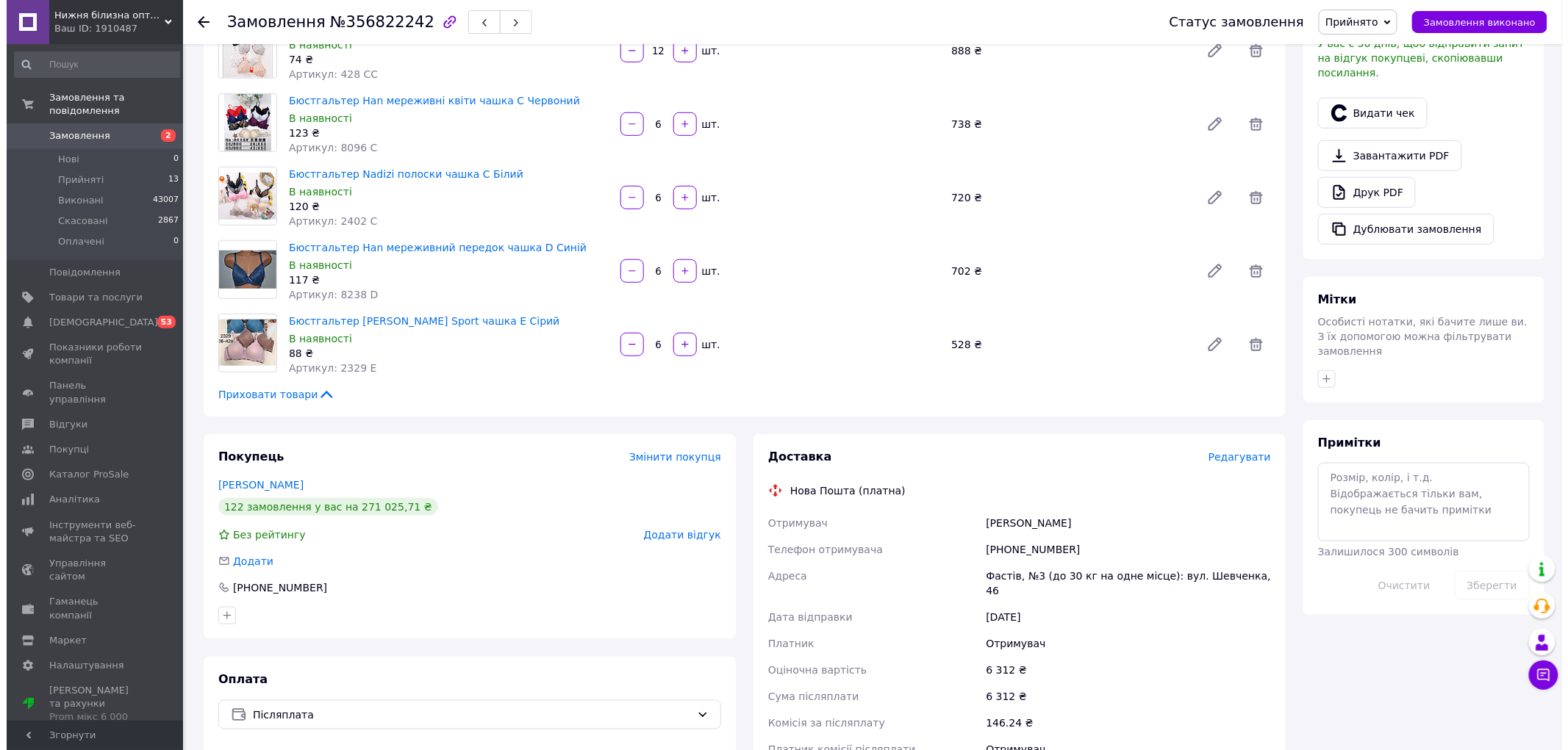
scroll to position [489, 0]
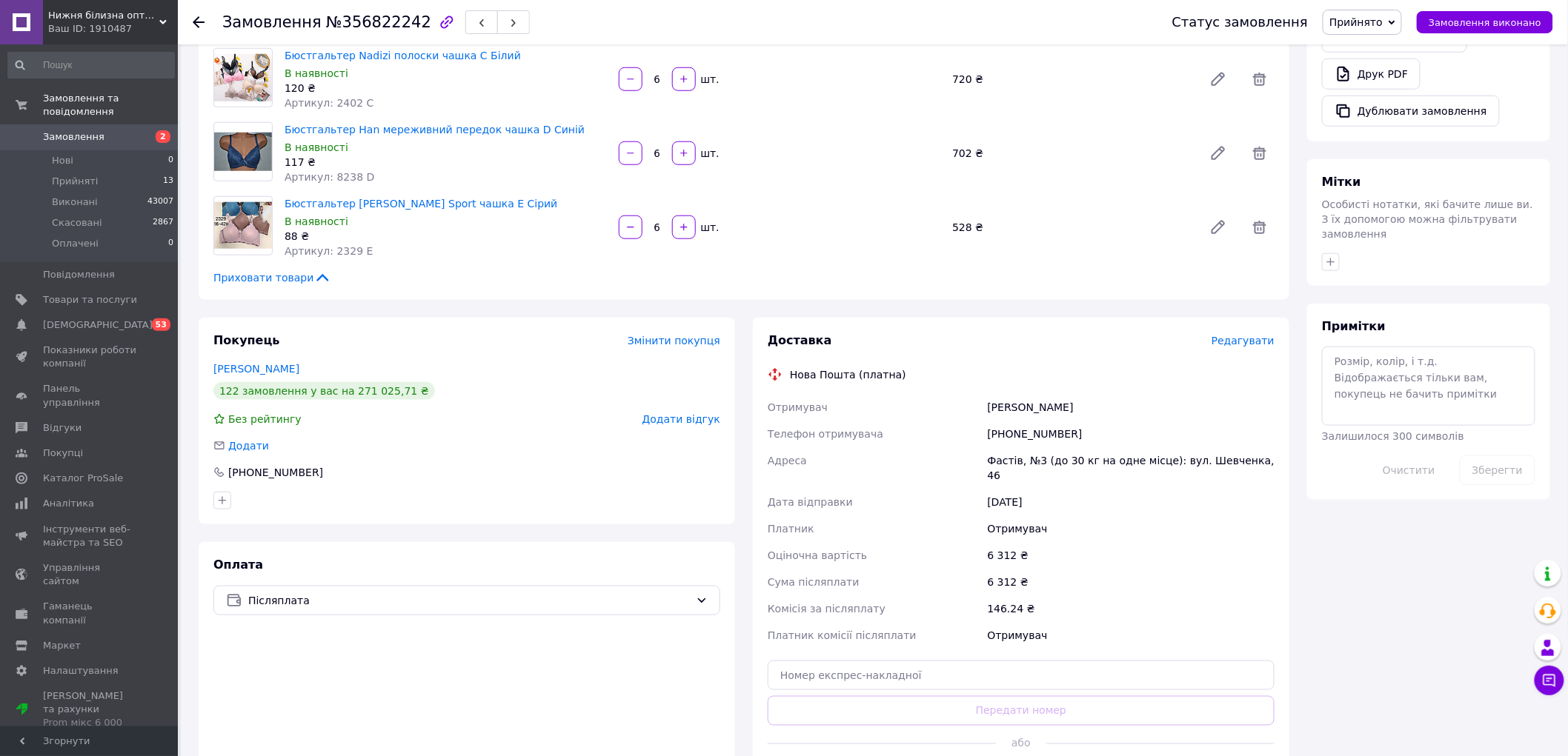
click at [1248, 341] on span "Редагувати" at bounding box center [1242, 340] width 63 height 12
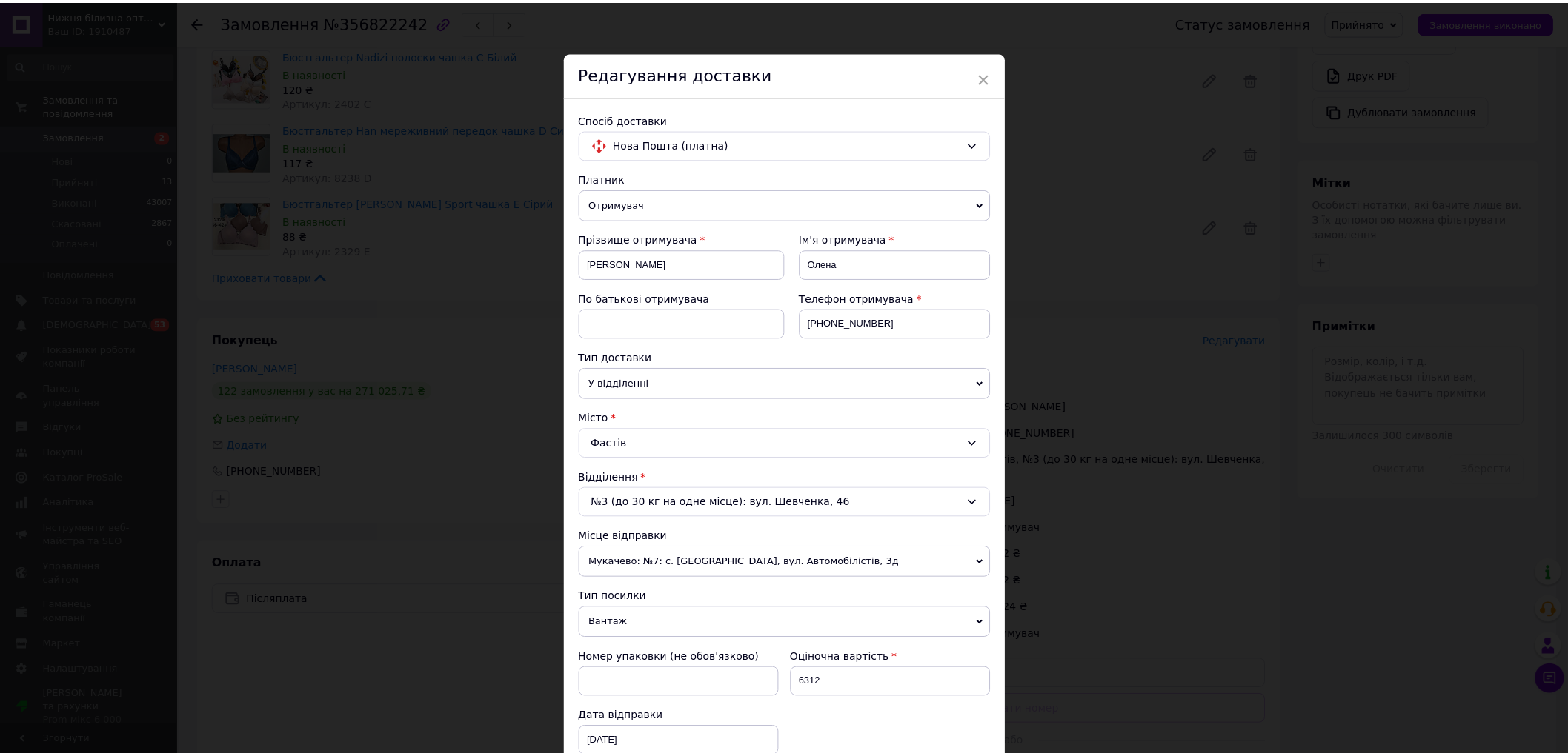
scroll to position [376, 0]
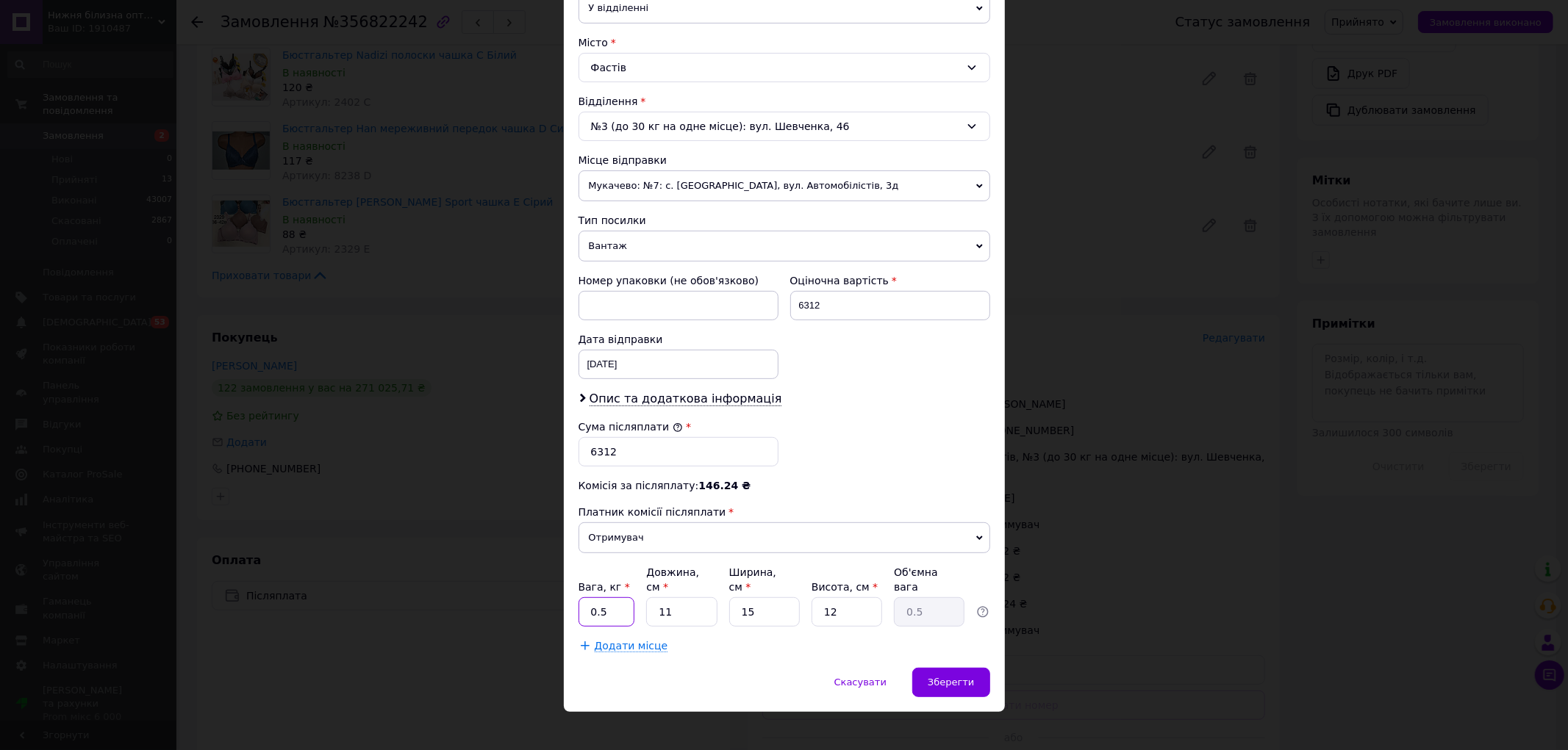
click at [600, 597] on input "0.5" at bounding box center [606, 612] width 57 height 29
type input "10"
click at [944, 668] on div "Зберегти" at bounding box center [950, 682] width 77 height 29
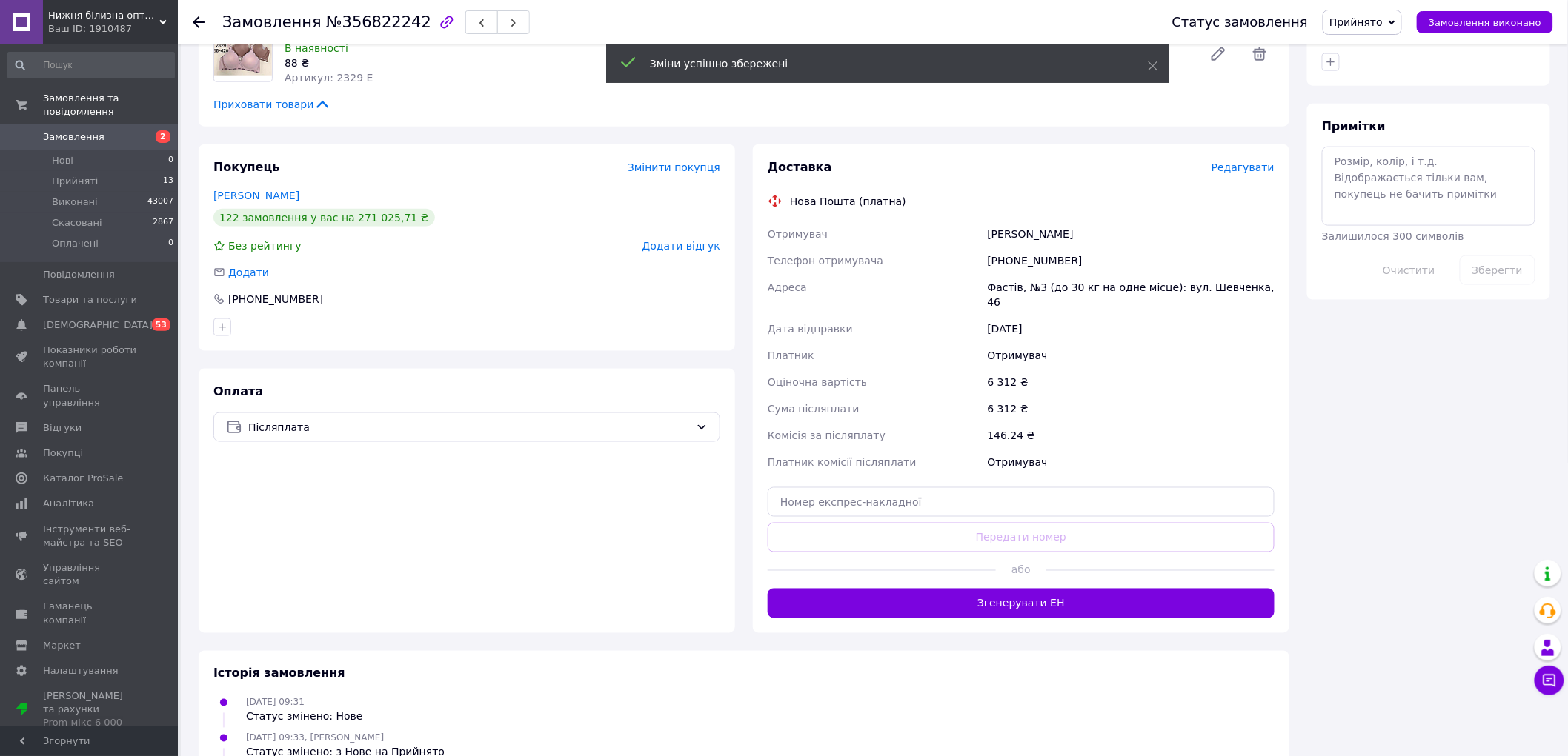
scroll to position [688, 0]
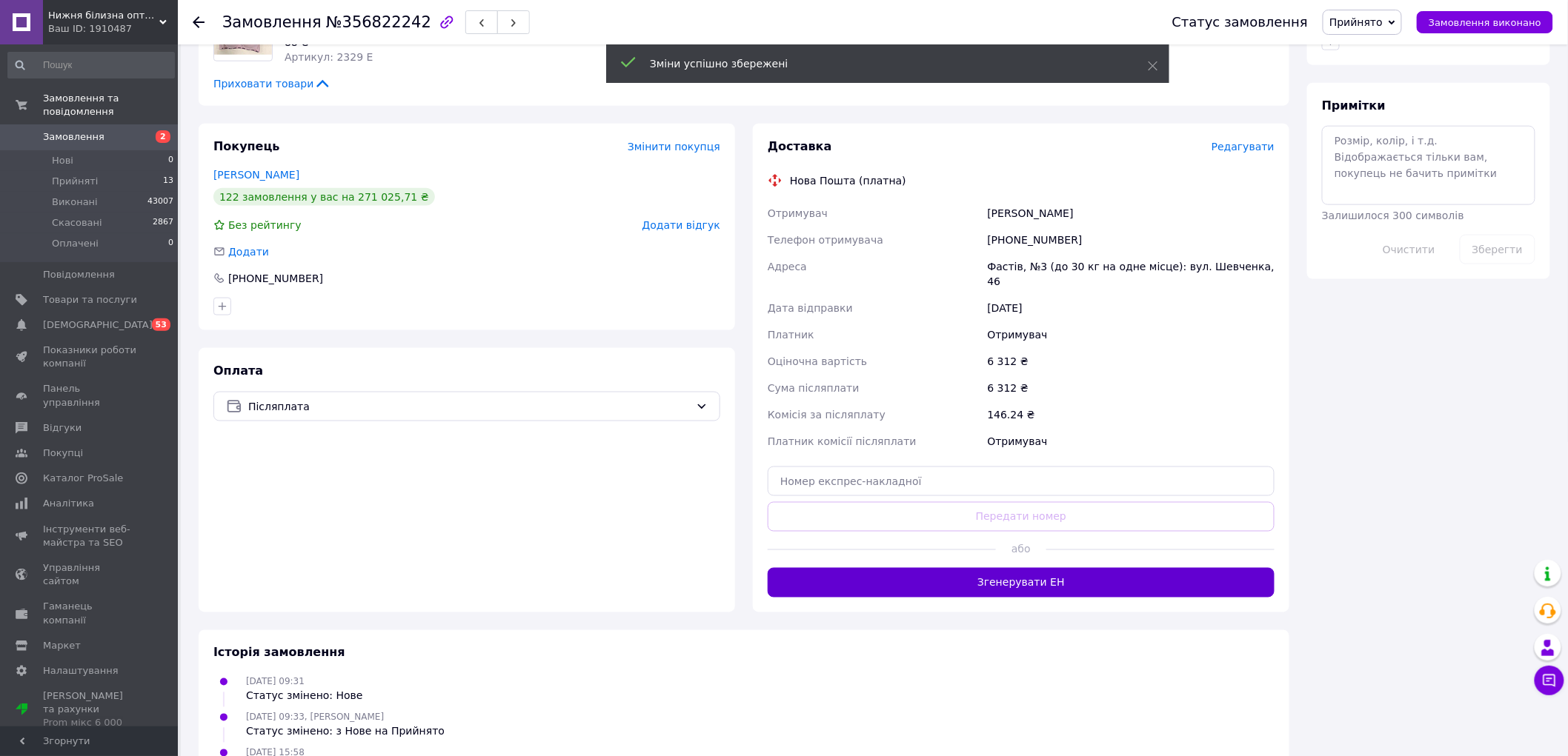
click at [964, 568] on button "Згенерувати ЕН" at bounding box center [1021, 583] width 507 height 29
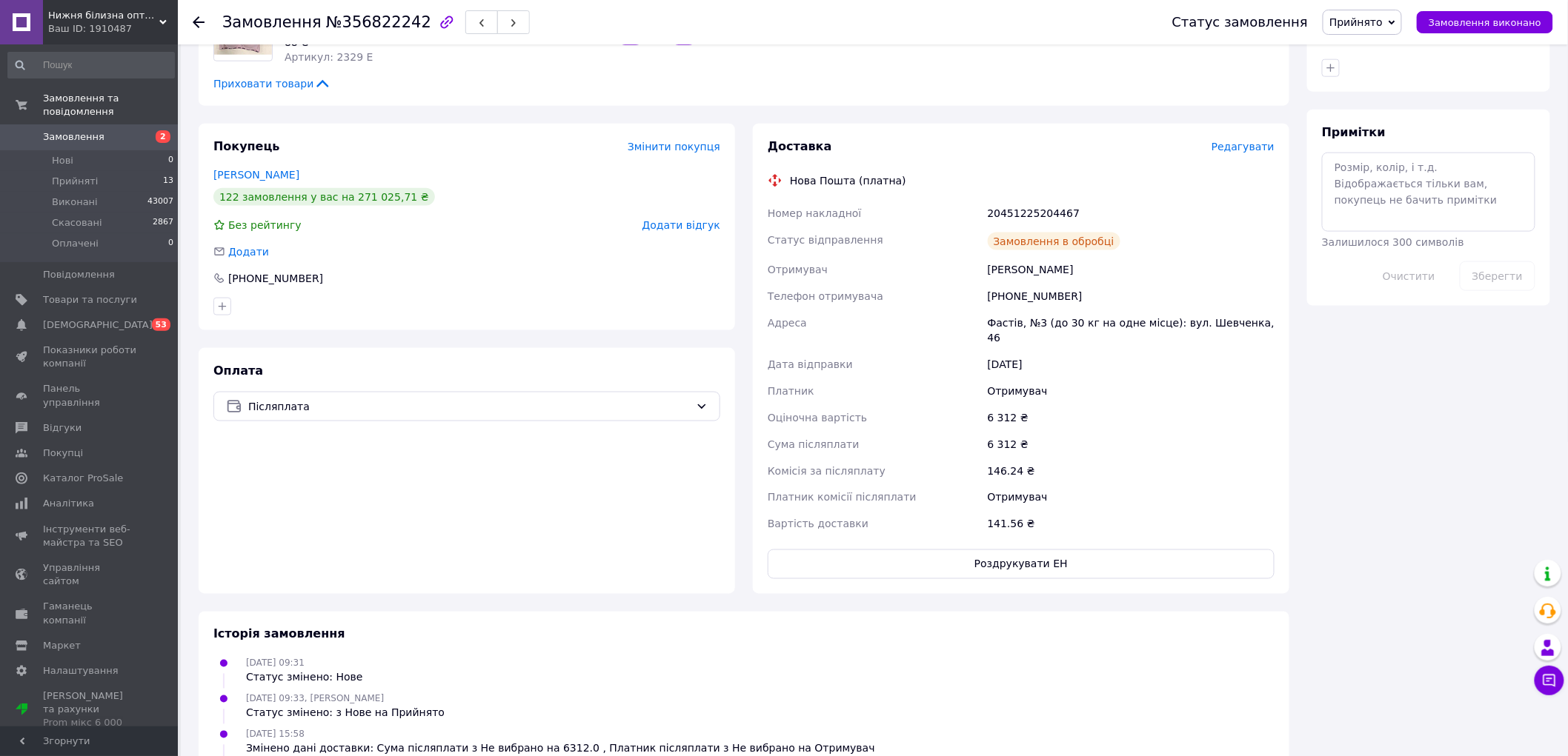
click at [203, 23] on icon at bounding box center [198, 22] width 12 height 12
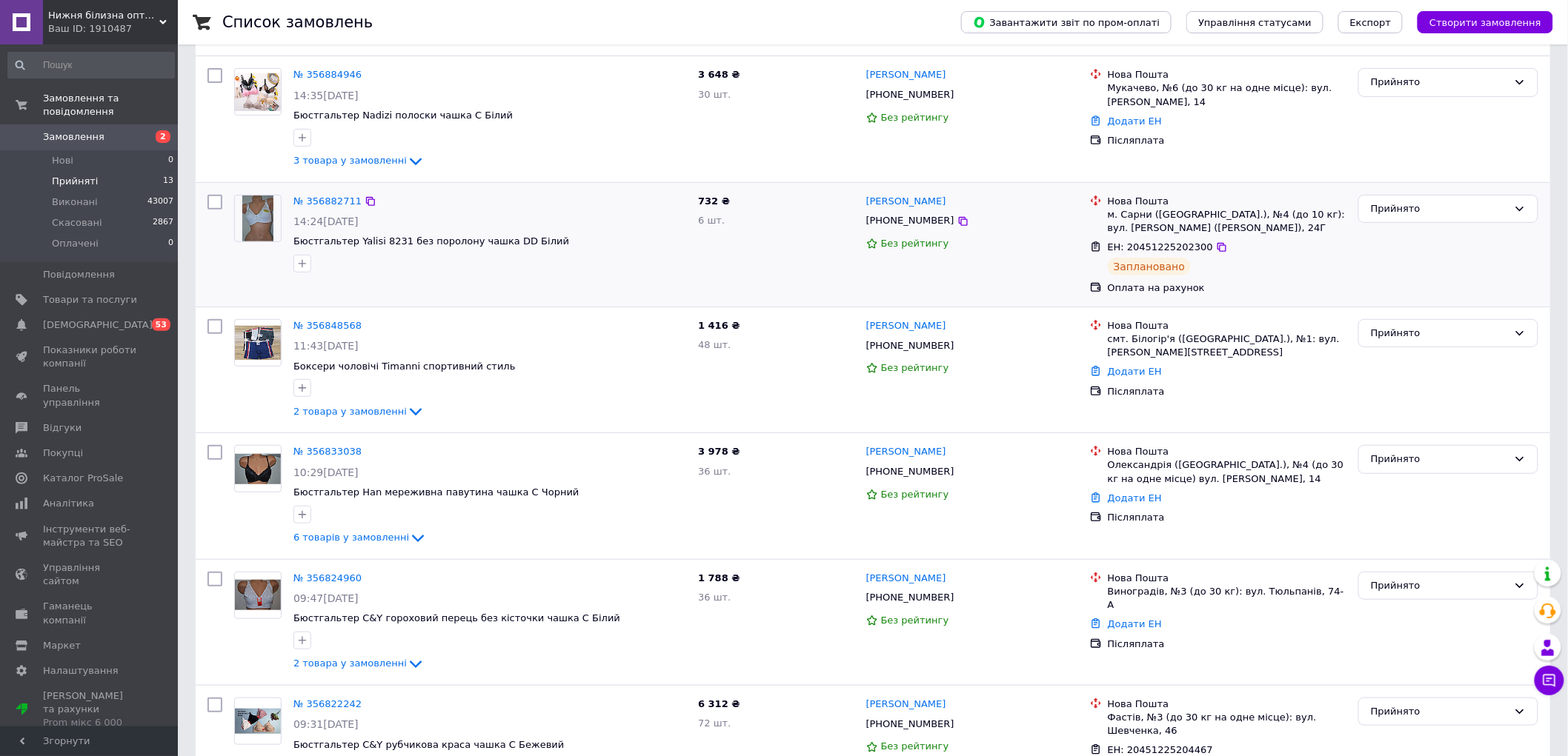
scroll to position [329, 0]
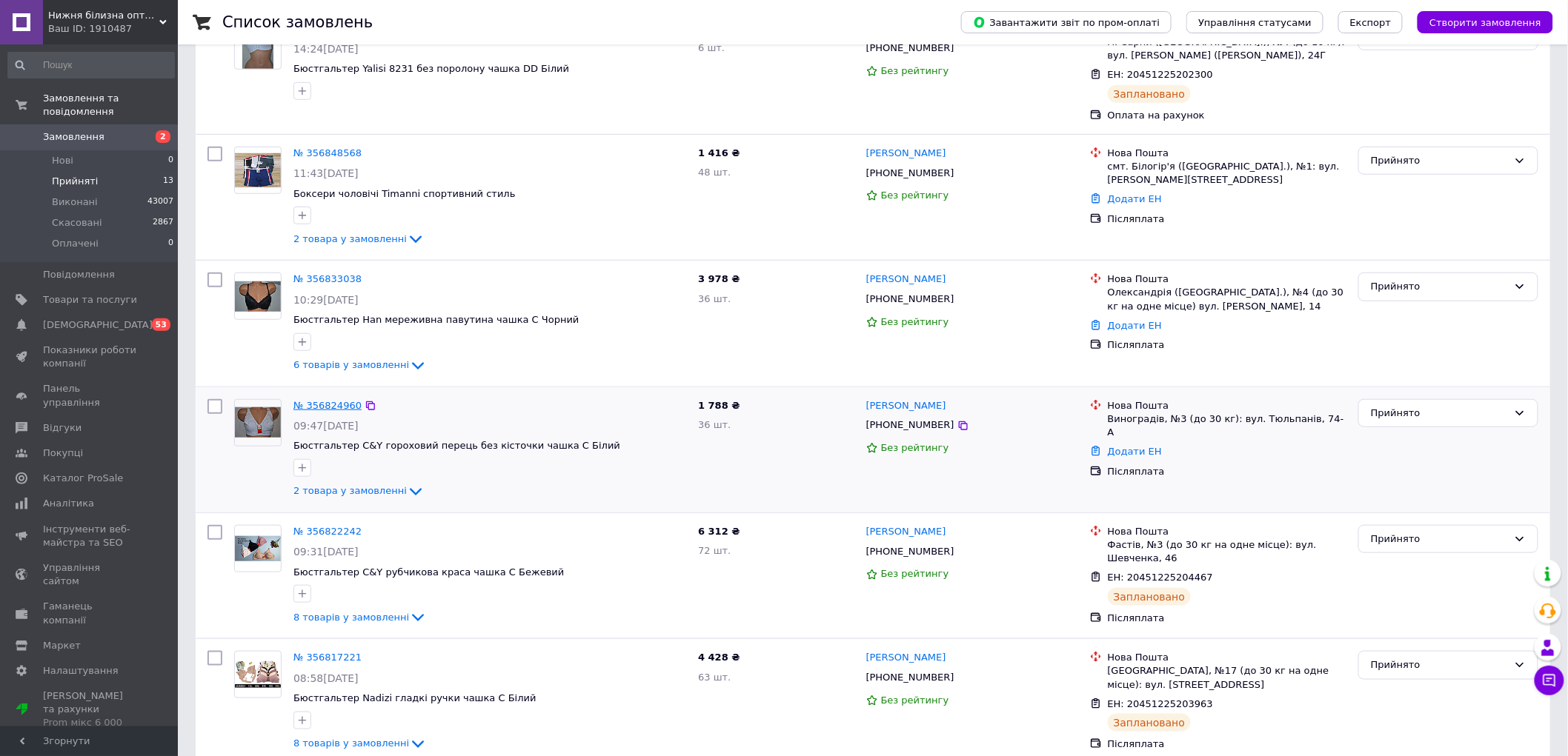
click at [320, 409] on link "№ 356824960" at bounding box center [327, 406] width 68 height 11
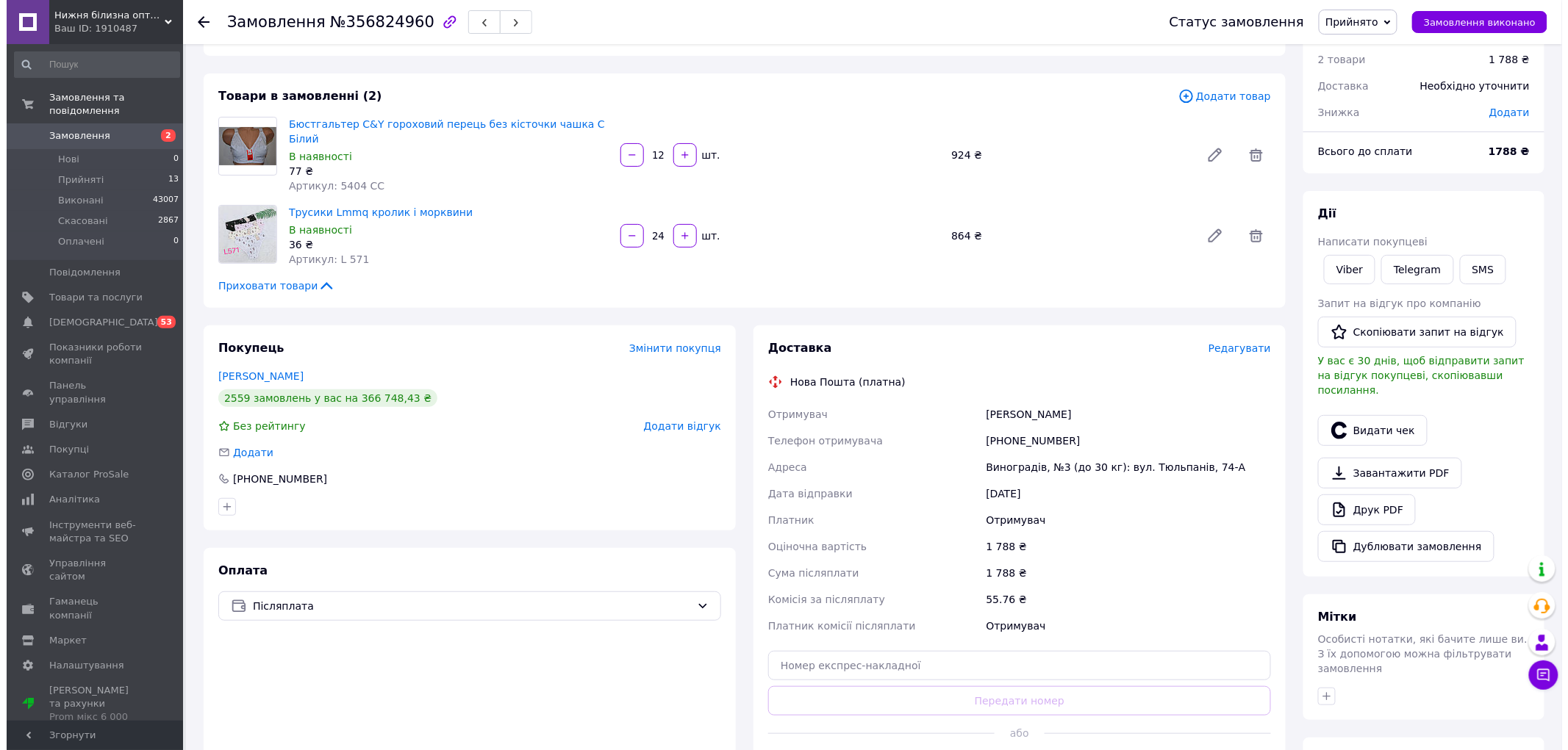
scroll to position [81, 0]
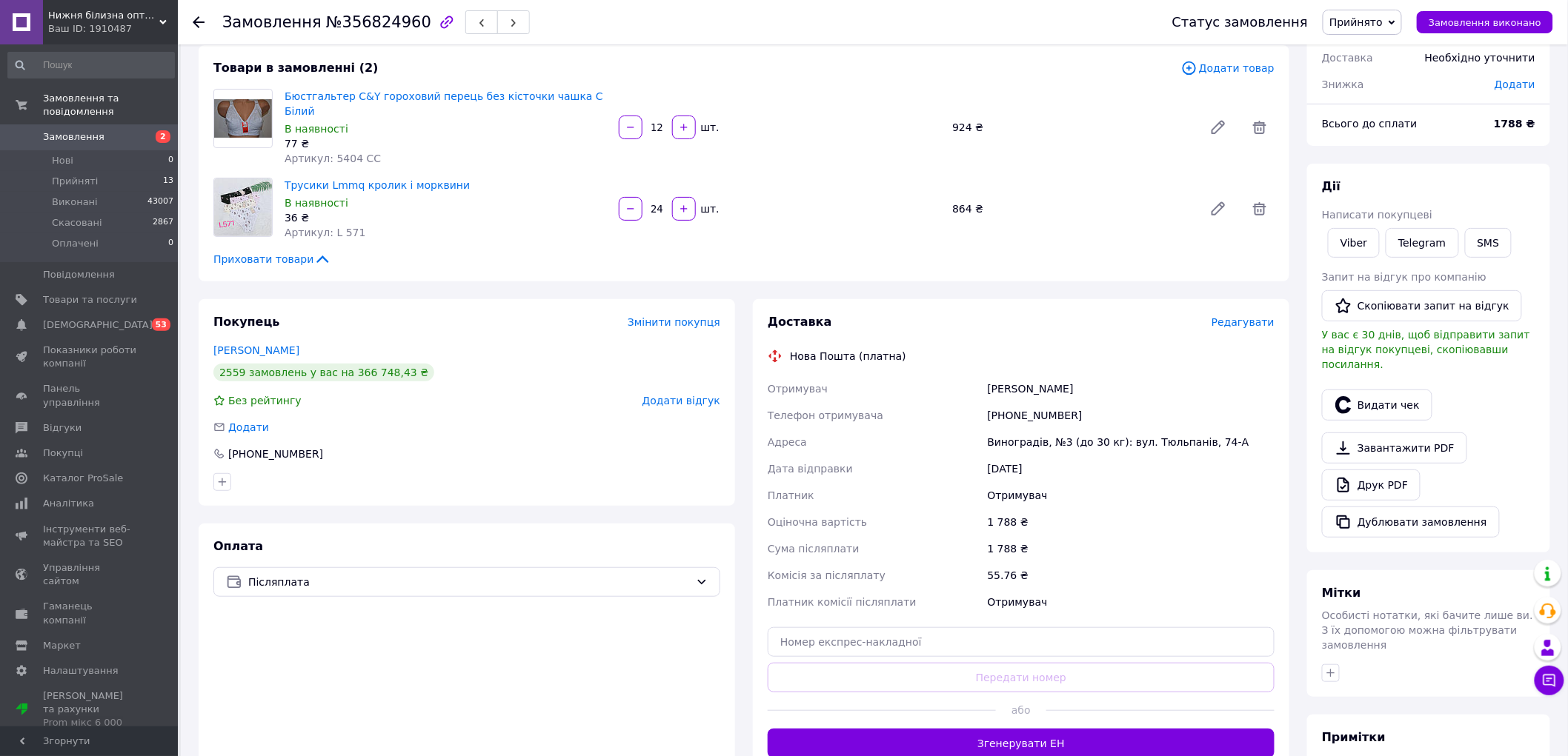
click at [1223, 316] on span "Редагувати" at bounding box center [1242, 322] width 63 height 12
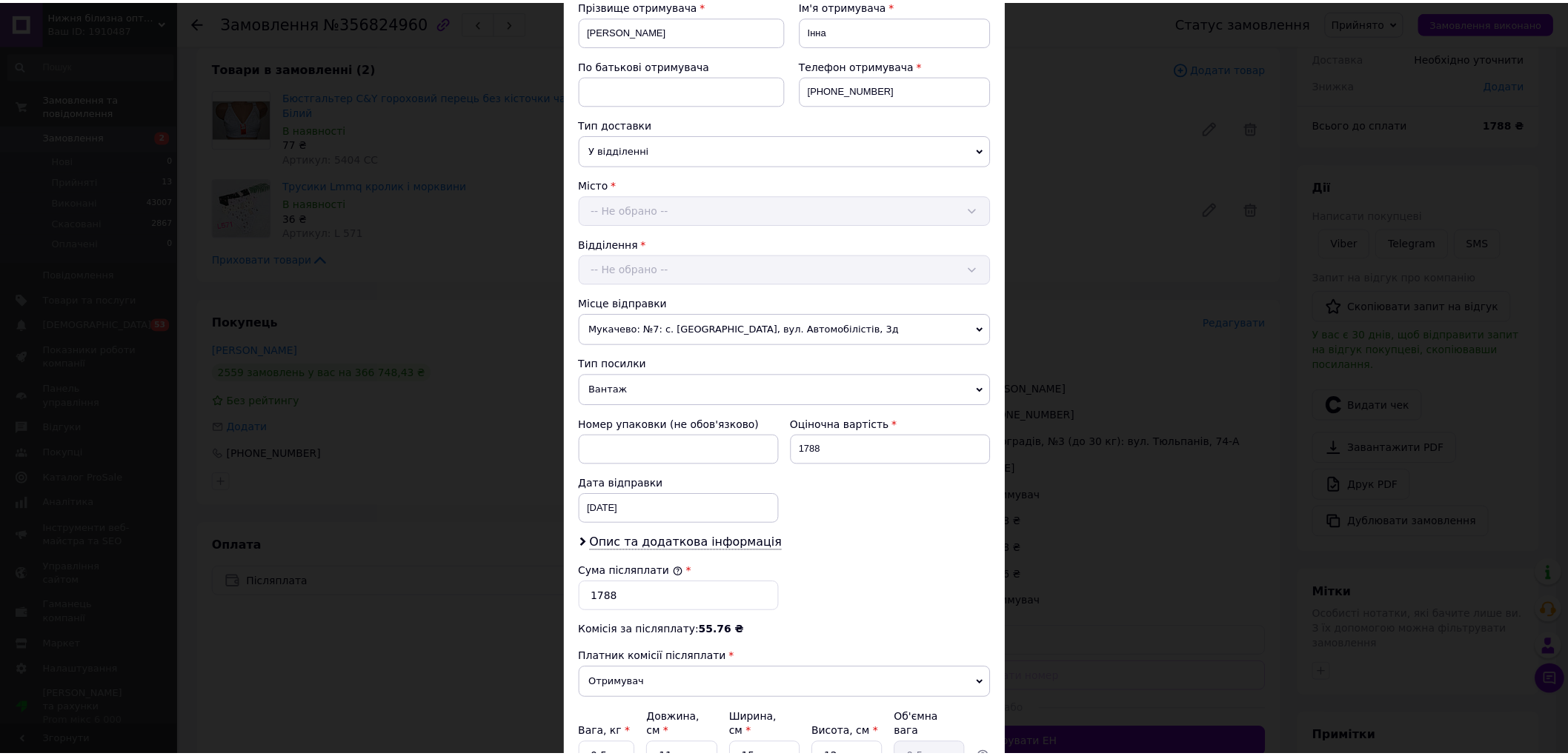
scroll to position [376, 0]
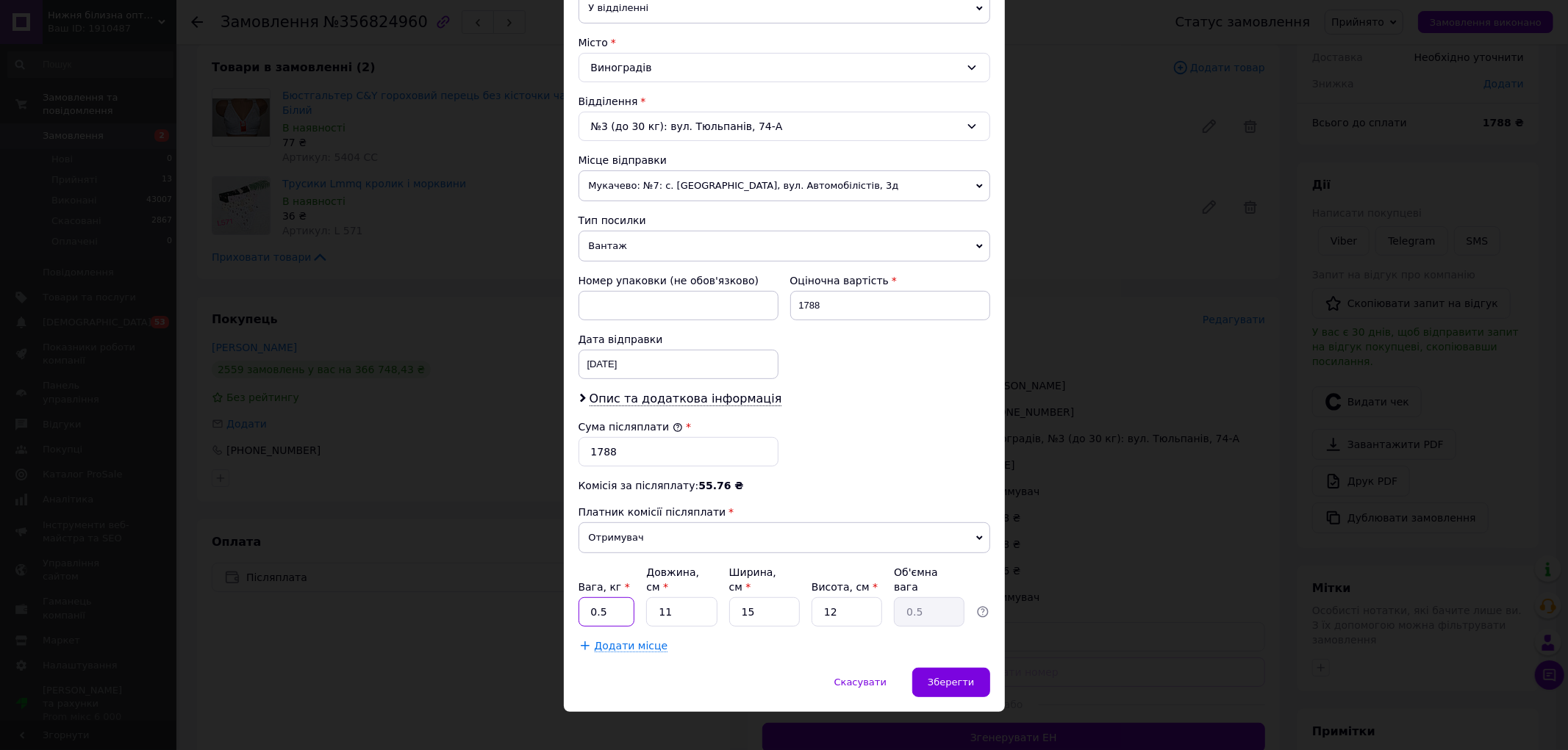
click at [620, 597] on input "0.5" at bounding box center [606, 612] width 57 height 29
type input "2"
click at [987, 668] on div "Скасувати   Зберегти" at bounding box center [784, 689] width 441 height 44
click at [964, 668] on div "Зберегти" at bounding box center [950, 682] width 77 height 29
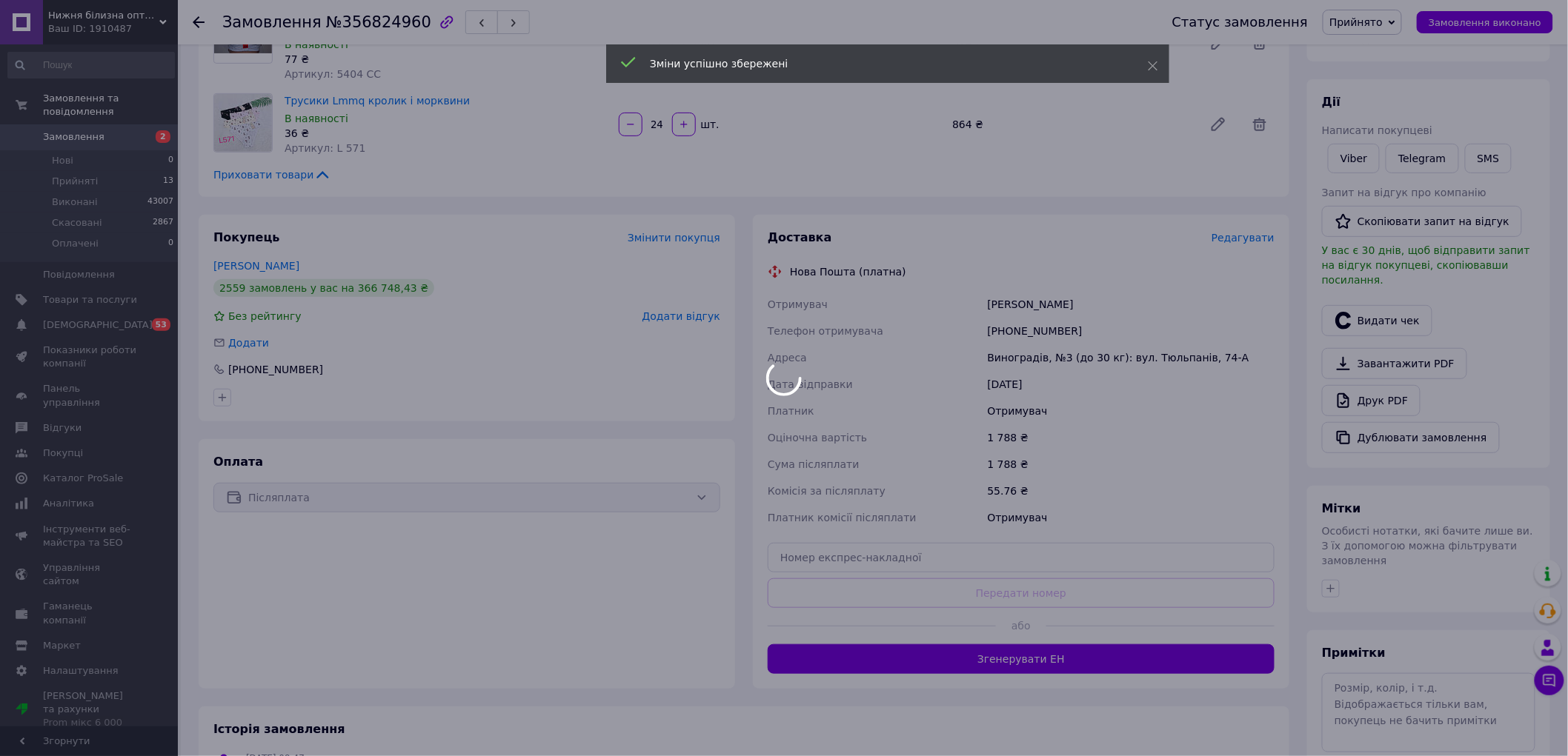
scroll to position [243, 0]
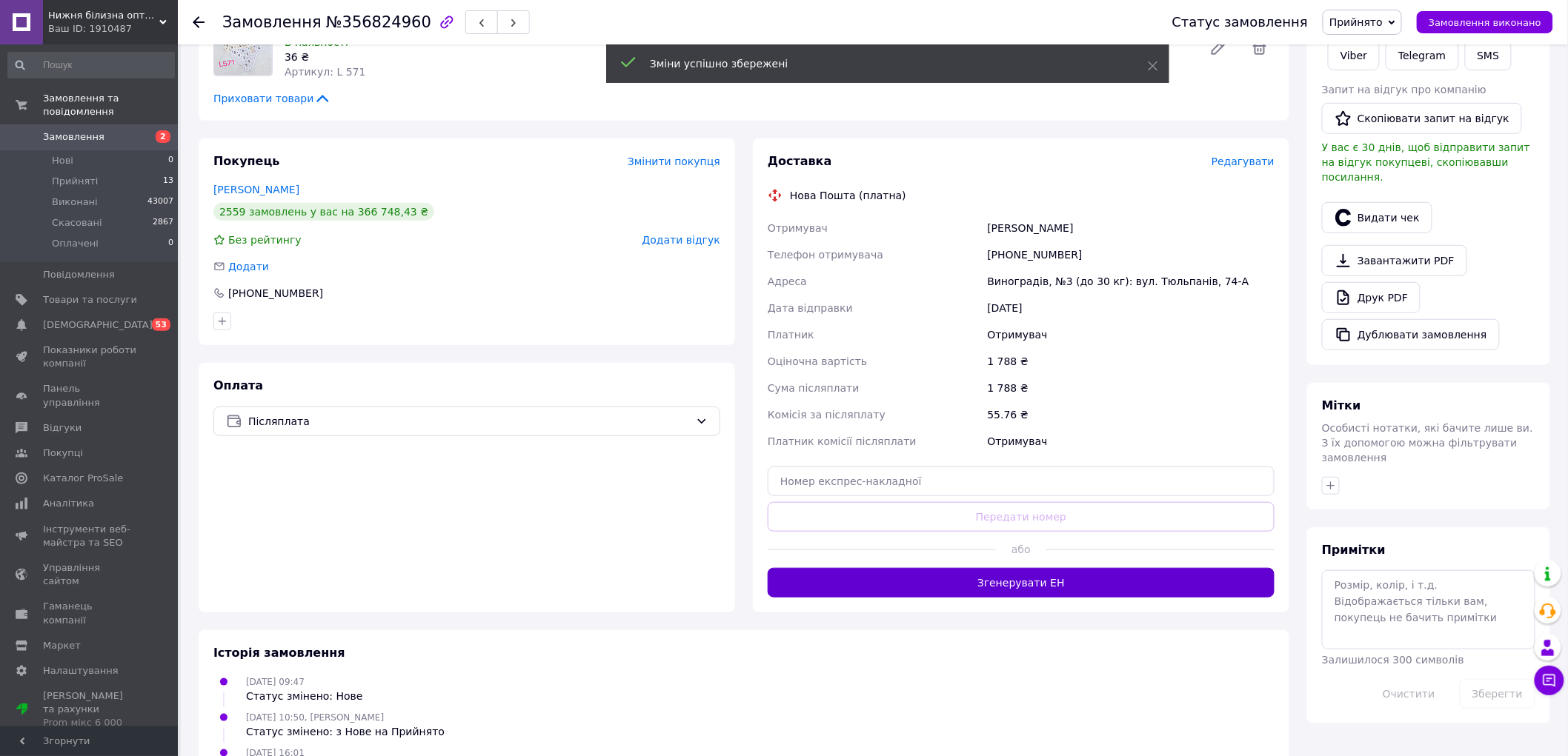
click at [1004, 568] on button "Згенерувати ЕН" at bounding box center [1021, 583] width 507 height 29
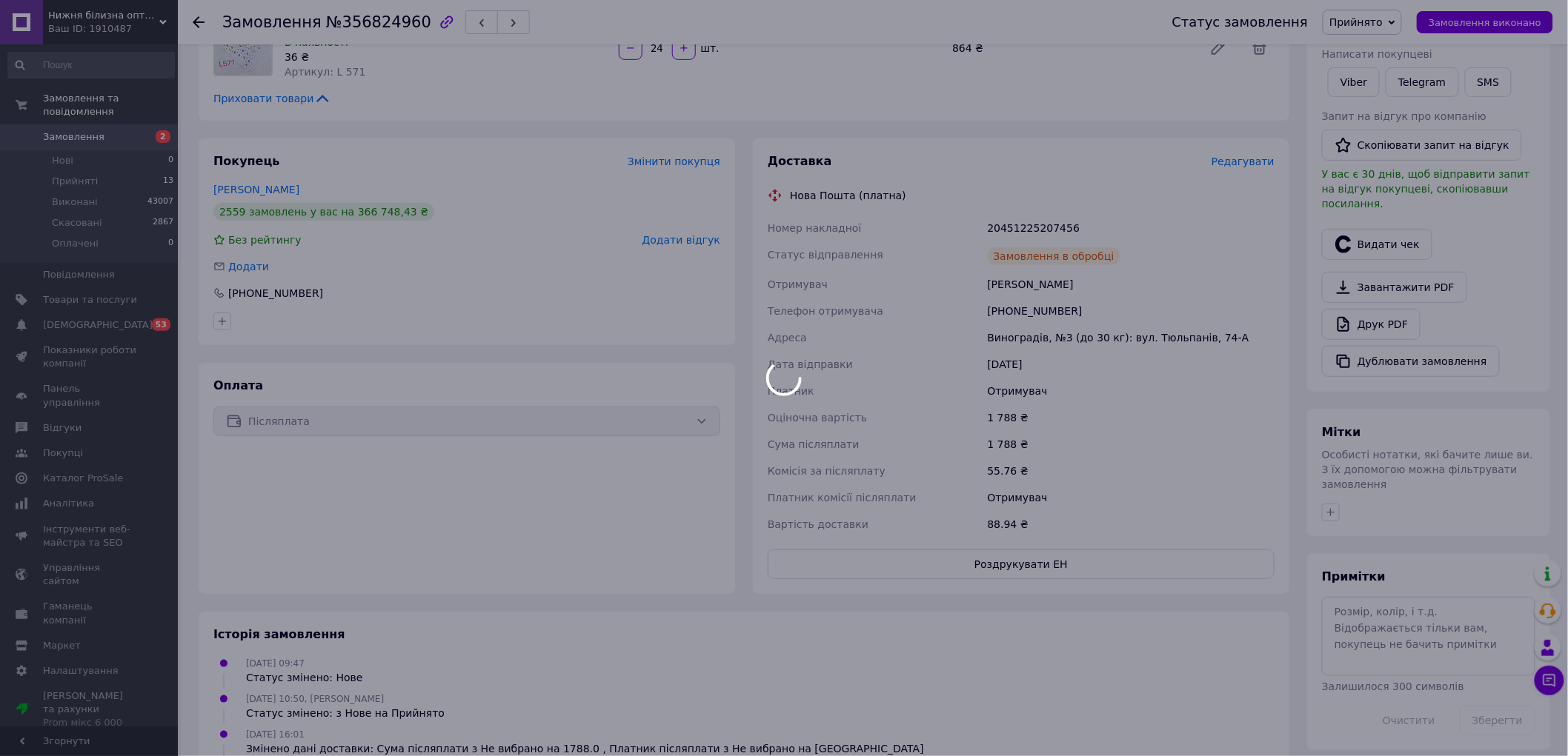
click at [202, 25] on div at bounding box center [784, 378] width 1568 height 756
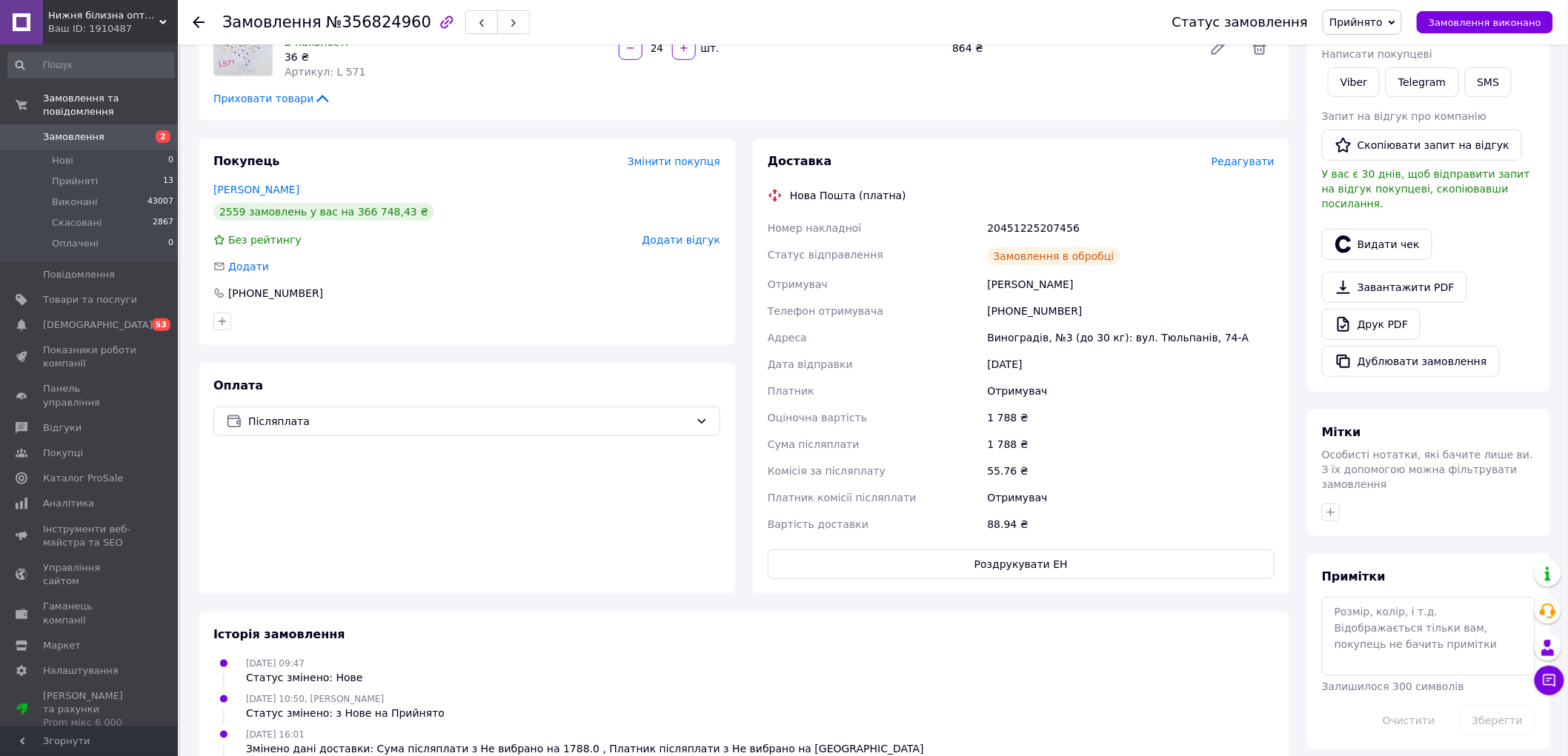
click at [202, 25] on icon at bounding box center [198, 22] width 12 height 12
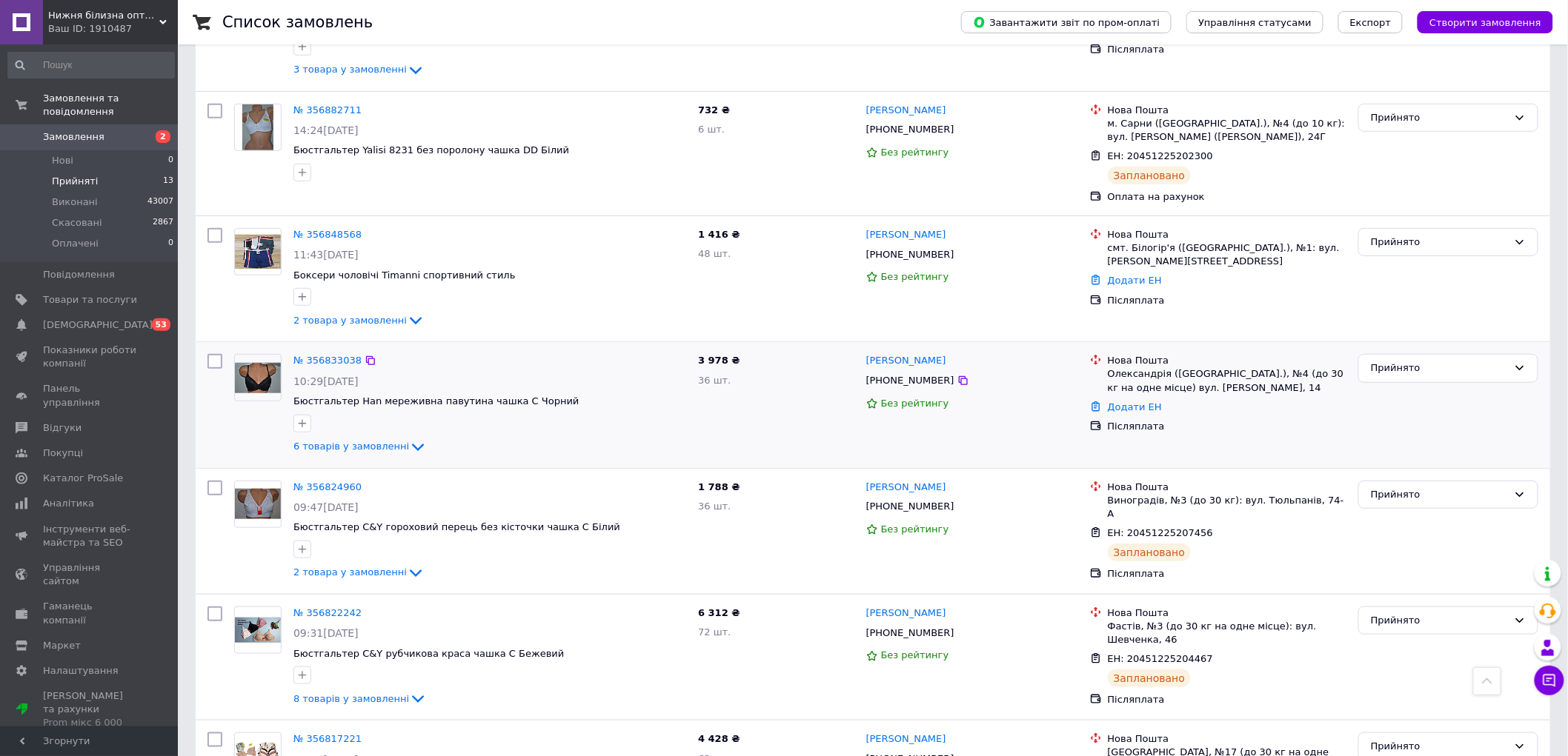
scroll to position [246, 0]
click at [325, 364] on link "№ 356833038" at bounding box center [327, 361] width 68 height 11
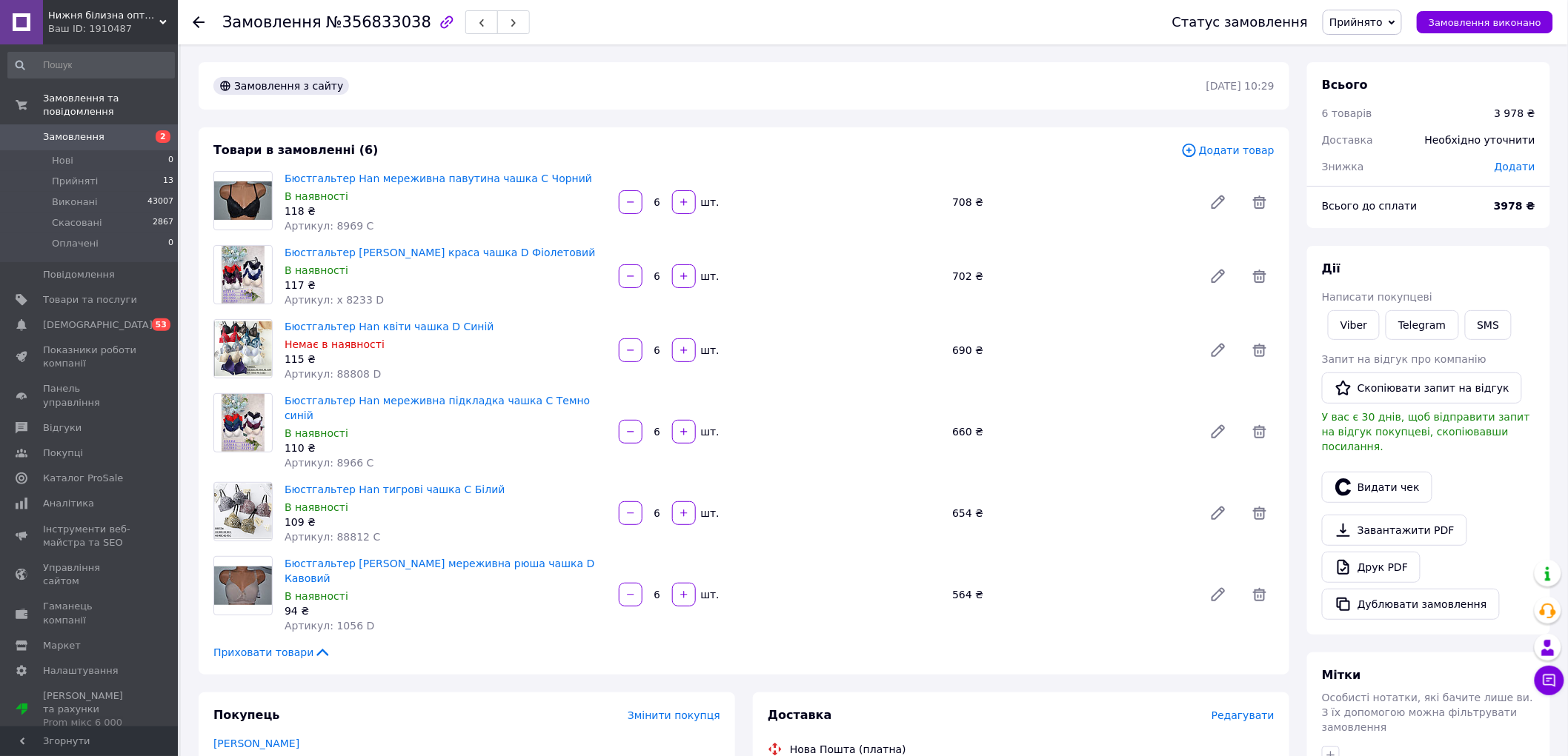
click at [1241, 709] on span "Редагувати" at bounding box center [1242, 715] width 63 height 12
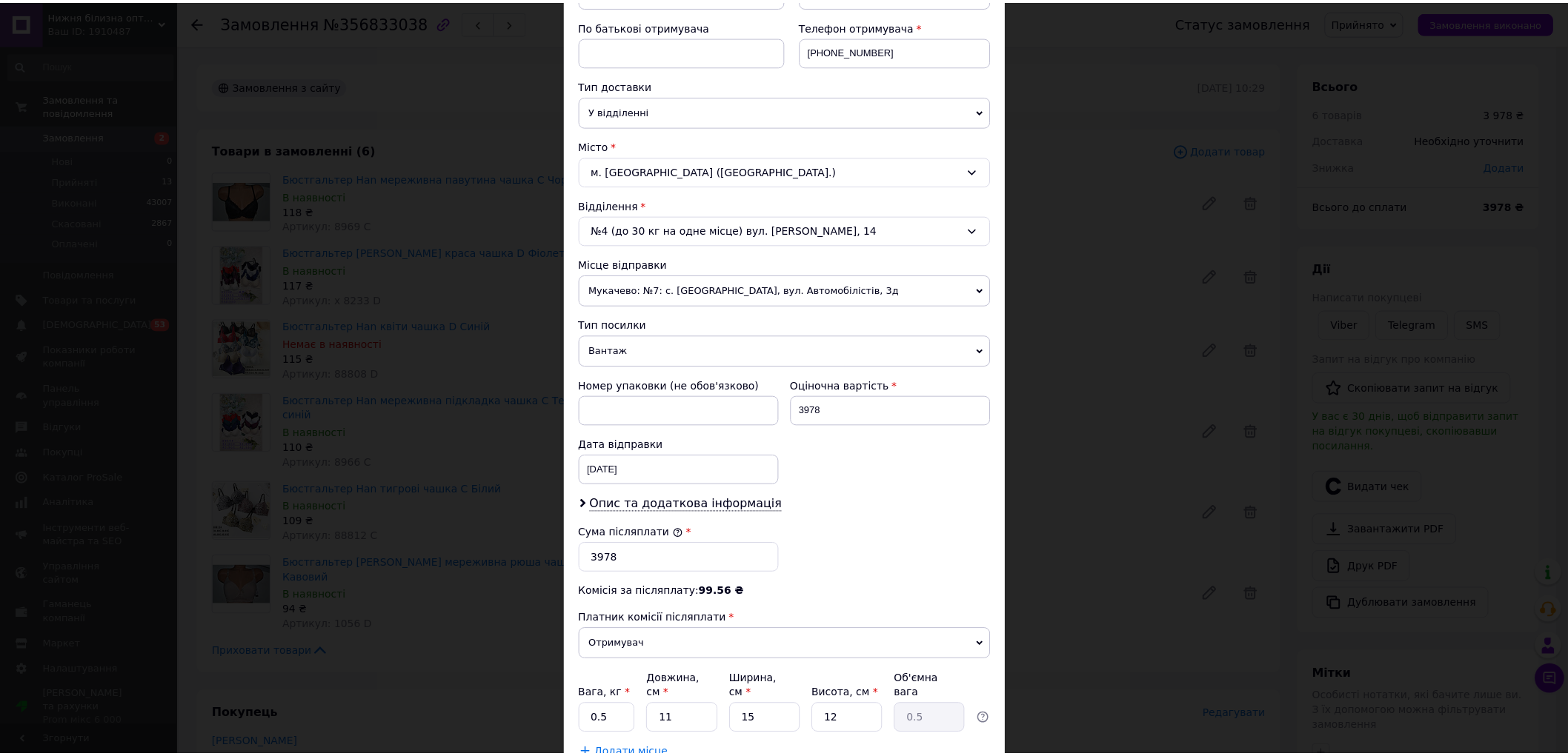
scroll to position [376, 0]
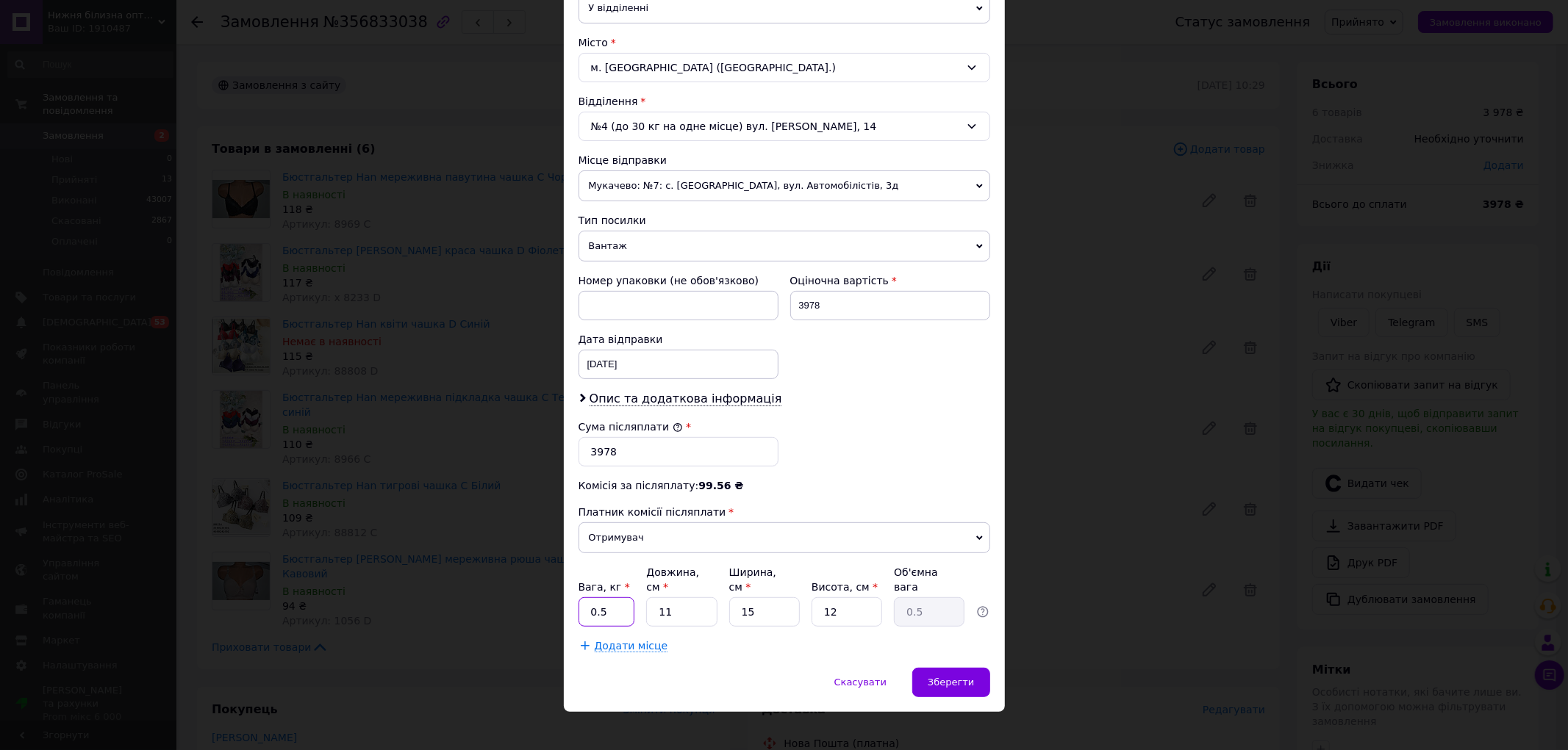
click at [628, 597] on input "0.5" at bounding box center [606, 612] width 57 height 29
click at [626, 597] on input "0.5" at bounding box center [606, 612] width 57 height 29
click at [614, 597] on input "0.56" at bounding box center [606, 612] width 57 height 29
type input "6"
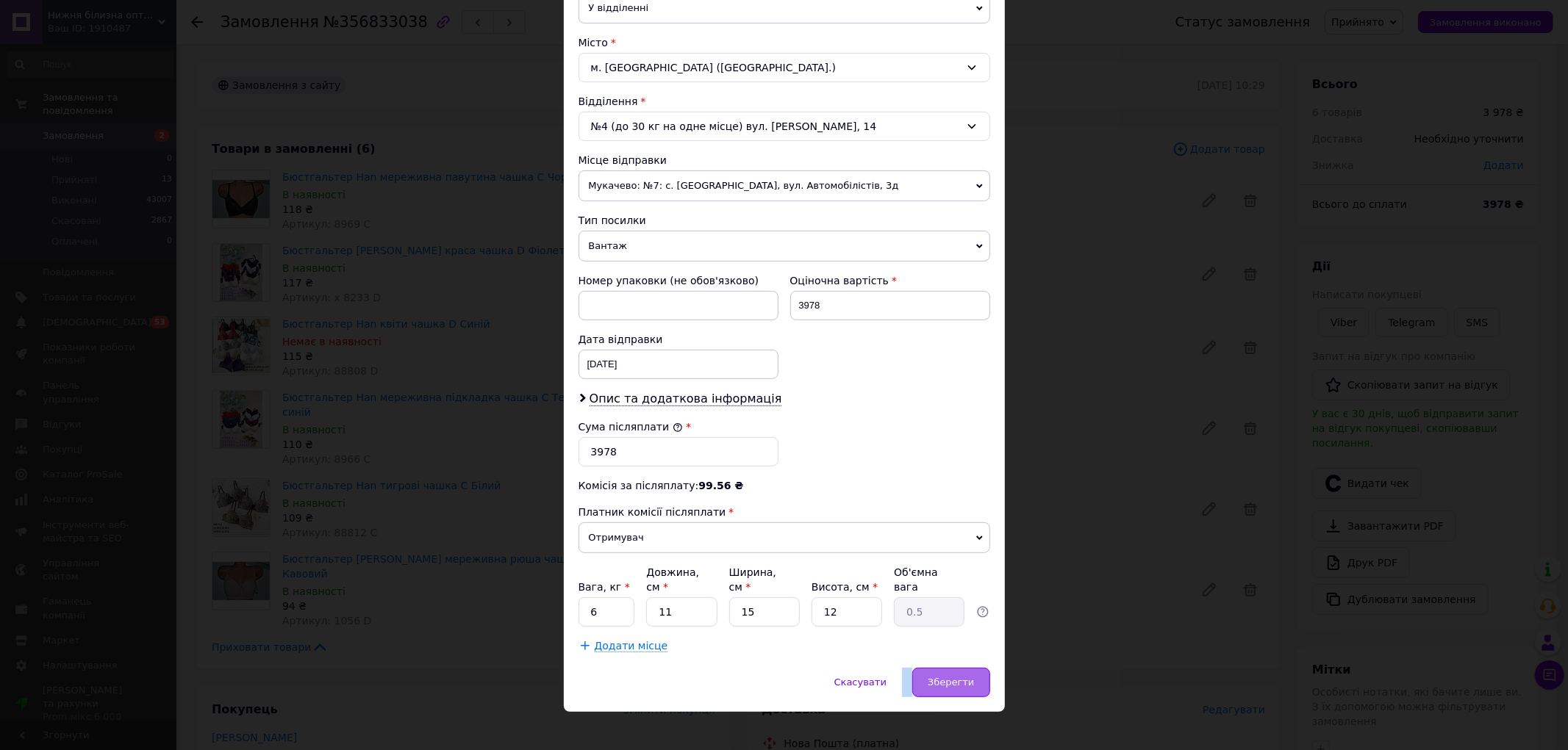
click at [950, 654] on div "× Редагування доставки Спосіб доставки Нова Пошта (платна) Платник Отримувач Ві…" at bounding box center [784, 195] width 441 height 1033
click at [954, 668] on div "Зберегти" at bounding box center [950, 682] width 77 height 29
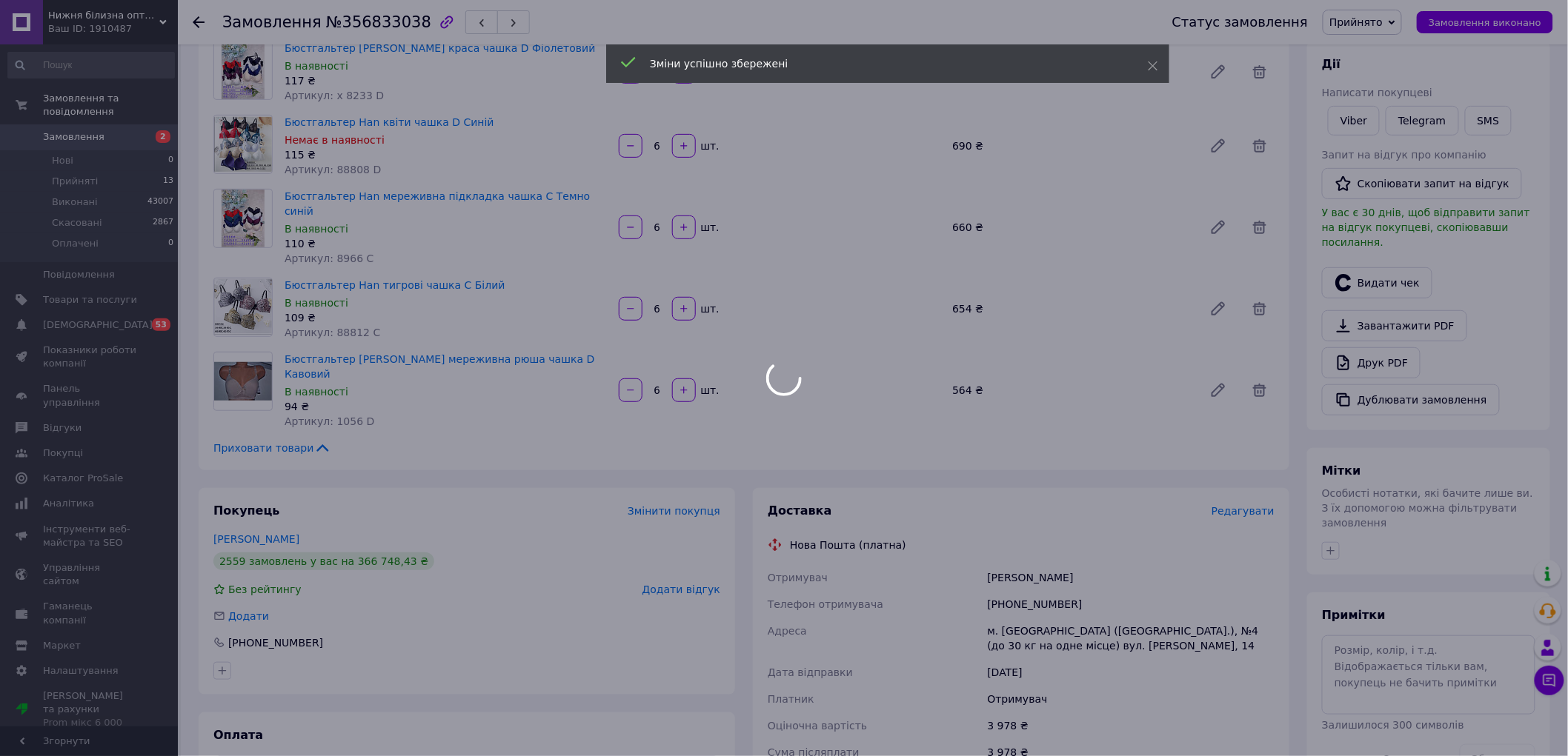
scroll to position [411, 0]
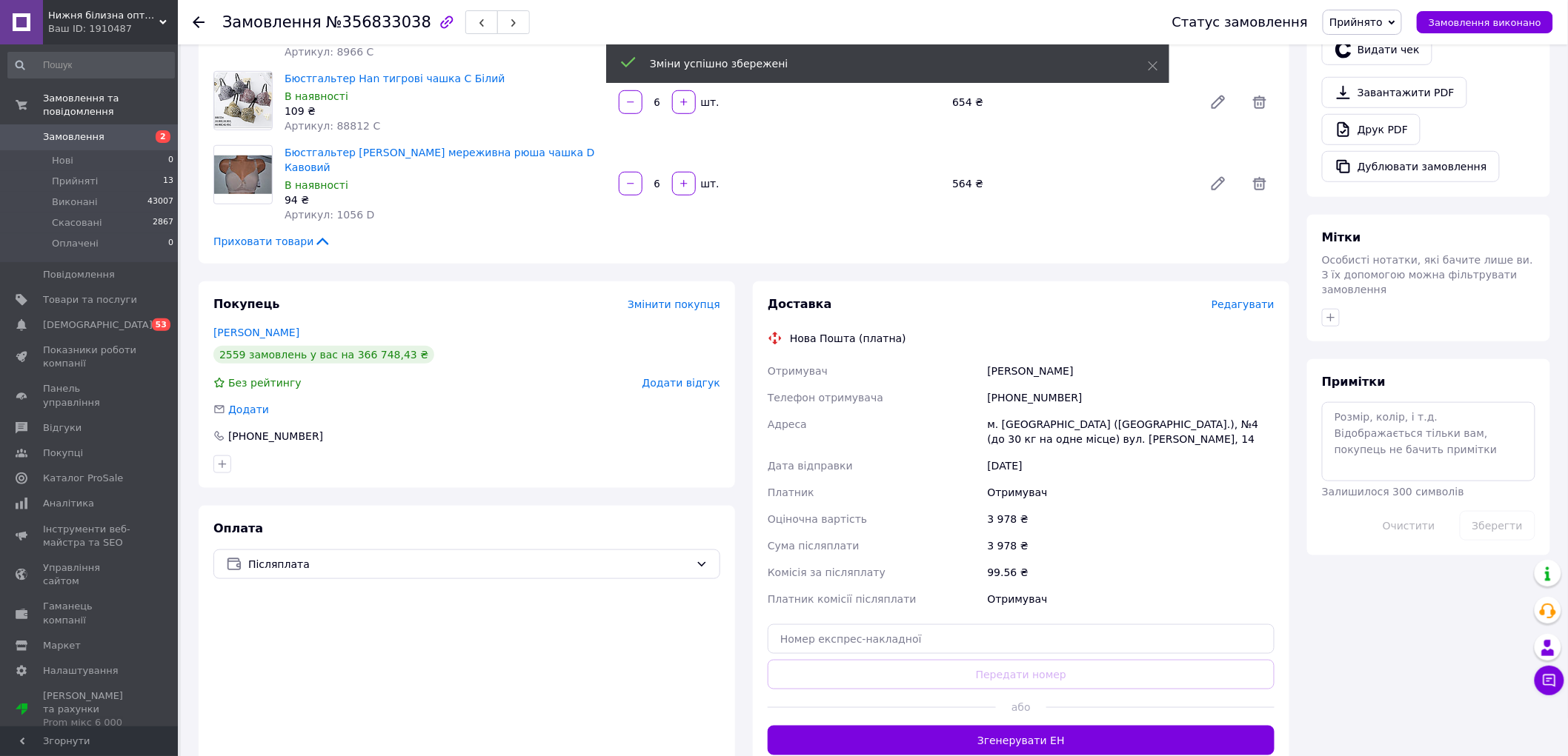
click at [992, 726] on button "Згенерувати ЕН" at bounding box center [1021, 740] width 507 height 29
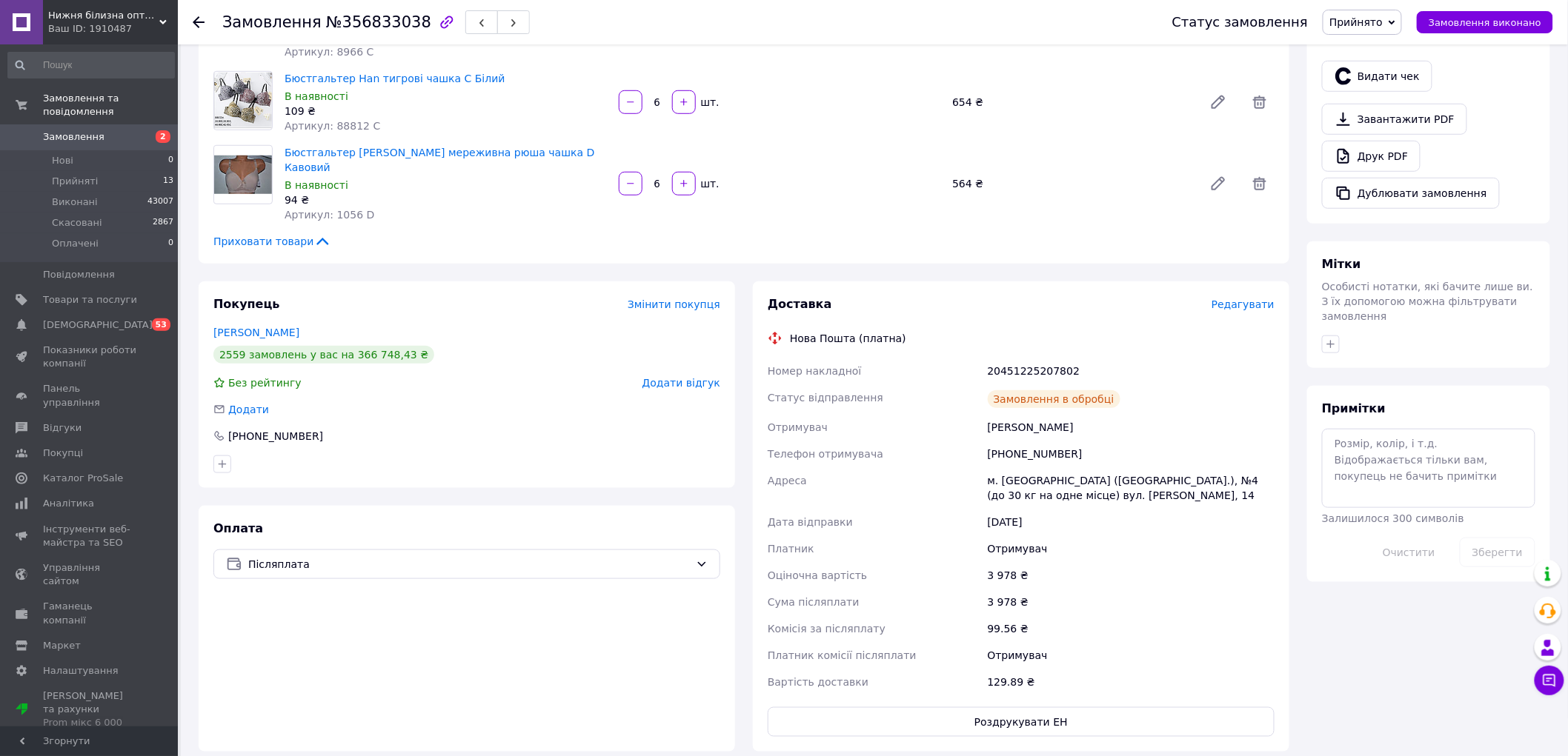
click at [199, 21] on icon at bounding box center [198, 22] width 12 height 12
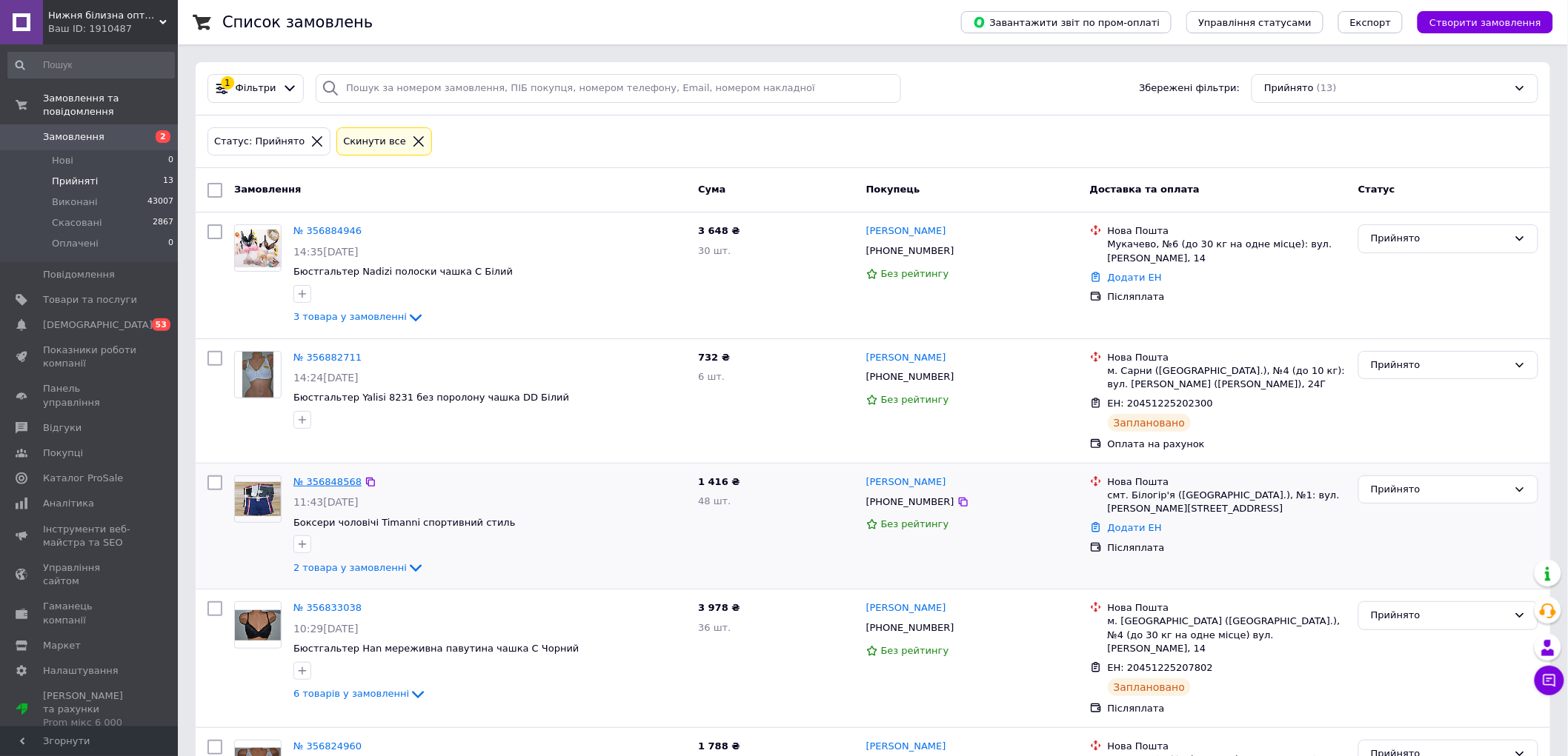
click at [337, 478] on link "№ 356848568" at bounding box center [327, 482] width 68 height 11
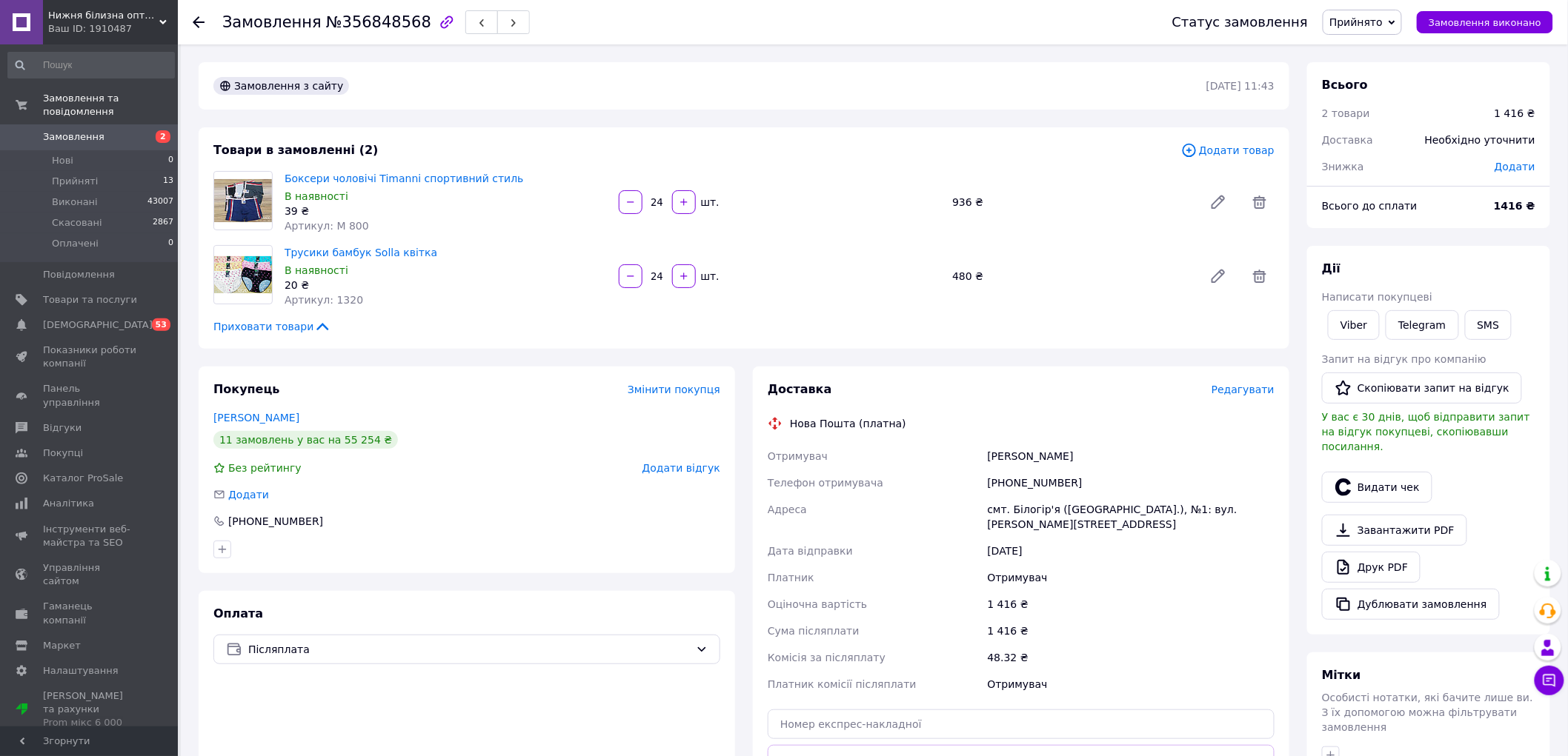
click at [1249, 392] on span "Редагувати" at bounding box center [1242, 389] width 63 height 12
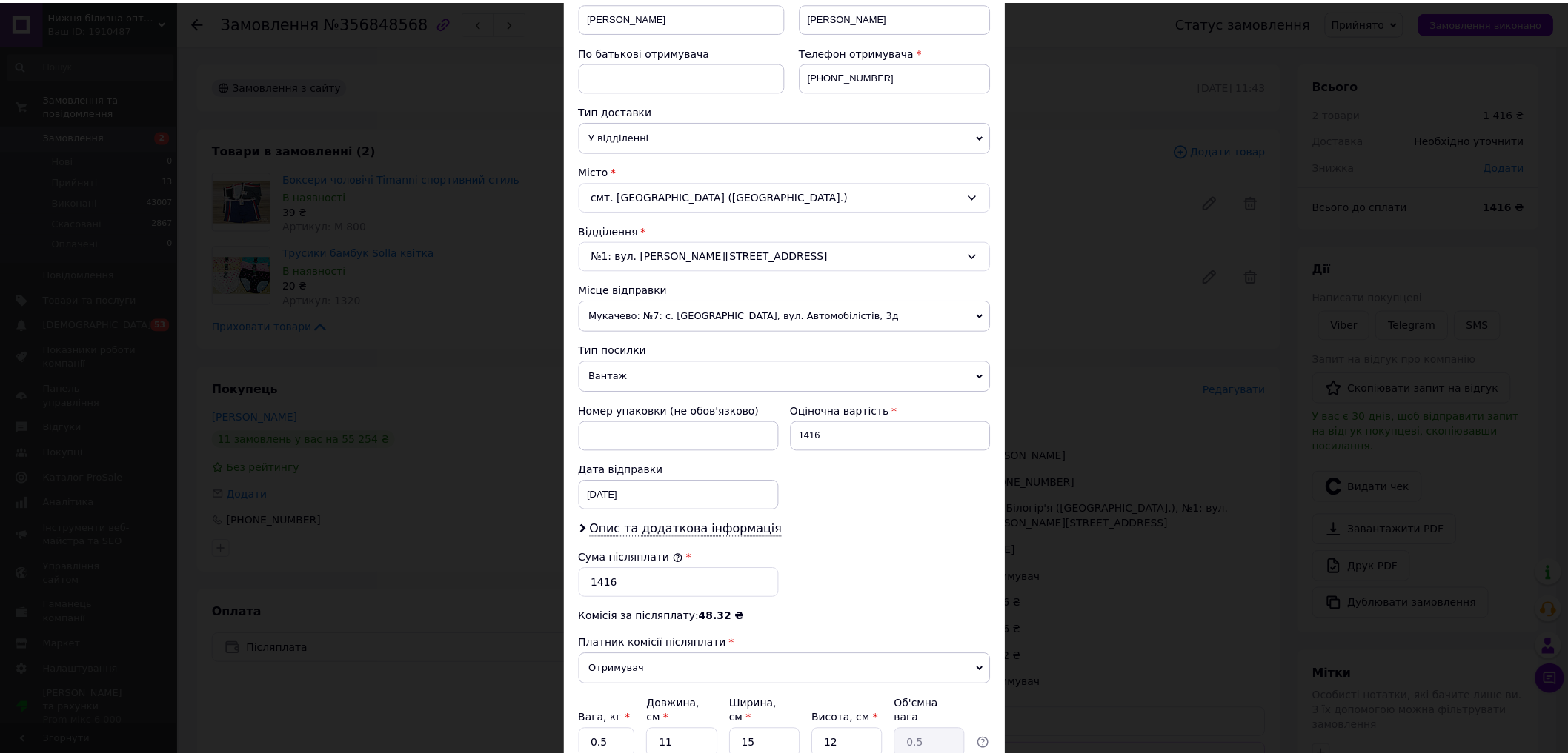
scroll to position [376, 0]
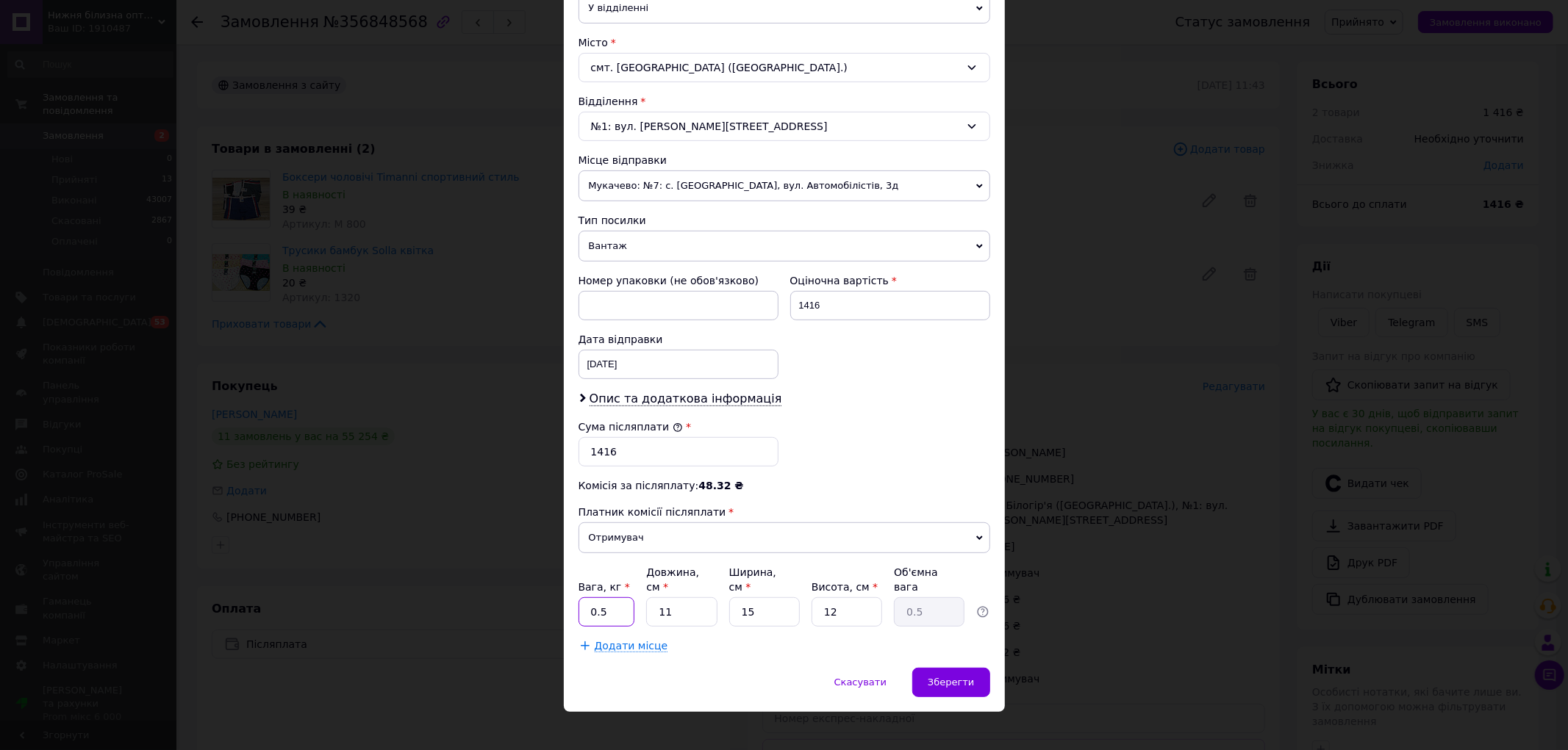
click at [627, 610] on input "0.5" at bounding box center [606, 612] width 57 height 29
type input "2"
click at [966, 668] on div "Зберегти" at bounding box center [950, 682] width 77 height 29
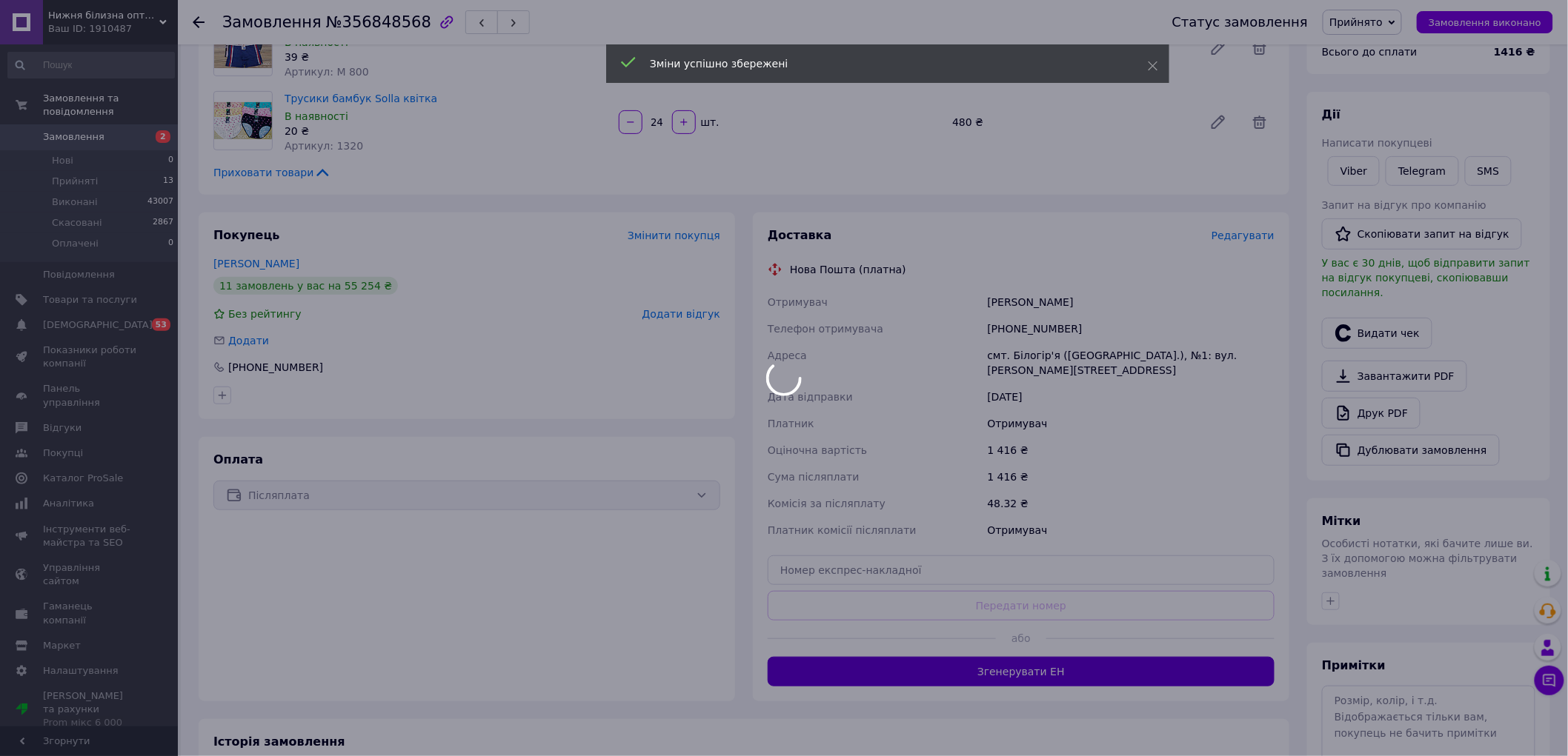
scroll to position [164, 0]
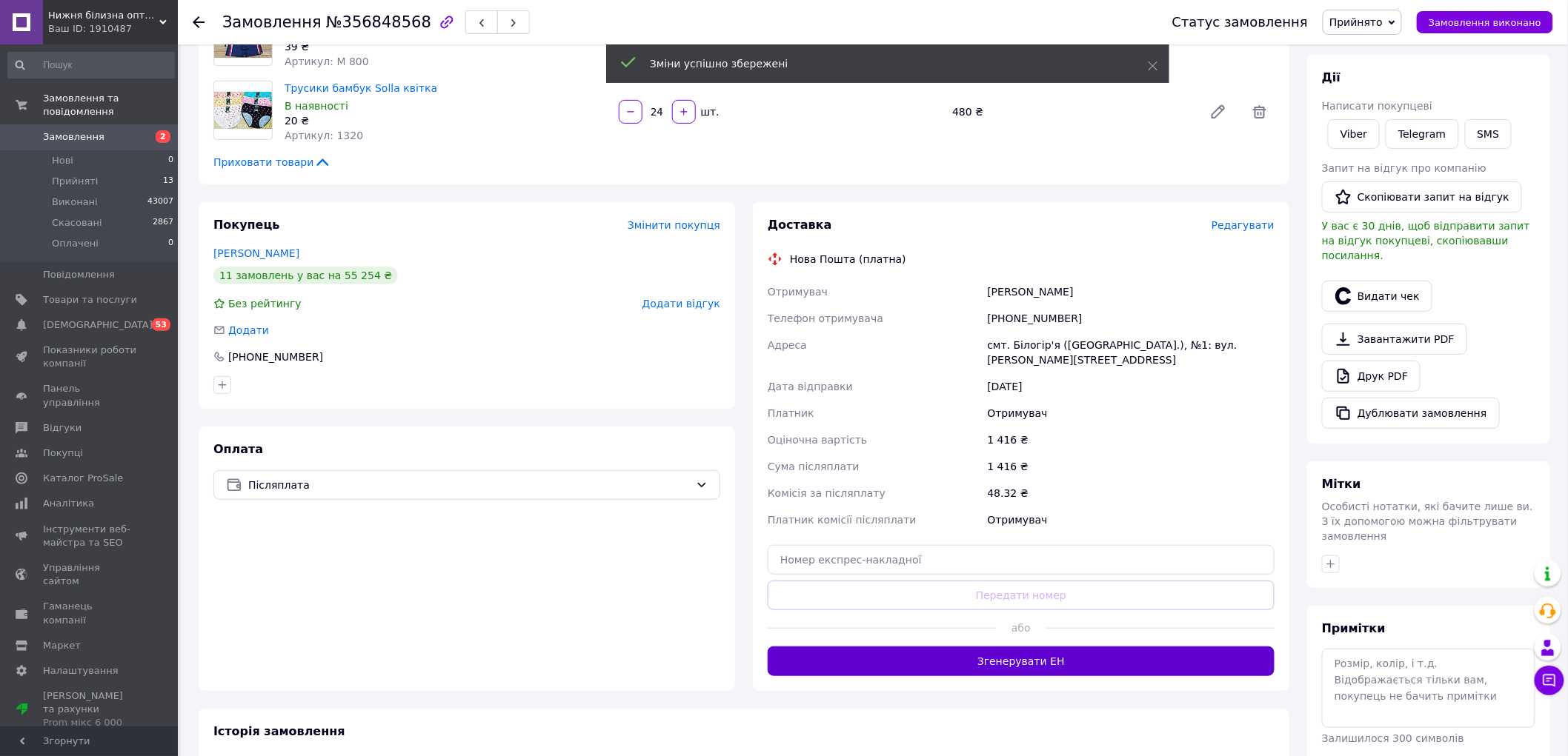
click at [977, 647] on button "Згенерувати ЕН" at bounding box center [1021, 661] width 507 height 29
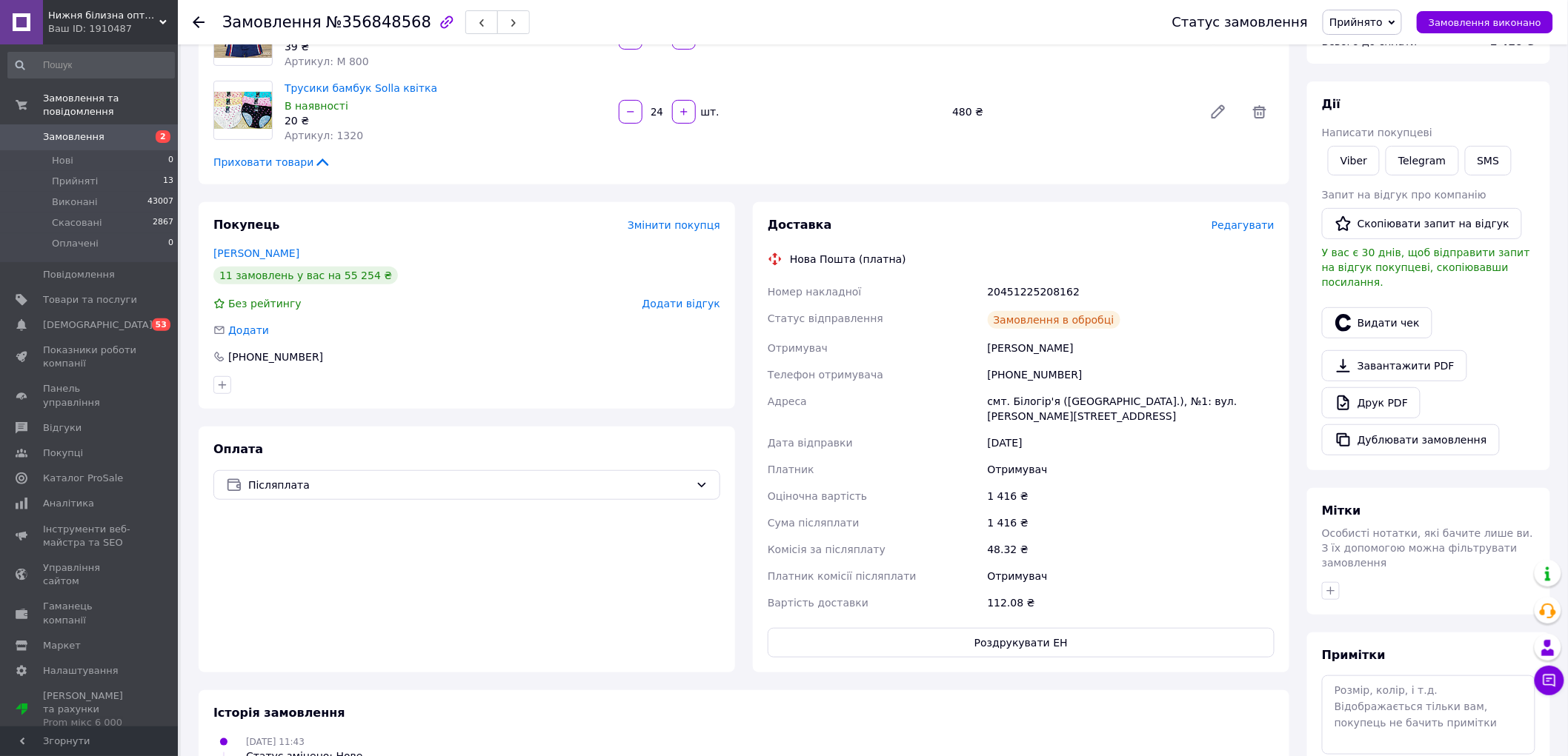
click at [198, 19] on icon at bounding box center [198, 22] width 12 height 12
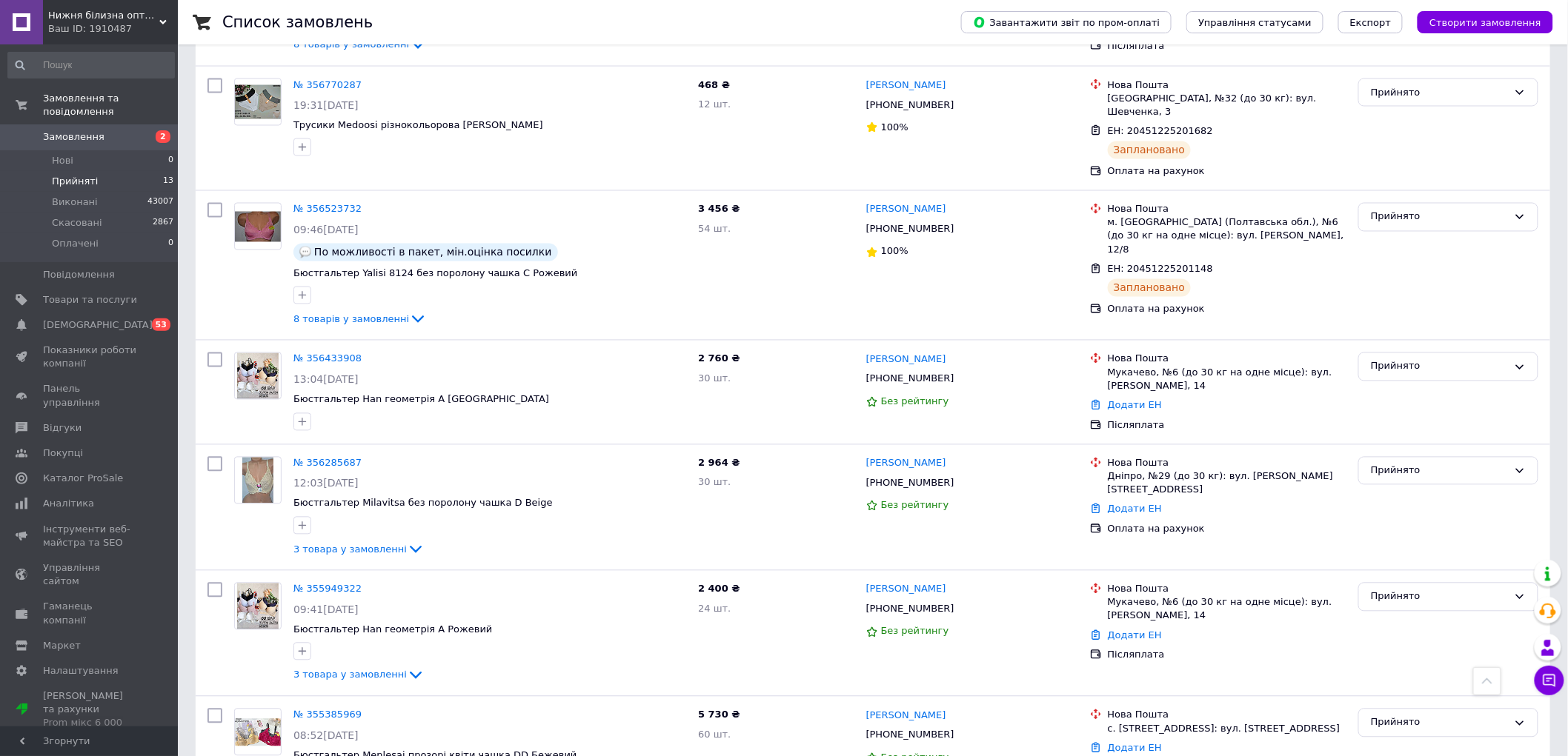
scroll to position [1070, 0]
